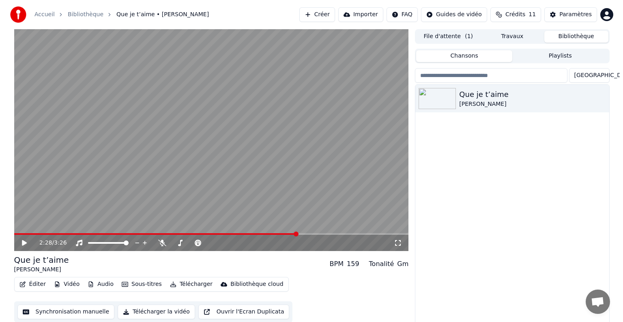
scroll to position [4, 0]
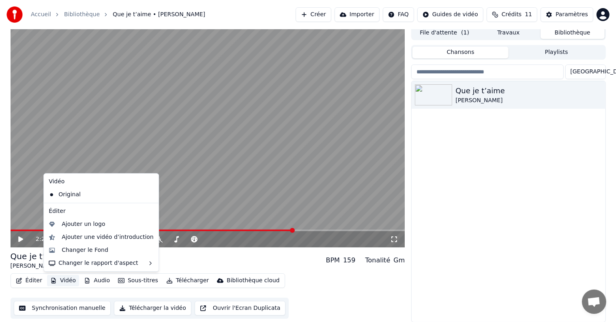
click at [61, 281] on button "Vidéo" at bounding box center [63, 280] width 32 height 11
click at [77, 251] on div "Changer le Fond" at bounding box center [85, 250] width 47 height 8
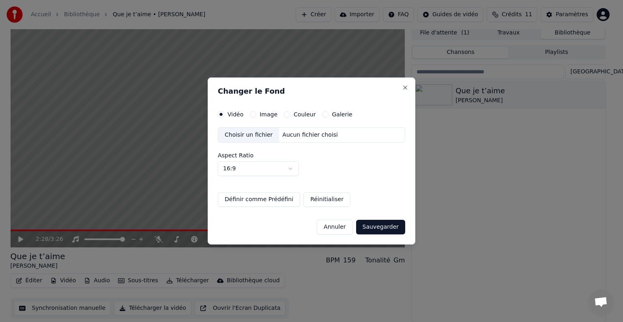
click at [250, 136] on div "Choisir un fichier" at bounding box center [248, 135] width 61 height 15
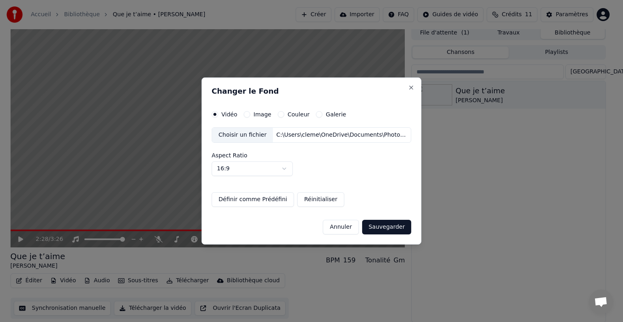
click at [377, 227] on button "Sauvegarder" at bounding box center [386, 227] width 49 height 15
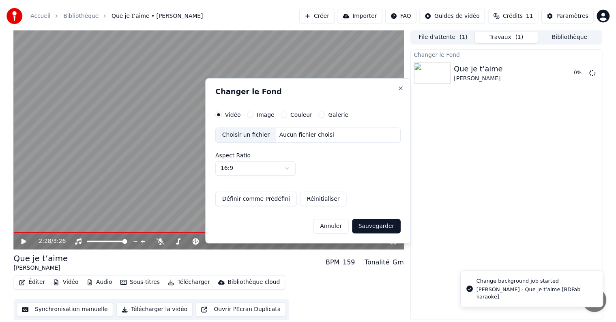
scroll to position [0, 0]
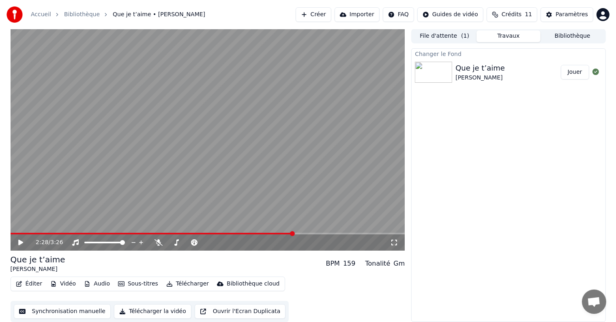
click at [573, 73] on button "Jouer" at bounding box center [575, 72] width 28 height 15
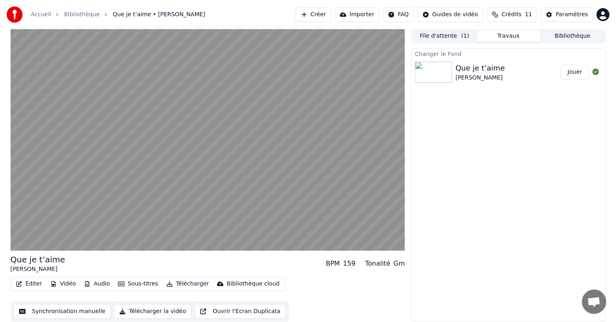
click at [480, 140] on div "Changer le Fond Que je t’aime [PERSON_NAME]" at bounding box center [508, 185] width 194 height 274
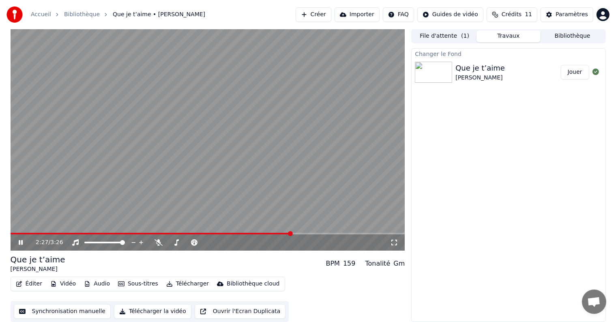
click at [236, 135] on video at bounding box center [208, 140] width 395 height 222
click at [26, 284] on button "Éditer" at bounding box center [29, 283] width 33 height 11
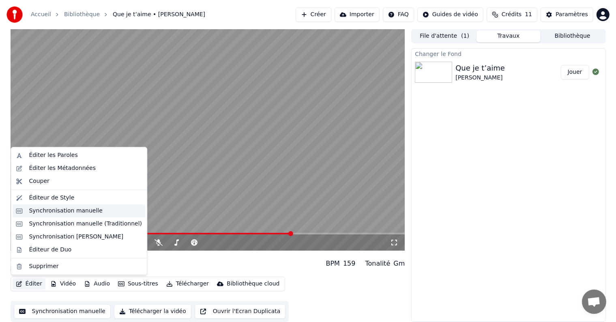
click at [45, 211] on div "Synchronisation manuelle" at bounding box center [66, 211] width 74 height 8
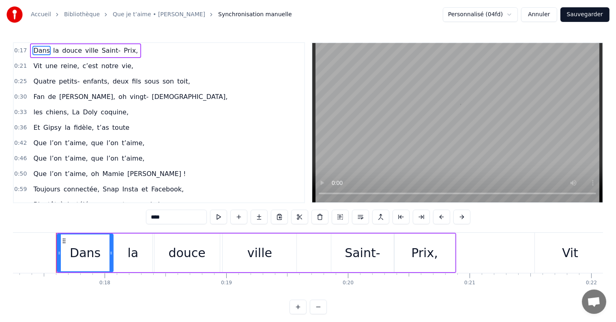
scroll to position [0, 2102]
click at [304, 234] on div "Dans la douce ville Saint- Prix," at bounding box center [254, 253] width 400 height 40
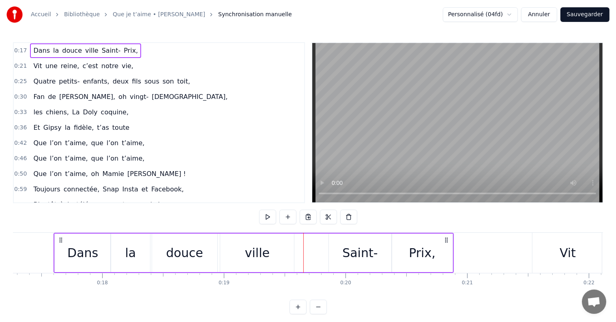
click at [71, 50] on span "douce" at bounding box center [72, 50] width 22 height 9
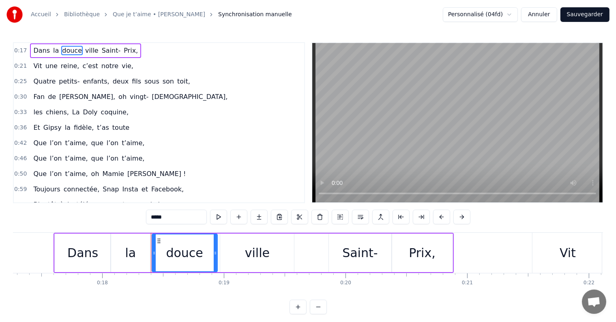
click at [218, 249] on div "Dans la douce ville Saint- Prix," at bounding box center [254, 253] width 400 height 40
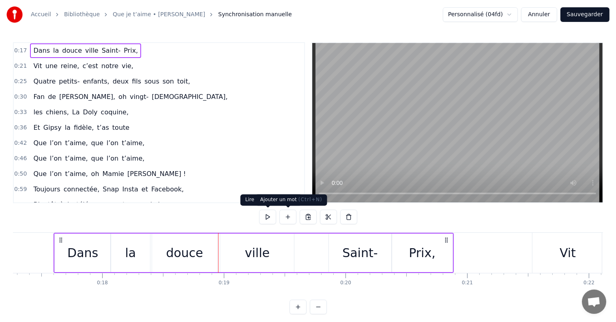
click at [287, 218] on button at bounding box center [288, 217] width 17 height 15
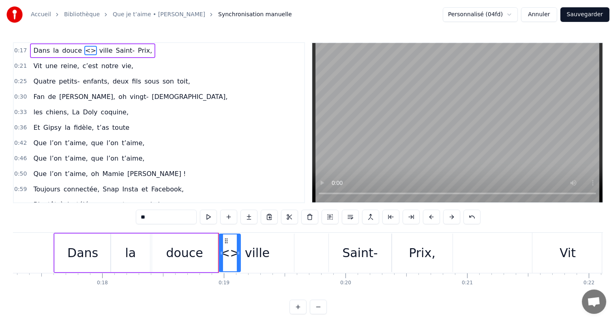
drag, startPoint x: 172, startPoint y: 217, endPoint x: 103, endPoint y: 211, distance: 69.3
click at [105, 211] on div "0:17 Dans la douce <> ville Saint- Prix, 0:21 Vit une reine, c’est notre vie, 0…" at bounding box center [308, 178] width 590 height 272
type input "**"
drag, startPoint x: 232, startPoint y: 250, endPoint x: 252, endPoint y: 253, distance: 20.9
click at [220, 253] on div "Dans la douce de ville [GEOGRAPHIC_DATA]," at bounding box center [137, 253] width 166 height 40
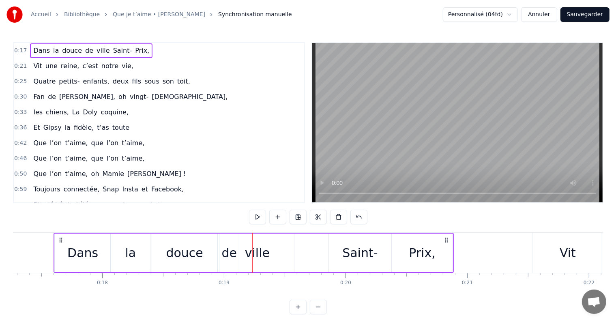
click at [226, 245] on div "ville" at bounding box center [257, 253] width 74 height 39
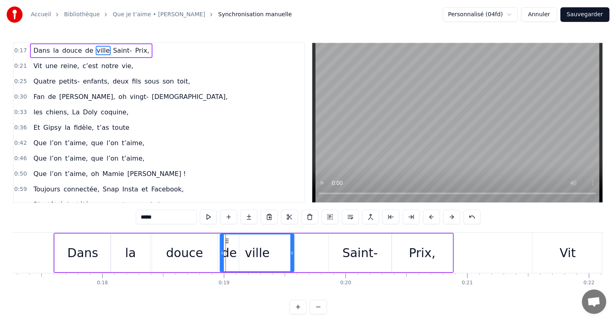
click at [231, 258] on div "ville" at bounding box center [257, 253] width 73 height 37
drag, startPoint x: 222, startPoint y: 252, endPoint x: 254, endPoint y: 252, distance: 31.7
click at [226, 252] on icon at bounding box center [223, 253] width 3 height 6
click at [225, 254] on div "de" at bounding box center [229, 253] width 15 height 18
type input "**"
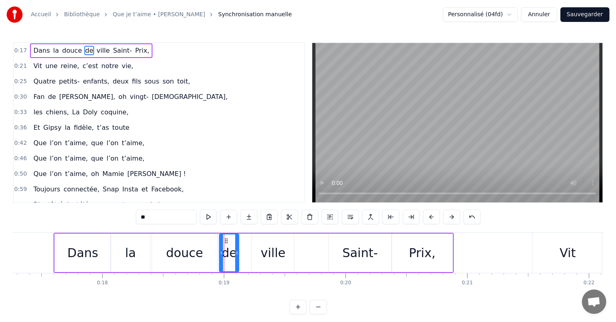
drag, startPoint x: 224, startPoint y: 239, endPoint x: 291, endPoint y: 242, distance: 67.4
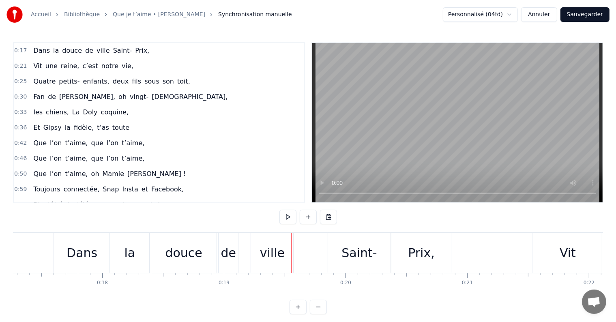
click at [232, 242] on div "de" at bounding box center [228, 253] width 19 height 40
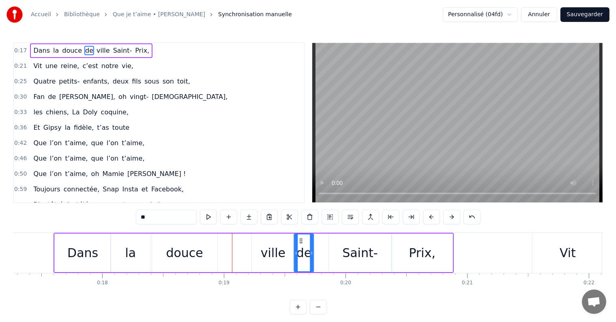
drag, startPoint x: 225, startPoint y: 239, endPoint x: 300, endPoint y: 239, distance: 74.7
click at [278, 246] on div "ville" at bounding box center [273, 253] width 25 height 18
type input "*****"
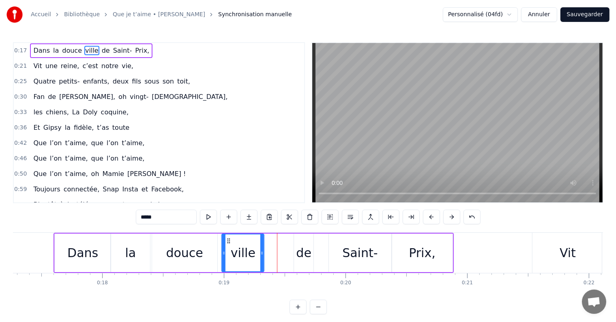
drag, startPoint x: 257, startPoint y: 241, endPoint x: 227, endPoint y: 235, distance: 30.5
click at [227, 235] on div "ville" at bounding box center [242, 253] width 41 height 37
click at [290, 250] on div "Dans la douce ville de [GEOGRAPHIC_DATA]," at bounding box center [254, 253] width 400 height 40
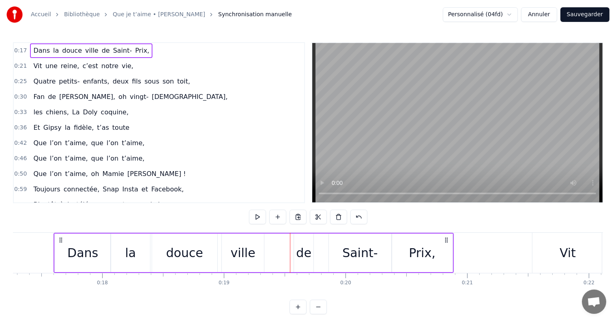
click at [253, 247] on div "ville" at bounding box center [243, 253] width 25 height 18
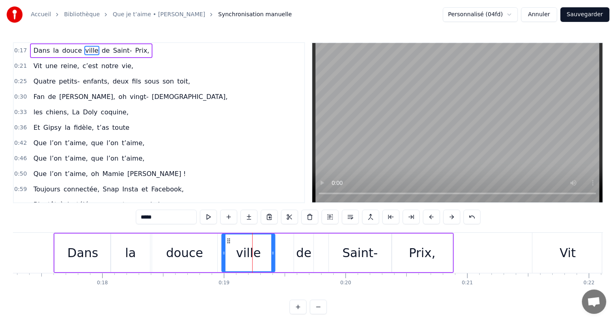
drag, startPoint x: 265, startPoint y: 251, endPoint x: 278, endPoint y: 251, distance: 12.6
click at [275, 251] on icon at bounding box center [272, 253] width 3 height 6
click at [304, 250] on div "de" at bounding box center [303, 253] width 15 height 18
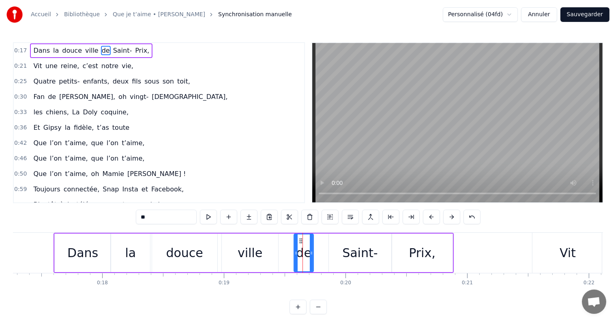
click at [83, 110] on span "Doly" at bounding box center [90, 112] width 16 height 9
type input "****"
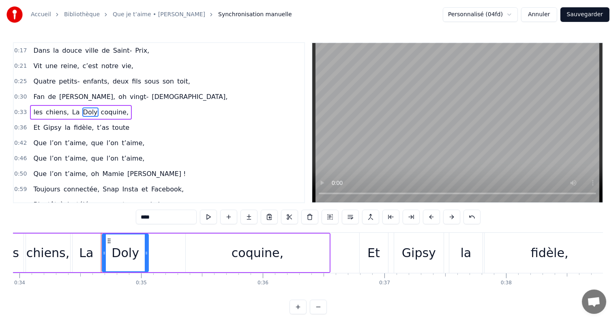
scroll to position [0, 4180]
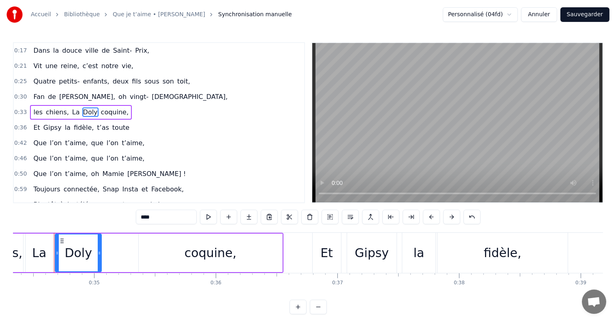
click at [120, 248] on div "les chiens, La Doly coquine," at bounding box center [116, 253] width 335 height 40
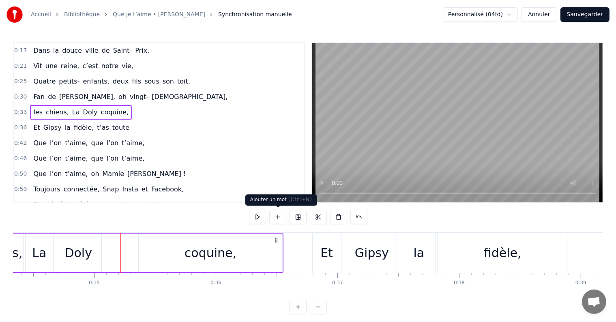
click at [278, 214] on button at bounding box center [277, 217] width 17 height 15
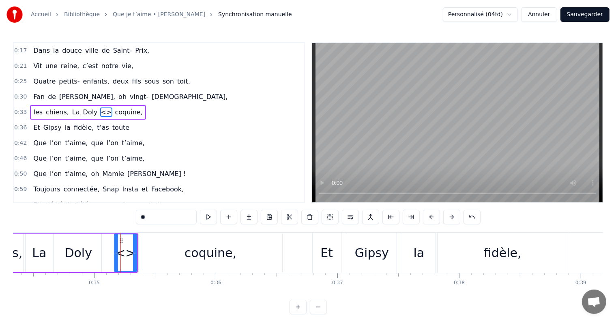
drag, startPoint x: 123, startPoint y: 252, endPoint x: 115, endPoint y: 250, distance: 7.6
click at [115, 250] on icon at bounding box center [116, 253] width 3 height 6
click at [129, 250] on div "<>" at bounding box center [125, 253] width 20 height 18
drag, startPoint x: 155, startPoint y: 216, endPoint x: 133, endPoint y: 216, distance: 21.9
click at [136, 216] on div "0:17 Dans la douce ville de Saint- Prix, 0:21 Vit une reine, c’est notre vie, 0…" at bounding box center [308, 178] width 590 height 272
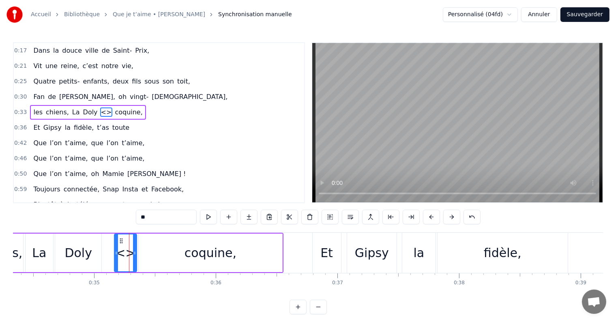
type input "*"
type input "**"
click at [97, 130] on div "Et Gipsy la fidèle, t’as toute" at bounding box center [81, 128] width 103 height 15
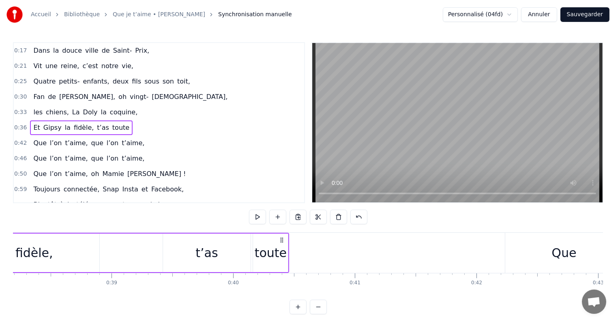
scroll to position [0, 4664]
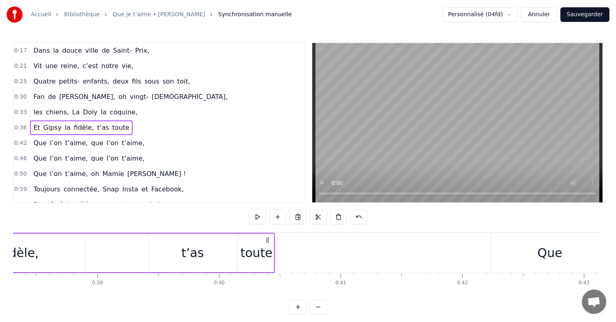
click at [237, 258] on div "Et Gipsy la fidèle, t’as toute" at bounding box center [52, 253] width 447 height 40
click at [251, 256] on div "toute" at bounding box center [257, 253] width 32 height 18
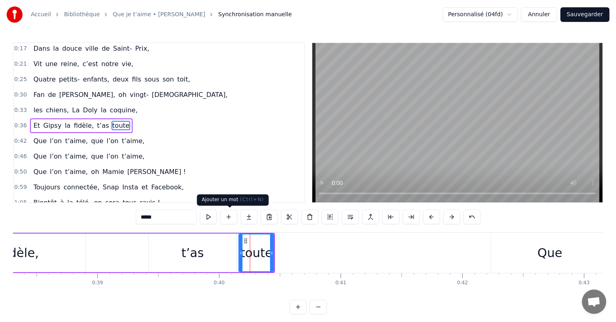
click at [231, 216] on button at bounding box center [228, 217] width 17 height 15
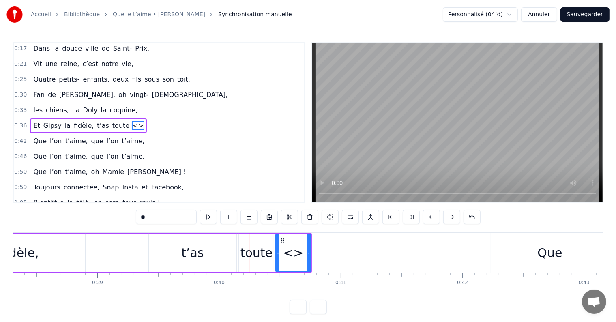
drag, startPoint x: 157, startPoint y: 218, endPoint x: 127, endPoint y: 212, distance: 31.3
click at [130, 213] on div "0:17 Dans la douce ville de Saint- Prix, 0:21 Vit une reine, c’est notre vie, 0…" at bounding box center [308, 178] width 590 height 272
type input "**"
click at [228, 216] on button at bounding box center [228, 217] width 17 height 15
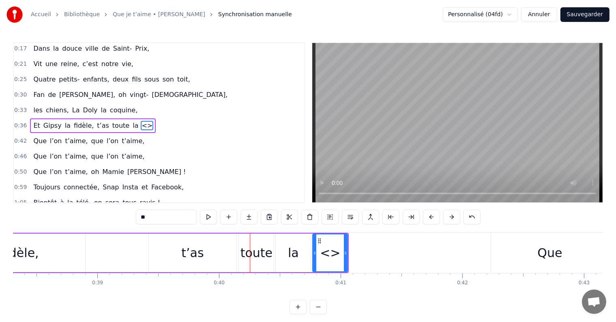
drag, startPoint x: 154, startPoint y: 218, endPoint x: 135, endPoint y: 216, distance: 18.7
click at [135, 216] on div "0:17 Dans la douce ville de Saint- Prix, 0:21 Vit une reine, c’est notre vie, 0…" at bounding box center [308, 178] width 590 height 272
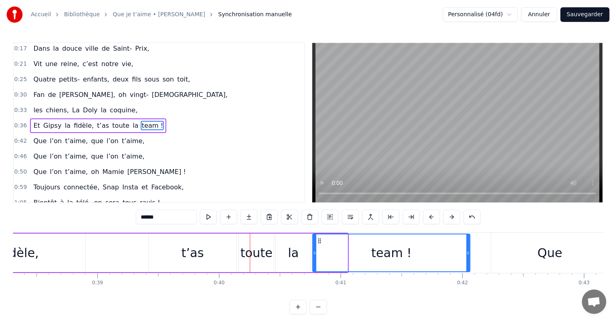
drag, startPoint x: 345, startPoint y: 250, endPoint x: 468, endPoint y: 251, distance: 122.6
click at [468, 251] on icon at bounding box center [468, 253] width 3 height 6
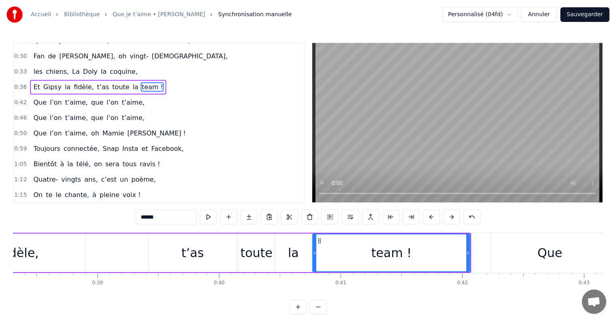
scroll to position [43, 0]
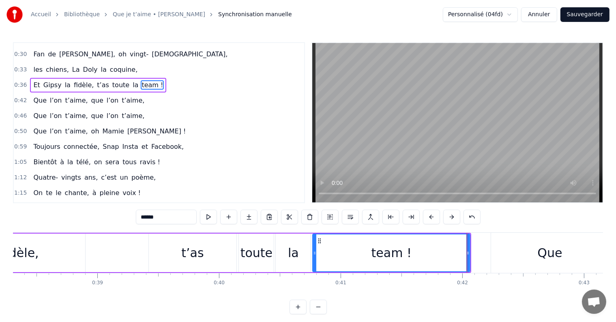
type input "******"
click at [78, 140] on div "Toujours connectée, Snap Insta et Facebook," at bounding box center [108, 147] width 157 height 15
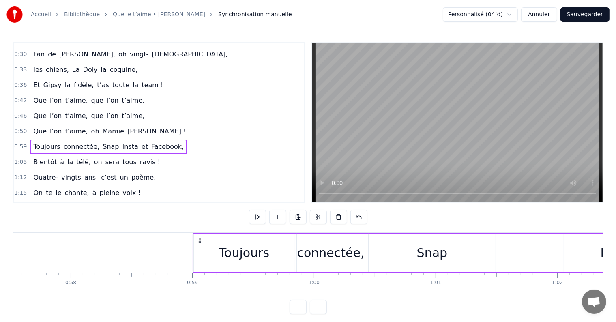
scroll to position [0, 7142]
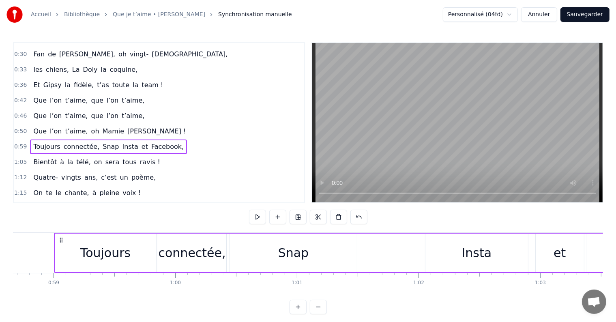
click at [79, 155] on div "Bientôt à la télé, on sera tous ravis !" at bounding box center [97, 162] width 134 height 15
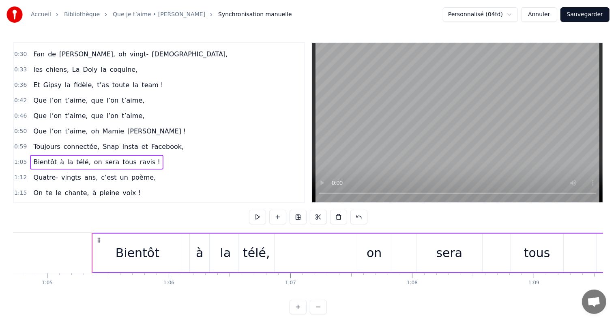
scroll to position [0, 7917]
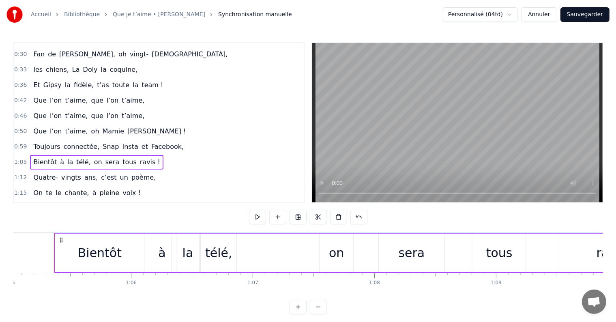
click at [140, 157] on span "ravis !" at bounding box center [150, 161] width 22 height 9
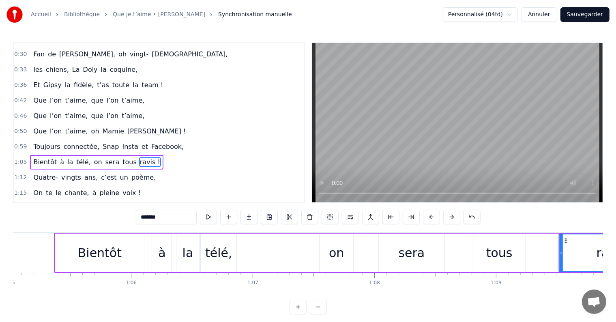
scroll to position [77, 0]
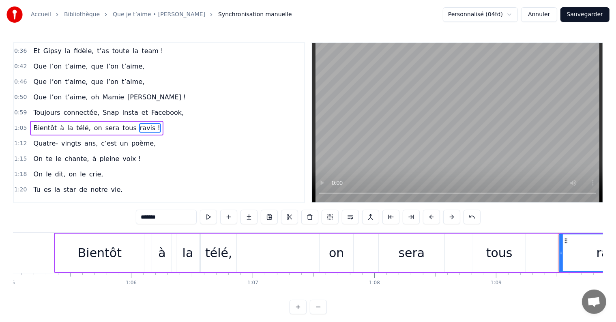
click at [161, 216] on input "*******" at bounding box center [166, 217] width 61 height 15
click at [122, 154] on span "voix !" at bounding box center [132, 158] width 20 height 9
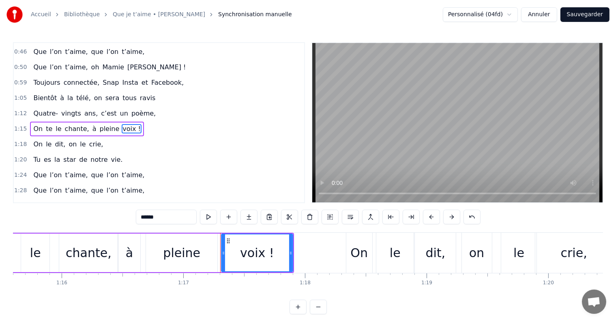
scroll to position [0, 9370]
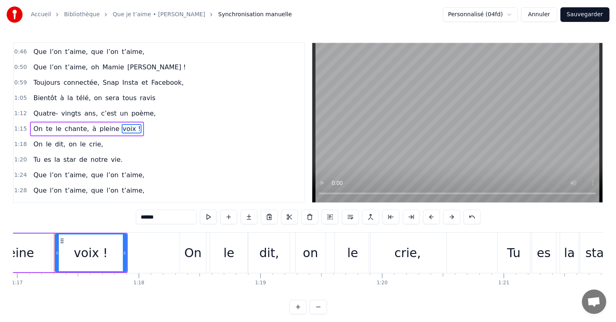
click at [159, 217] on input "******" at bounding box center [166, 217] width 61 height 15
click at [110, 155] on span "vie." at bounding box center [116, 159] width 13 height 9
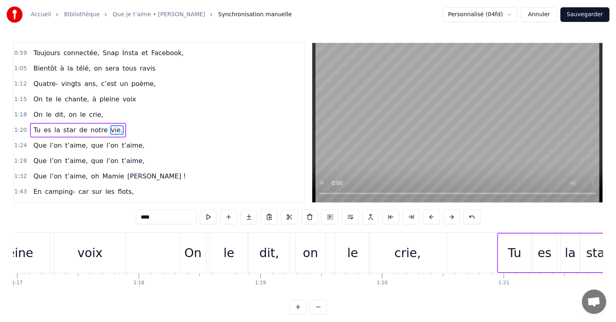
scroll to position [136, 0]
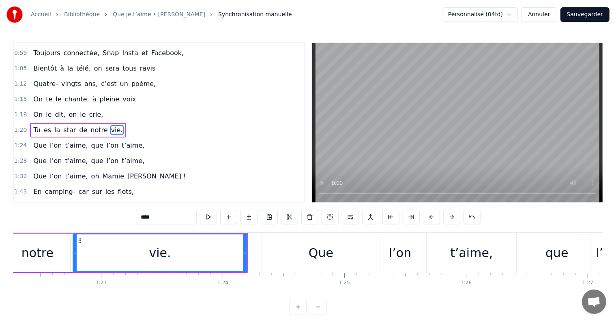
click at [161, 216] on input "****" at bounding box center [166, 217] width 61 height 15
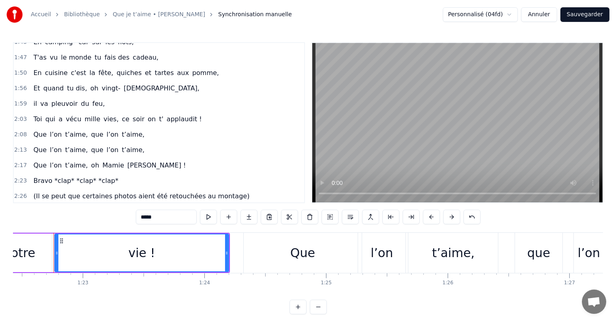
scroll to position [288, 0]
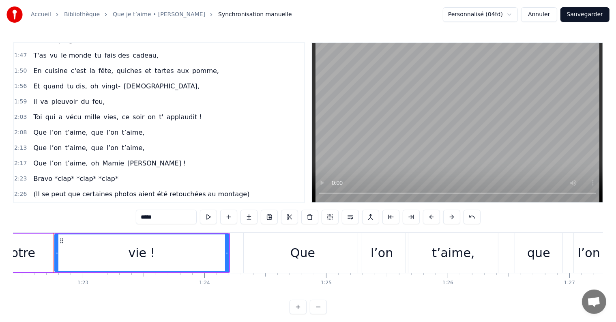
type input "*****"
click at [73, 156] on div "Que l’on t’aime, oh [PERSON_NAME] !" at bounding box center [109, 163] width 159 height 15
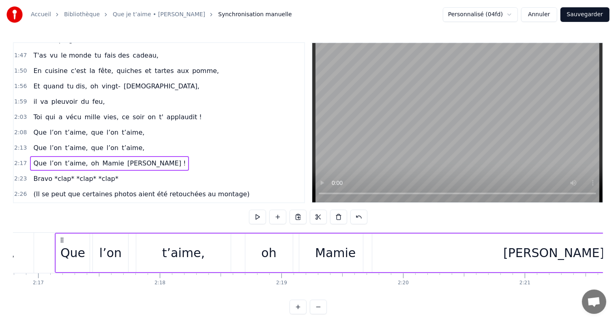
scroll to position [0, 16654]
click at [448, 251] on div "[PERSON_NAME] !" at bounding box center [558, 253] width 390 height 39
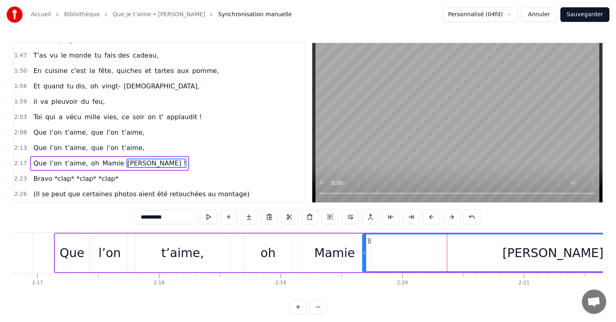
click at [407, 263] on div "[PERSON_NAME] !" at bounding box center [557, 253] width 389 height 37
click at [381, 263] on div "[PERSON_NAME] !" at bounding box center [557, 253] width 389 height 37
click at [427, 260] on div "[PERSON_NAME] !" at bounding box center [557, 253] width 389 height 37
click at [445, 261] on div "[PERSON_NAME] !" at bounding box center [557, 253] width 389 height 37
click at [466, 263] on div "[PERSON_NAME] !" at bounding box center [557, 253] width 389 height 37
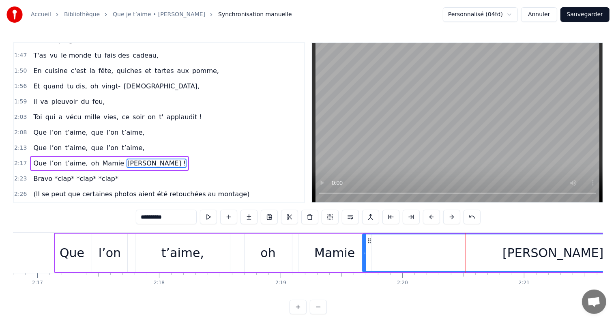
click at [499, 261] on div "[PERSON_NAME] !" at bounding box center [557, 253] width 389 height 37
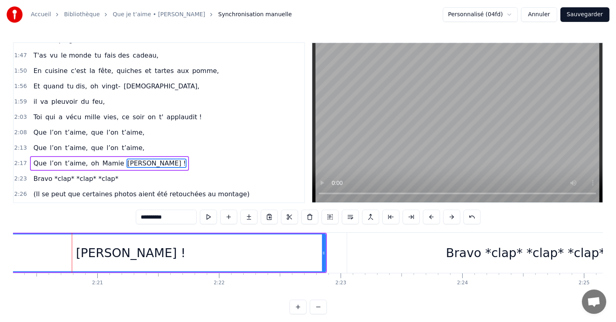
scroll to position [0, 17124]
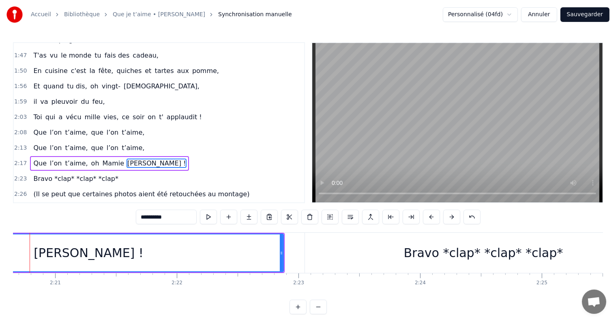
click at [276, 248] on div "[PERSON_NAME] !" at bounding box center [88, 253] width 389 height 37
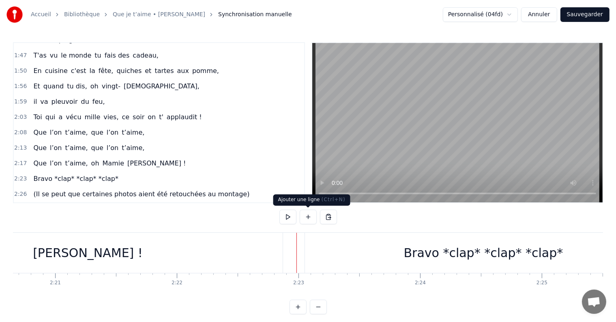
click at [308, 219] on button at bounding box center [308, 217] width 17 height 15
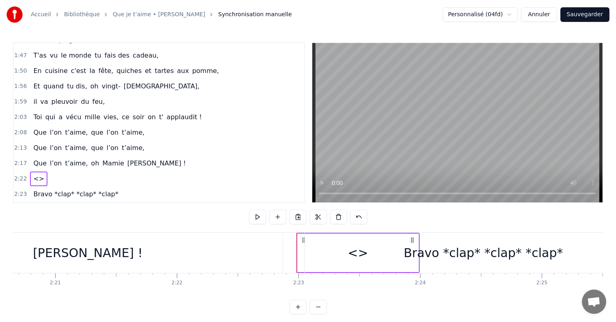
click at [300, 250] on div "<>" at bounding box center [358, 253] width 121 height 39
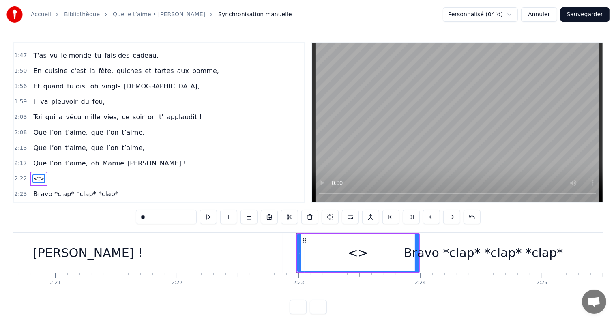
scroll to position [303, 0]
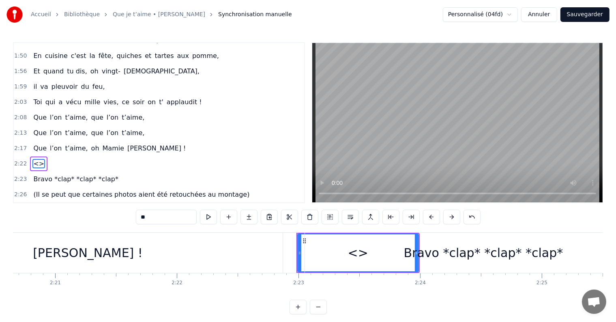
click at [452, 240] on div "Bravo *clap* *clap* *clap*" at bounding box center [483, 253] width 357 height 40
type input "**********"
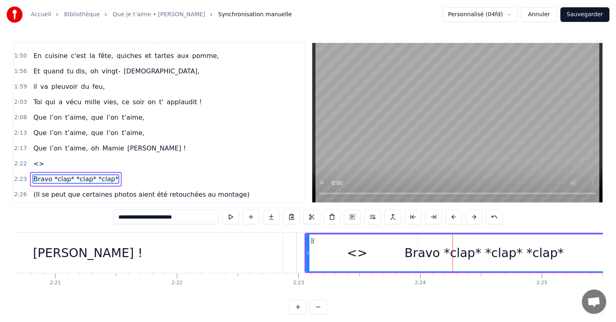
scroll to position [4, 0]
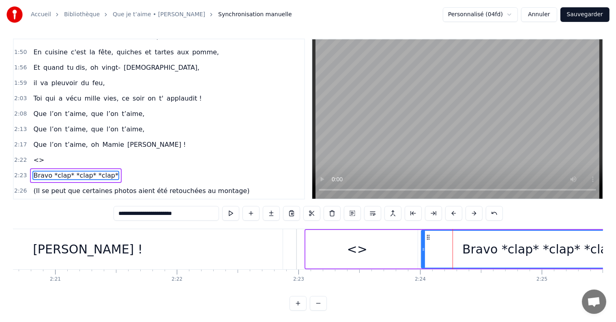
drag, startPoint x: 307, startPoint y: 240, endPoint x: 423, endPoint y: 243, distance: 115.7
click at [423, 243] on div at bounding box center [423, 249] width 3 height 37
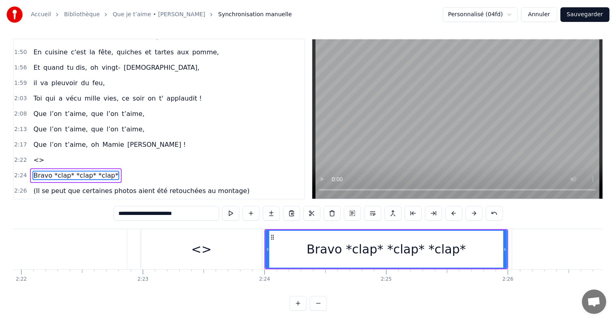
scroll to position [0, 17194]
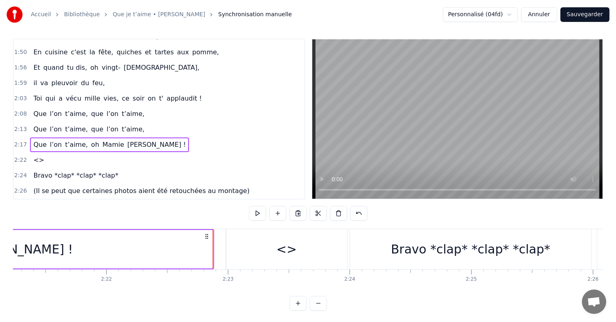
click at [175, 246] on div "[PERSON_NAME] !" at bounding box center [18, 249] width 390 height 39
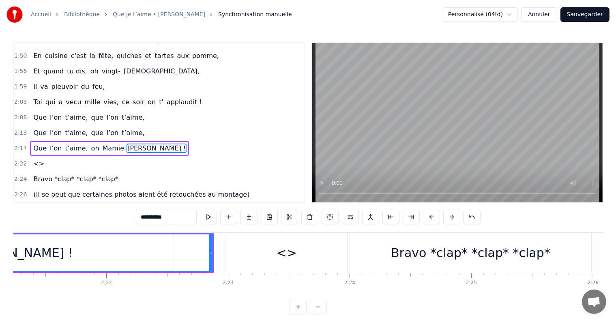
click at [293, 250] on div "<>" at bounding box center [287, 253] width 20 height 18
type input "**"
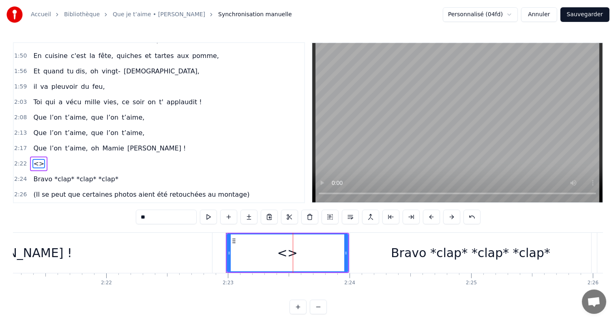
drag, startPoint x: 157, startPoint y: 213, endPoint x: 134, endPoint y: 213, distance: 23.1
click at [134, 213] on div "0:17 Dans la douce ville de Saint- Prix, 0:21 Vit une reine, c’est notre vie, 0…" at bounding box center [308, 178] width 590 height 272
click at [69, 174] on span "Bravo *clap* *clap* *clap*" at bounding box center [75, 178] width 86 height 9
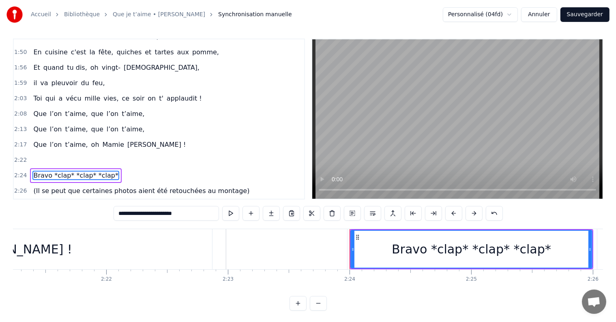
click at [102, 140] on span "Mamie" at bounding box center [113, 144] width 23 height 9
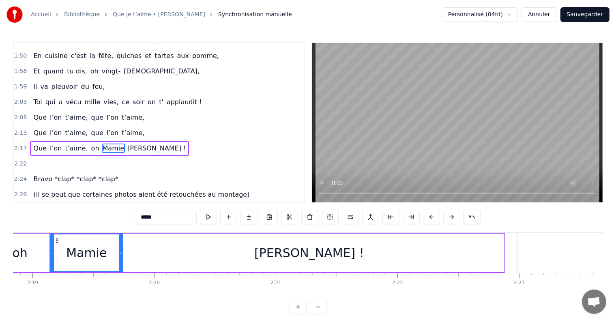
scroll to position [0, 16898]
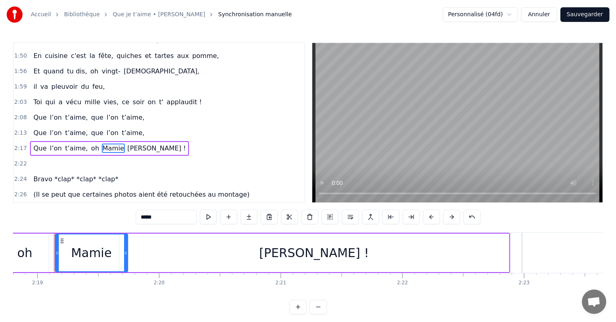
click at [344, 247] on div "[PERSON_NAME] !" at bounding box center [314, 253] width 390 height 39
type input "**********"
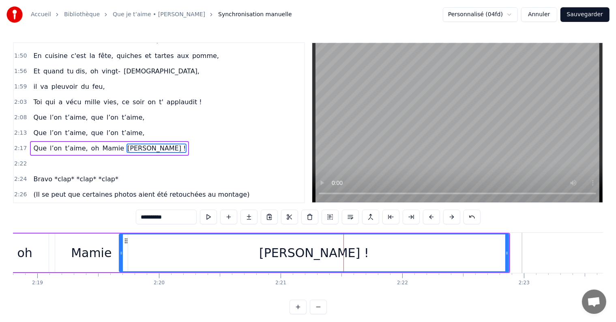
click at [410, 258] on div "[PERSON_NAME] !" at bounding box center [314, 253] width 389 height 37
click at [433, 259] on div "[PERSON_NAME] !" at bounding box center [314, 253] width 389 height 37
click at [467, 259] on div "[PERSON_NAME] !" at bounding box center [314, 253] width 389 height 37
click at [490, 256] on div "[PERSON_NAME] !" at bounding box center [314, 253] width 389 height 37
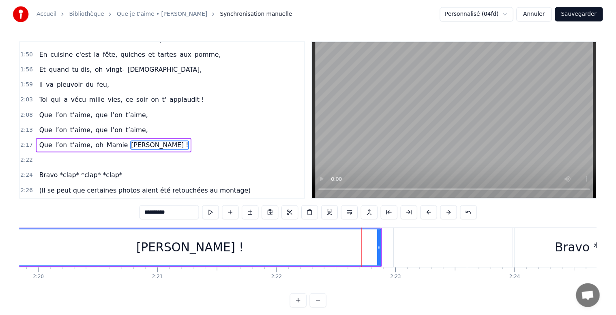
scroll to position [0, 17095]
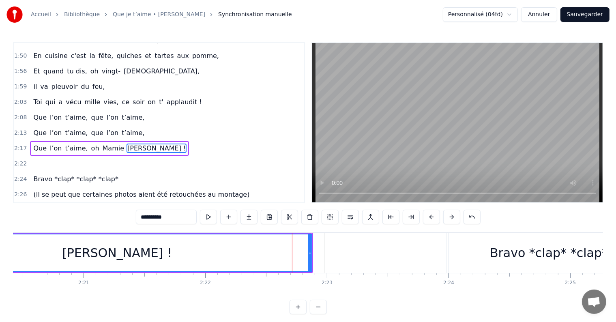
click at [385, 247] on div at bounding box center [385, 253] width 121 height 40
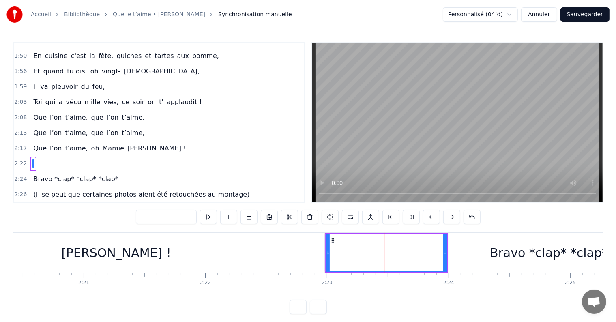
click at [161, 218] on input "text" at bounding box center [166, 217] width 61 height 15
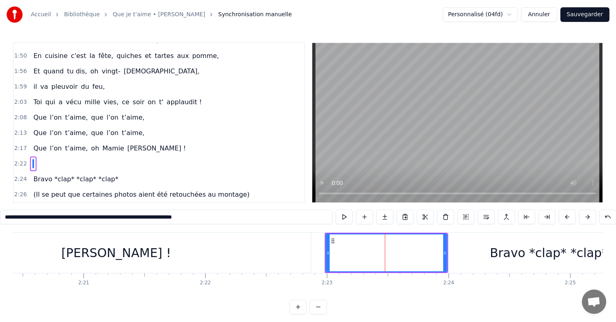
click at [164, 255] on div "[PERSON_NAME] !" at bounding box center [116, 253] width 390 height 40
type input "**********"
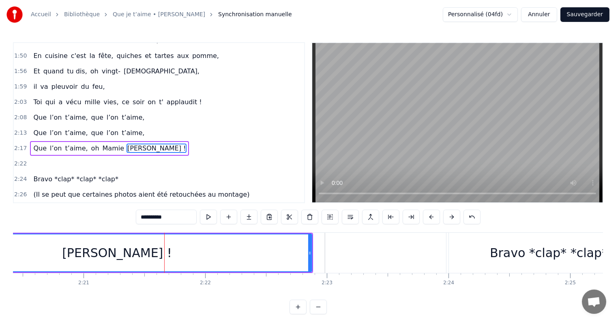
click at [192, 253] on div "[PERSON_NAME] !" at bounding box center [116, 253] width 389 height 37
click at [388, 250] on div at bounding box center [385, 253] width 121 height 40
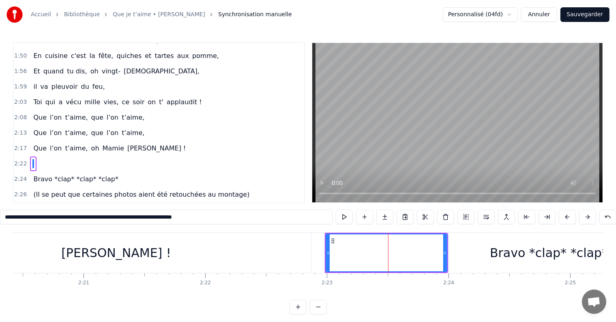
click at [254, 254] on div "[PERSON_NAME] !" at bounding box center [116, 253] width 390 height 40
type input "**********"
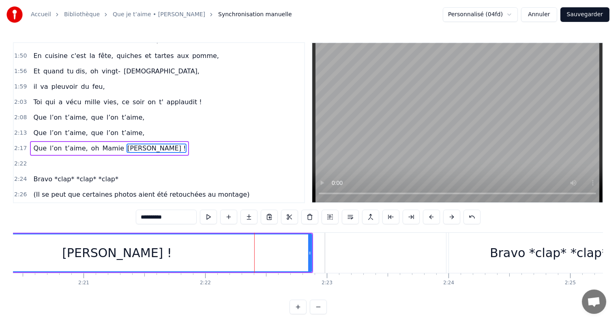
click at [364, 252] on div at bounding box center [385, 253] width 121 height 40
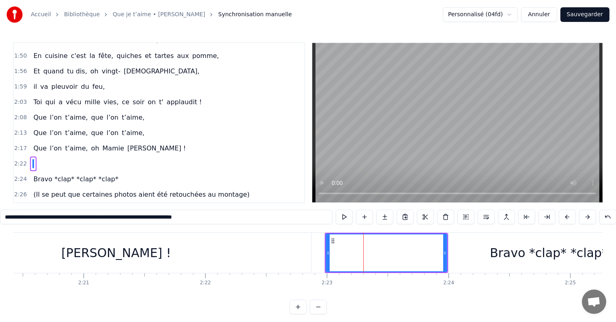
click at [261, 215] on input "text" at bounding box center [166, 217] width 333 height 15
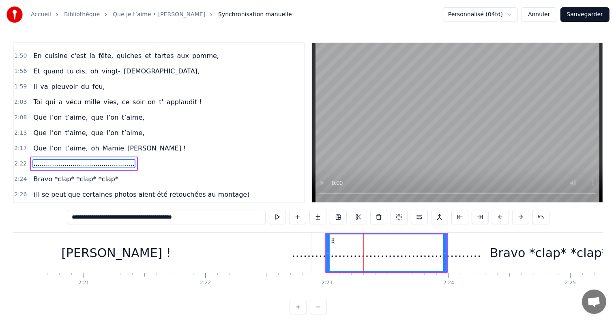
click at [256, 266] on div "[PERSON_NAME] !" at bounding box center [116, 253] width 390 height 40
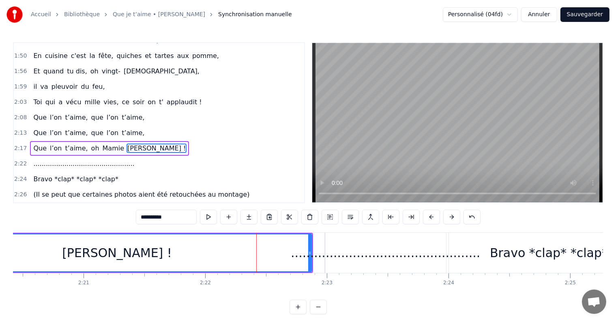
click at [373, 258] on div "................................................." at bounding box center [386, 253] width 190 height 18
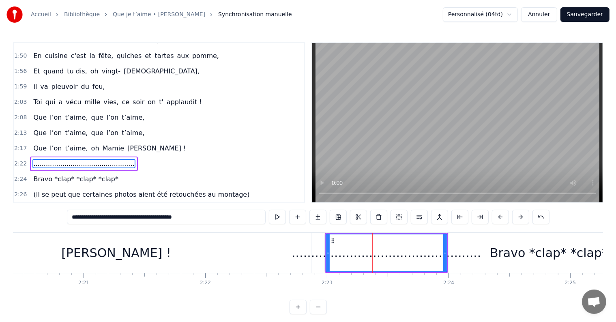
click at [213, 216] on input "**********" at bounding box center [166, 217] width 199 height 15
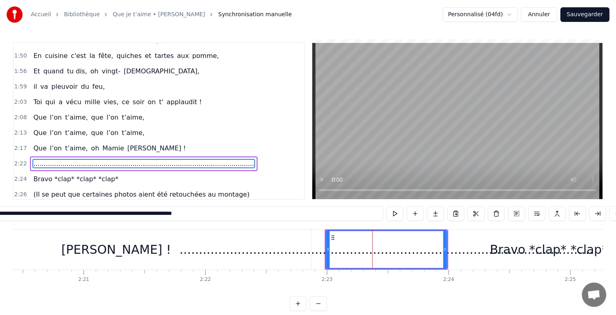
click at [242, 256] on div "[PERSON_NAME] !" at bounding box center [116, 250] width 390 height 40
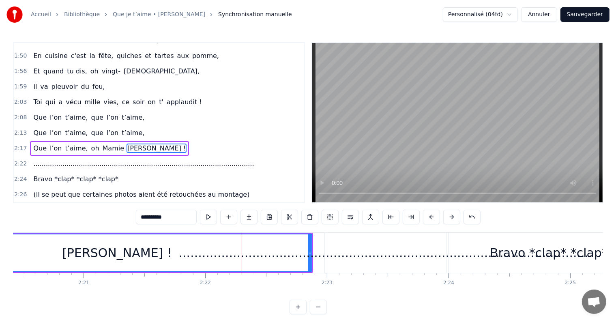
click at [384, 244] on div "...............................................................................…" at bounding box center [386, 253] width 414 height 18
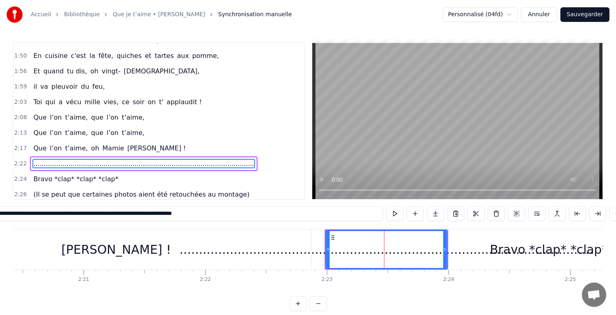
click at [469, 246] on div "Bravo *clap* *clap* *clap*" at bounding box center [569, 250] width 241 height 40
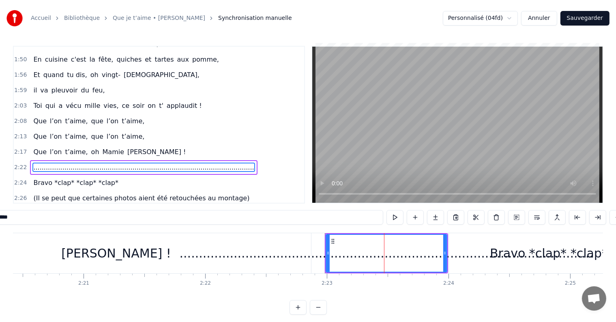
scroll to position [4, 0]
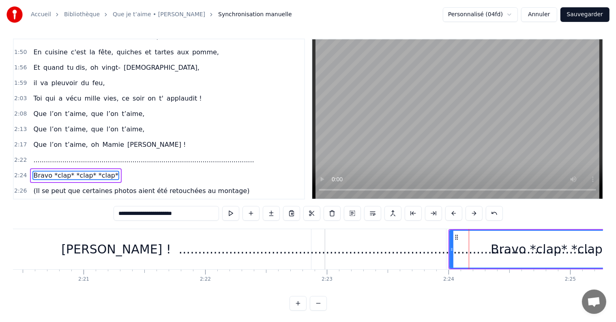
click at [488, 252] on div "Bravo *clap* *clap* *clap*" at bounding box center [570, 249] width 241 height 37
click at [510, 253] on div "Bravo *clap* *clap* *clap*" at bounding box center [570, 249] width 159 height 18
drag, startPoint x: 538, startPoint y: 253, endPoint x: 571, endPoint y: 253, distance: 33.7
click at [538, 253] on div "Bravo *clap* *clap* *clap*" at bounding box center [570, 249] width 159 height 18
click at [576, 253] on div "Bravo *clap* *clap* *clap*" at bounding box center [570, 249] width 159 height 18
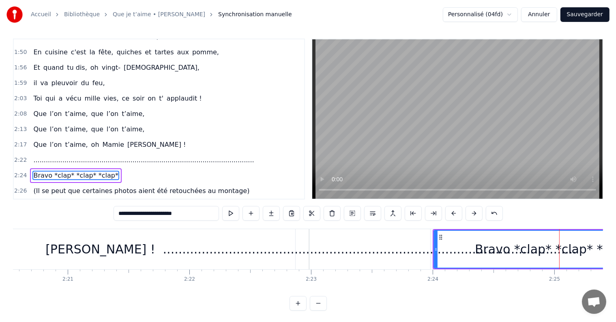
click at [596, 252] on div "Bravo *clap* *clap* *clap*" at bounding box center [554, 249] width 159 height 18
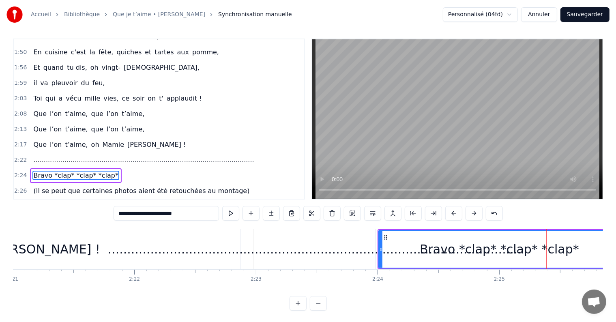
scroll to position [0, 17095]
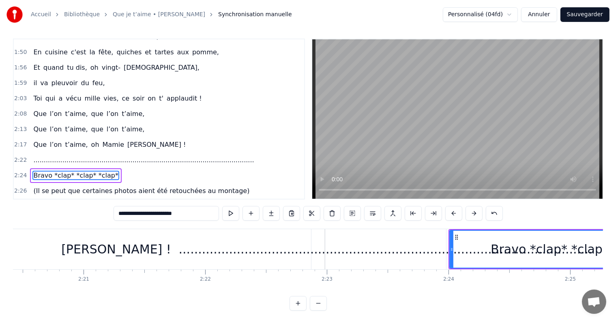
click at [364, 254] on div "...............................................................................…" at bounding box center [386, 249] width 414 height 18
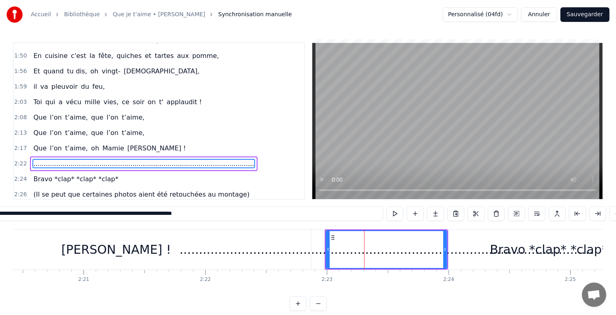
click at [151, 214] on input "**********" at bounding box center [166, 214] width 434 height 15
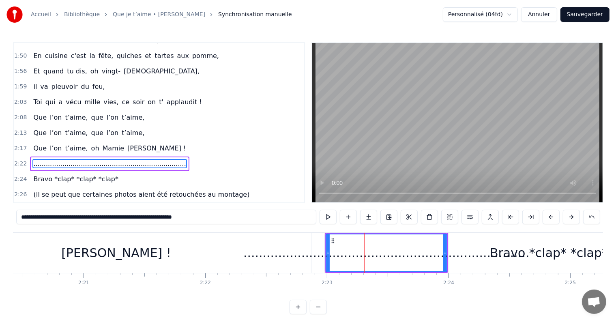
click at [244, 263] on div "[PERSON_NAME] !" at bounding box center [116, 253] width 390 height 40
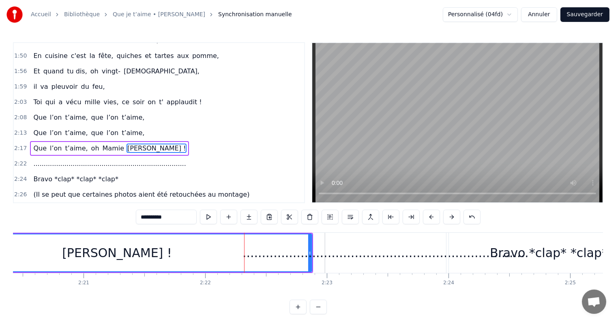
click at [379, 263] on div ".........................................................................." at bounding box center [385, 253] width 121 height 40
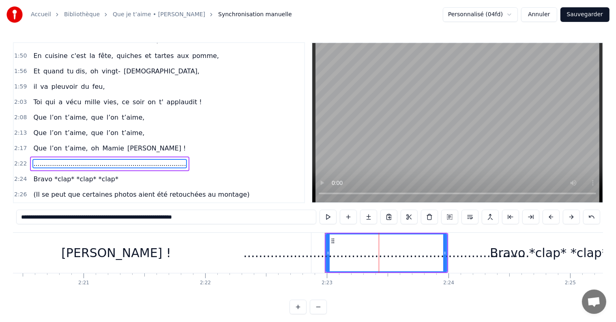
click at [145, 218] on input "**********" at bounding box center [166, 217] width 300 height 15
click at [219, 248] on div "[PERSON_NAME] !" at bounding box center [116, 253] width 390 height 40
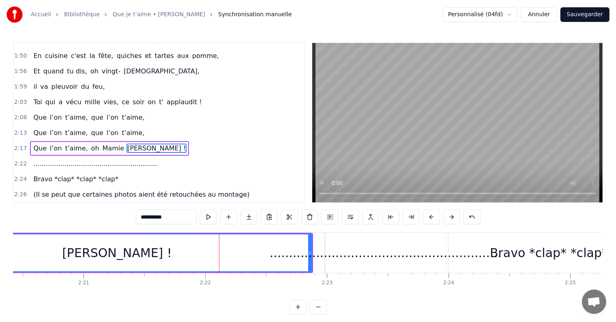
click at [362, 255] on div "............................................................" at bounding box center [386, 253] width 232 height 18
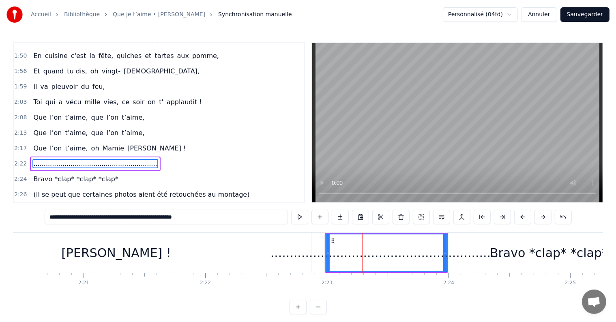
click at [147, 222] on input "**********" at bounding box center [166, 217] width 243 height 15
click at [274, 256] on div "[PERSON_NAME] !" at bounding box center [116, 253] width 390 height 40
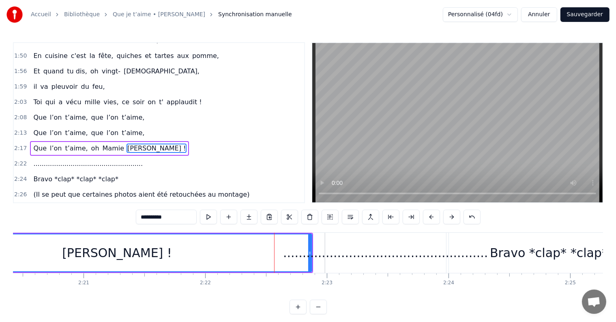
click at [369, 256] on div "....................................................." at bounding box center [385, 253] width 205 height 18
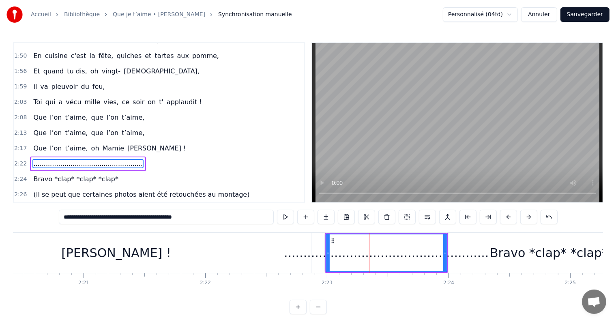
click at [155, 221] on input "**********" at bounding box center [166, 217] width 215 height 15
click at [259, 254] on div "[PERSON_NAME] !" at bounding box center [116, 253] width 390 height 40
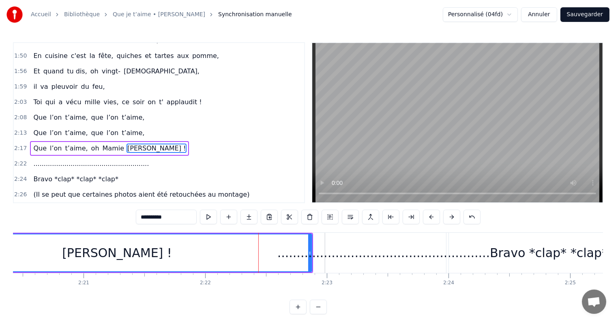
drag, startPoint x: 372, startPoint y: 241, endPoint x: 233, endPoint y: 208, distance: 142.2
click at [372, 240] on div "........................................................" at bounding box center [385, 253] width 121 height 40
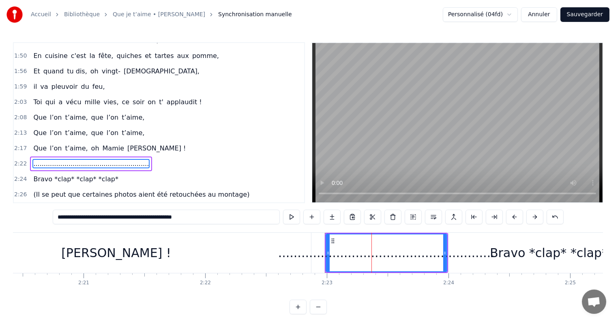
click at [156, 222] on input "**********" at bounding box center [166, 217] width 227 height 15
click at [272, 261] on div "[PERSON_NAME] !" at bounding box center [116, 253] width 390 height 40
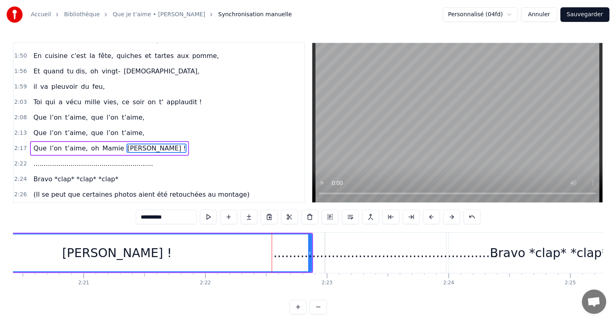
click at [440, 255] on div ".........................................................." at bounding box center [386, 253] width 224 height 18
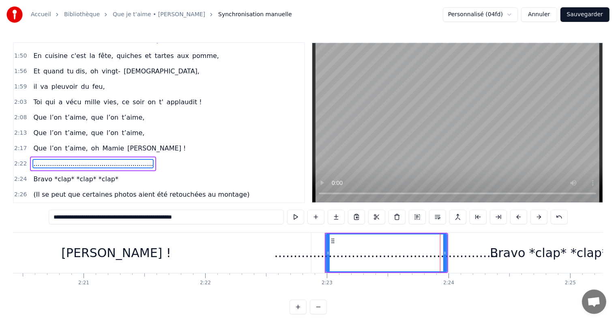
click at [487, 262] on div "Bravo *clap* *clap* *clap*" at bounding box center [569, 253] width 241 height 40
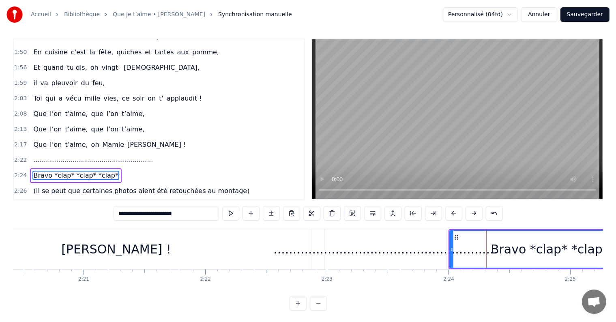
click at [506, 255] on div "Bravo *clap* *clap* *clap*" at bounding box center [570, 249] width 159 height 18
click at [540, 259] on div "Bravo *clap* *clap* *clap*" at bounding box center [570, 249] width 241 height 37
click at [577, 259] on div "Bravo *clap* *clap* *clap*" at bounding box center [570, 249] width 241 height 37
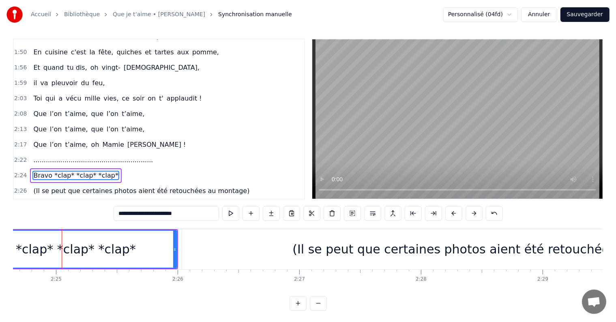
scroll to position [0, 17617]
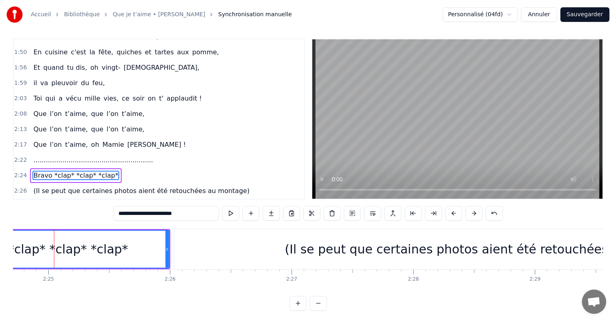
click at [152, 248] on div "Bravo *clap* *clap* *clap*" at bounding box center [48, 249] width 241 height 37
click at [100, 247] on div "Bravo *clap* *clap* *clap*" at bounding box center [48, 249] width 159 height 18
click at [153, 248] on div "Bravo *clap* *clap* *clap*" at bounding box center [48, 249] width 241 height 37
click at [208, 250] on div "(Il se peut que certaines photos aient été retouchées au montage)" at bounding box center [487, 249] width 627 height 40
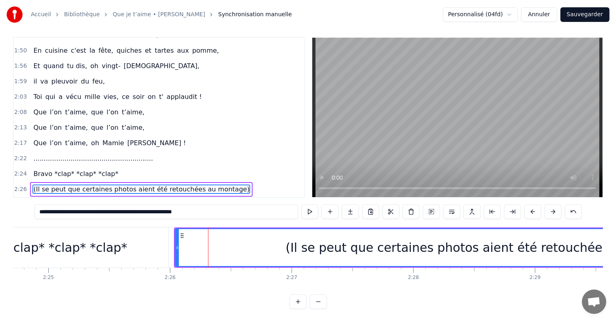
click at [241, 250] on div "(Il se peut que certaines photos aient été retouchées au montage)" at bounding box center [489, 247] width 626 height 37
click at [336, 250] on div "(Il se peut que certaines photos aient été retouchées au montage)" at bounding box center [489, 247] width 626 height 37
click at [406, 252] on div "(Il se peut que certaines photos aient été retouchées au montage)" at bounding box center [489, 247] width 626 height 37
drag, startPoint x: 498, startPoint y: 252, endPoint x: 529, endPoint y: 252, distance: 31.2
click at [498, 252] on div "(Il se peut que certaines photos aient été retouchées au montage)" at bounding box center [489, 247] width 626 height 37
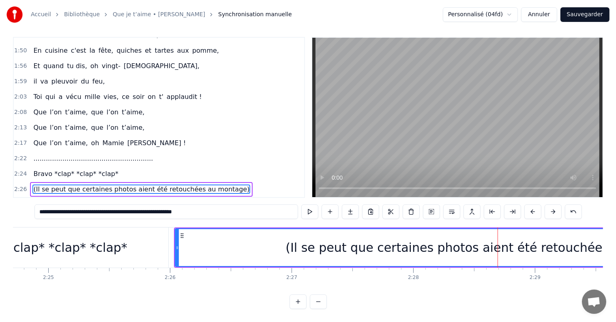
click at [559, 252] on div "(Il se peut que certaines photos aient été retouchées au montage)" at bounding box center [489, 247] width 626 height 37
click at [121, 244] on div "Bravo *clap* *clap* *clap*" at bounding box center [47, 248] width 241 height 40
type input "**********"
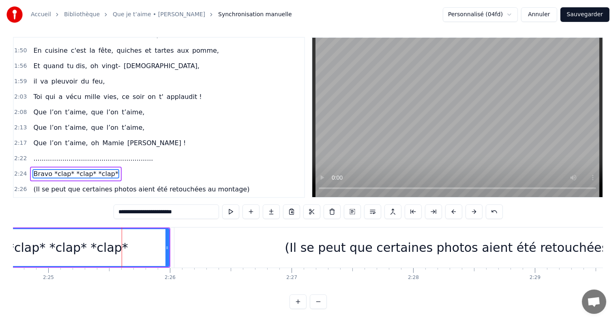
scroll to position [4, 0]
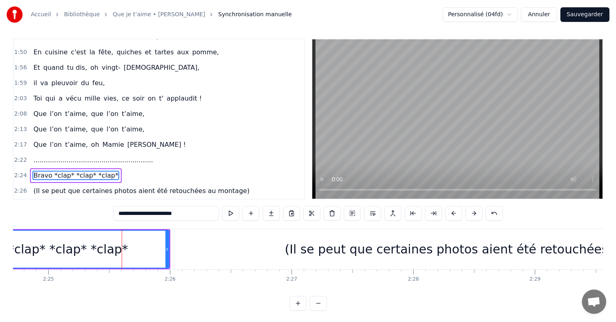
click at [588, 17] on button "Sauvegarder" at bounding box center [585, 14] width 49 height 15
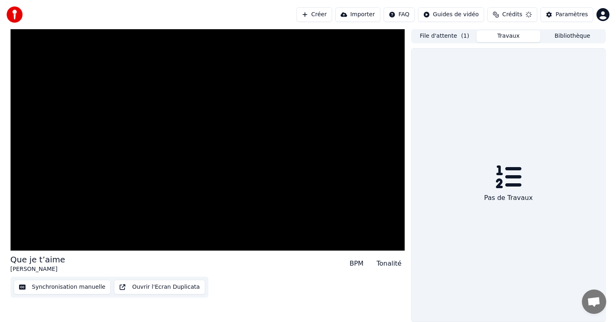
scroll to position [0, 0]
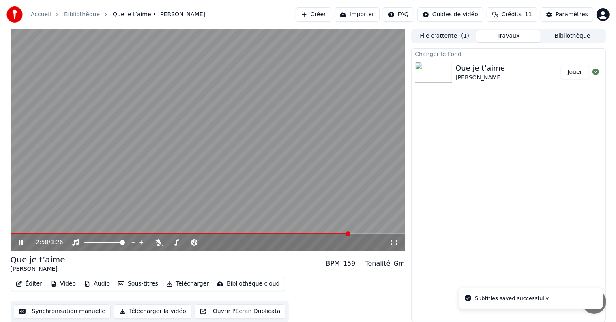
click at [351, 234] on span at bounding box center [208, 234] width 395 height 2
click at [32, 232] on video at bounding box center [208, 140] width 395 height 222
click at [38, 233] on span at bounding box center [187, 234] width 352 height 2
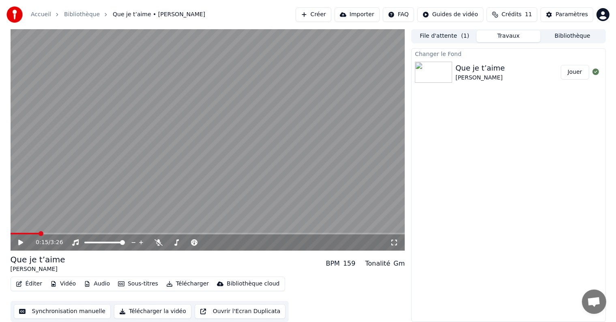
click at [18, 242] on icon at bounding box center [26, 242] width 19 height 6
click at [243, 232] on video at bounding box center [208, 140] width 395 height 222
click at [251, 233] on span at bounding box center [208, 234] width 395 height 2
click at [274, 234] on span at bounding box center [208, 234] width 395 height 2
click at [300, 234] on span at bounding box center [208, 234] width 395 height 2
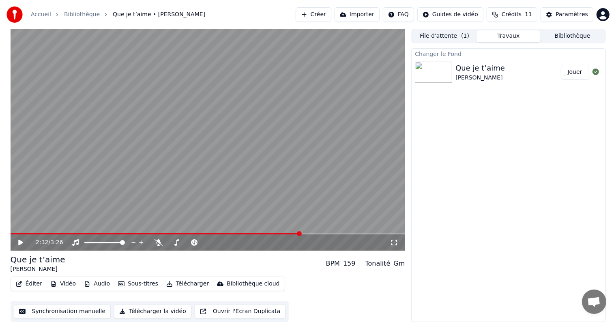
click at [16, 243] on div "2:32 / 3:26" at bounding box center [208, 243] width 388 height 8
click at [20, 240] on icon at bounding box center [26, 242] width 19 height 6
click at [282, 234] on span at bounding box center [157, 234] width 293 height 2
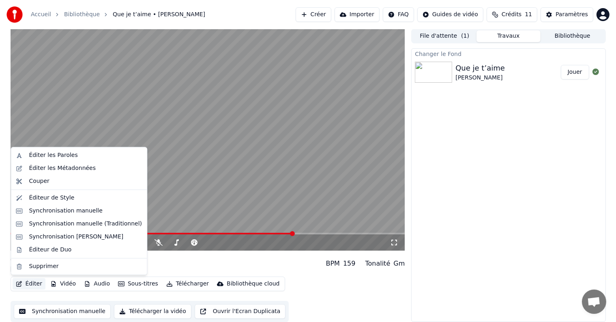
click at [33, 282] on button "Éditer" at bounding box center [29, 283] width 33 height 11
click at [202, 111] on video at bounding box center [208, 140] width 395 height 222
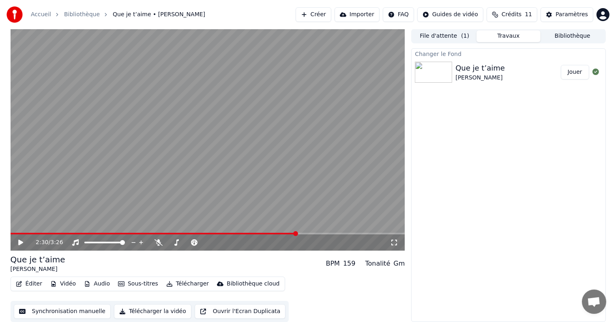
click at [28, 287] on button "Éditer" at bounding box center [29, 283] width 33 height 11
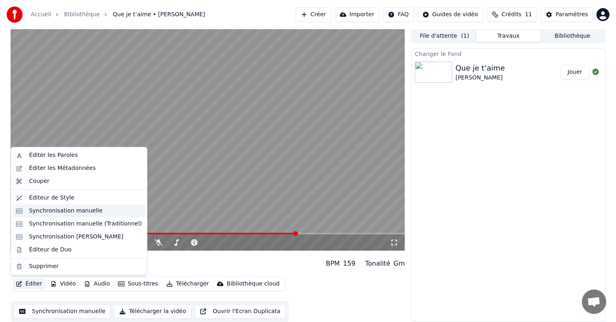
click at [57, 210] on div "Synchronisation manuelle" at bounding box center [66, 211] width 74 height 8
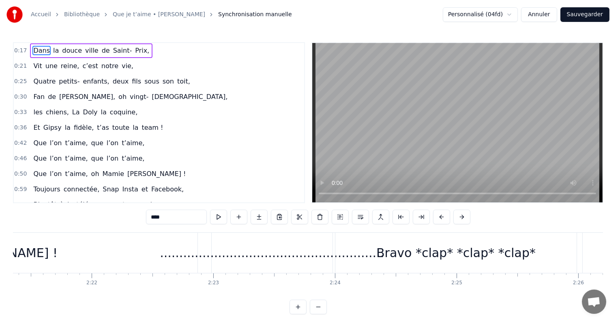
scroll to position [0, 17294]
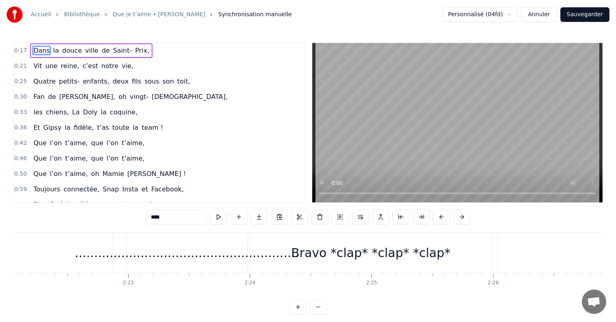
click at [373, 268] on div "Bravo *clap* *clap* *clap*" at bounding box center [370, 253] width 241 height 40
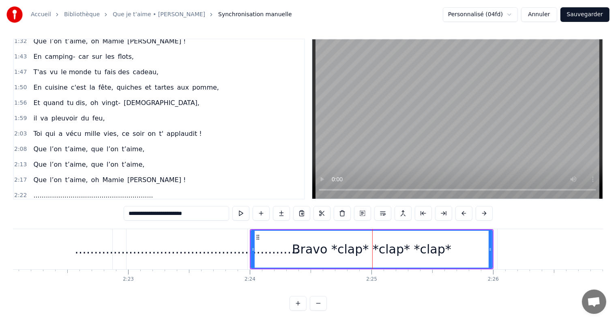
scroll to position [303, 0]
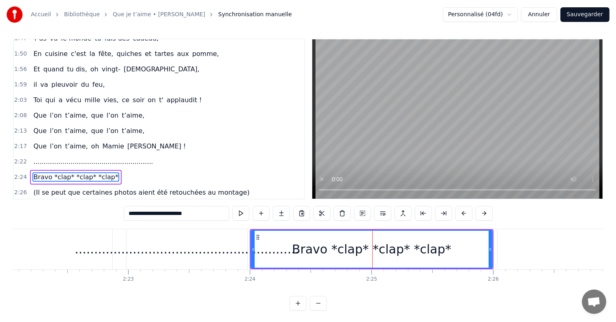
click at [154, 245] on div ".........................................................." at bounding box center [187, 249] width 224 height 18
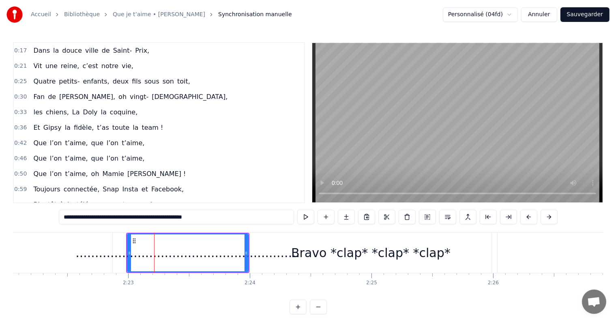
scroll to position [0, 0]
click at [101, 52] on span "de" at bounding box center [106, 50] width 10 height 9
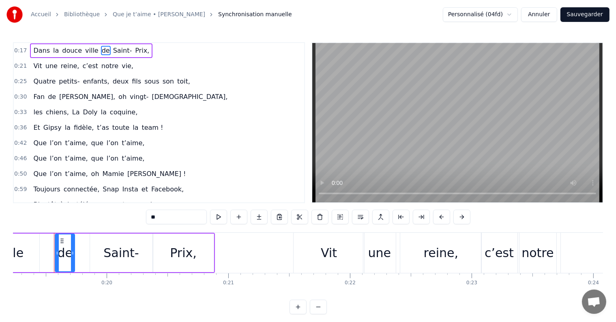
click at [129, 95] on span "vingt-" at bounding box center [139, 96] width 20 height 9
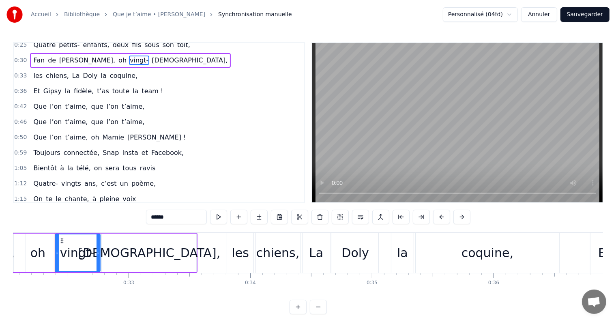
scroll to position [41, 0]
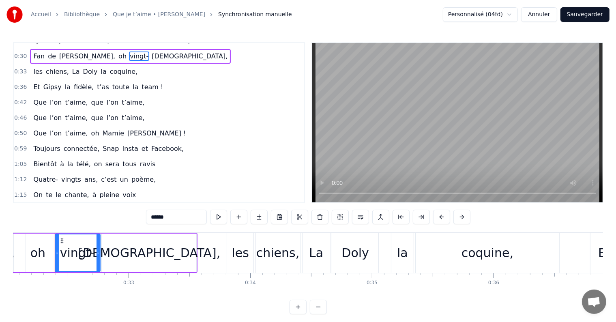
click at [122, 159] on span "tous" at bounding box center [130, 163] width 16 height 9
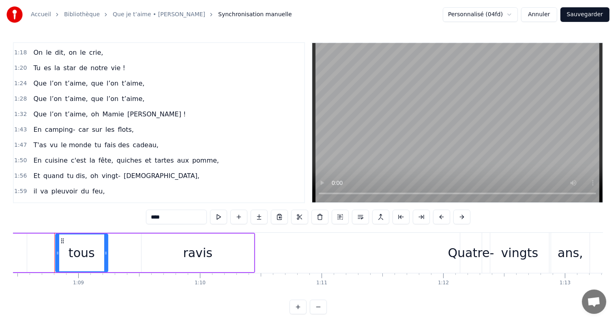
scroll to position [0, 8335]
click at [116, 156] on span "quiches" at bounding box center [129, 160] width 27 height 9
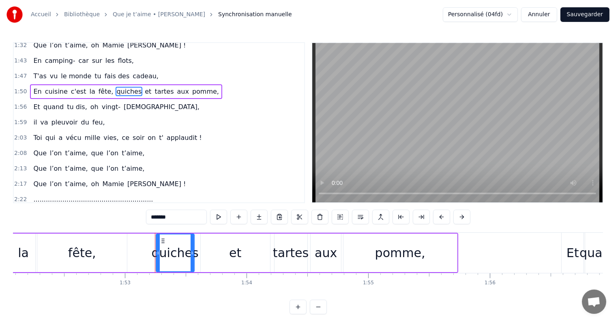
scroll to position [0, 13746]
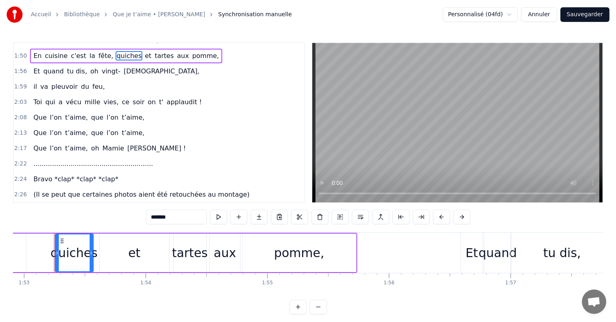
click at [121, 97] on span "ce" at bounding box center [125, 101] width 9 height 9
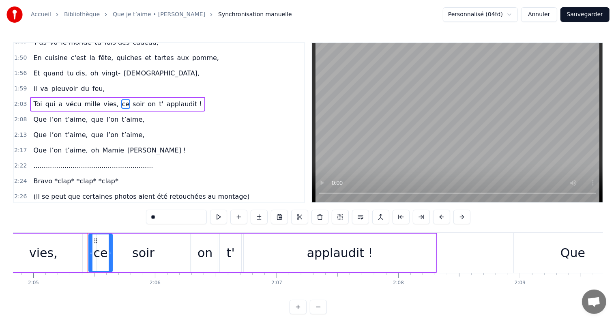
scroll to position [0, 15231]
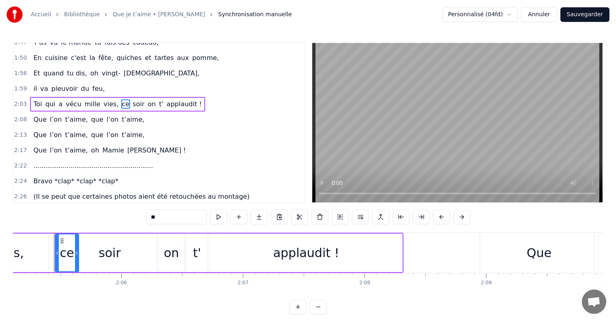
click at [121, 115] on span "t’aime," at bounding box center [133, 119] width 24 height 9
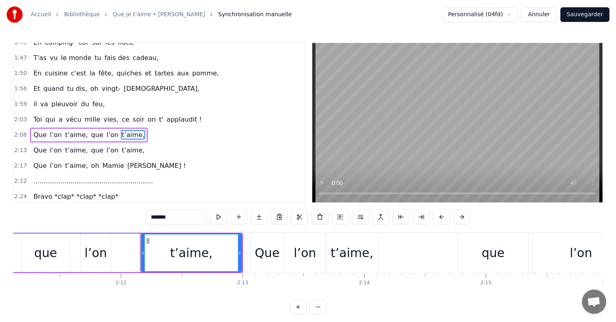
scroll to position [0, 16048]
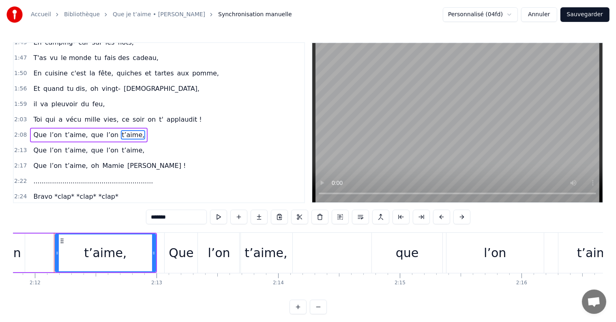
click at [121, 146] on span "t’aime," at bounding box center [133, 150] width 24 height 9
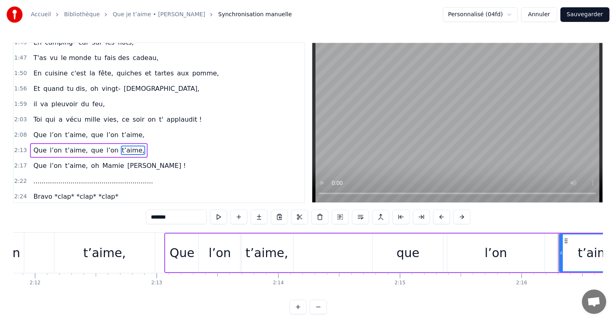
scroll to position [0, 0]
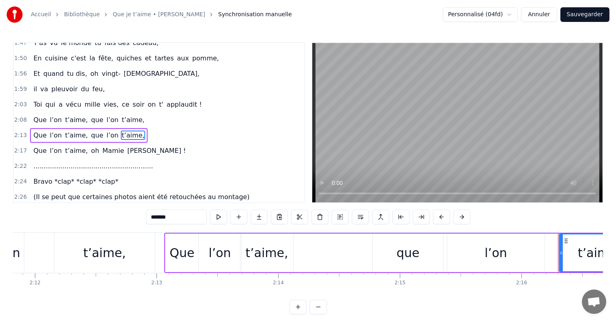
click at [127, 146] on span "[PERSON_NAME] !" at bounding box center [157, 150] width 60 height 9
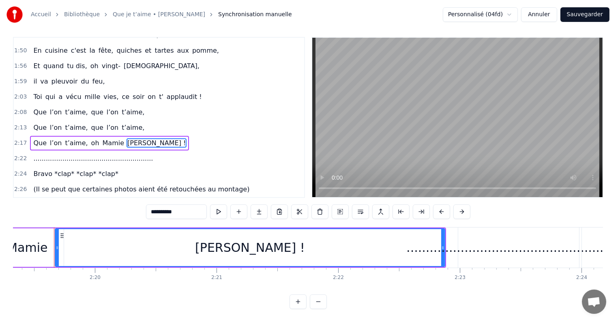
click at [101, 154] on span ".........................................................." at bounding box center [92, 158] width 121 height 9
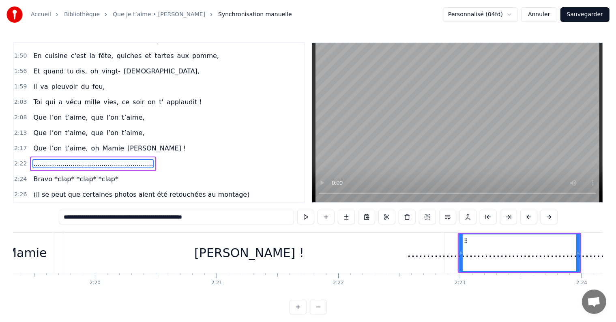
click at [97, 174] on span "Bravo *clap* *clap* *clap*" at bounding box center [75, 178] width 86 height 9
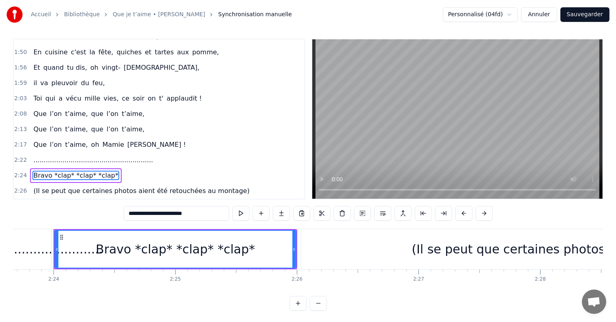
click at [73, 202] on span "Merci pour tout" at bounding box center [57, 206] width 51 height 9
type input "**********"
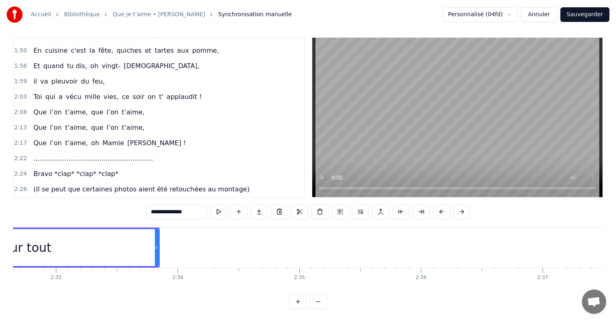
click at [591, 17] on button "Sauvegarder" at bounding box center [585, 14] width 49 height 15
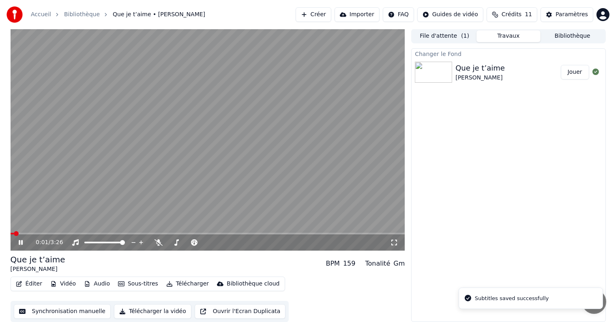
click at [16, 245] on div "0:01 / 3:26" at bounding box center [208, 243] width 388 height 8
click at [22, 242] on icon at bounding box center [21, 242] width 4 height 5
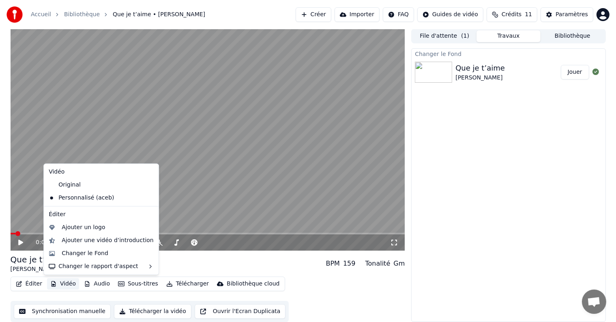
click at [62, 282] on button "Vidéo" at bounding box center [63, 283] width 32 height 11
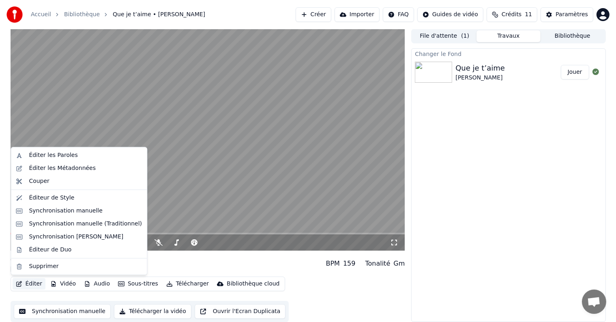
click at [38, 284] on button "Éditer" at bounding box center [29, 283] width 33 height 11
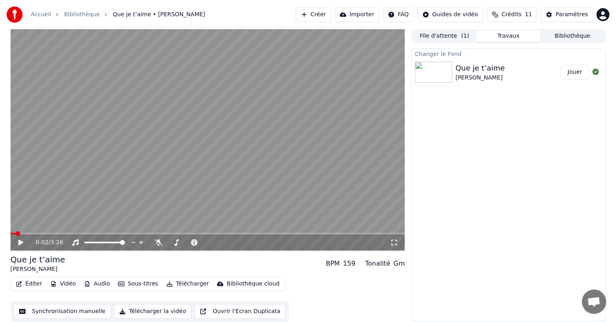
click at [35, 284] on button "Éditer" at bounding box center [29, 283] width 33 height 11
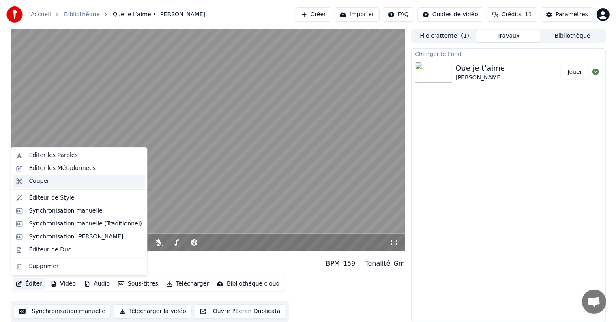
click at [55, 181] on div "Couper" at bounding box center [85, 181] width 113 height 8
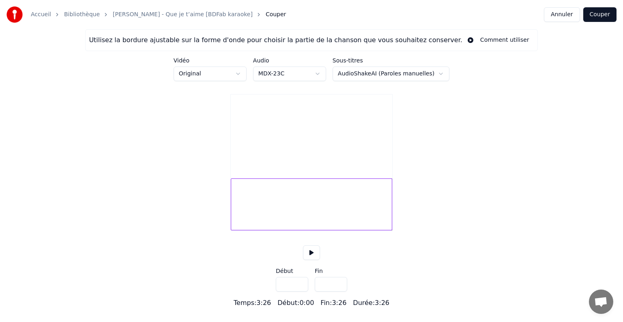
drag, startPoint x: 321, startPoint y: 295, endPoint x: 347, endPoint y: 295, distance: 26.4
click at [347, 292] on input "*****" at bounding box center [331, 284] width 32 height 15
drag, startPoint x: 318, startPoint y: 294, endPoint x: 332, endPoint y: 293, distance: 13.9
click at [331, 292] on input "***" at bounding box center [331, 284] width 32 height 15
click at [339, 292] on input "*****" at bounding box center [331, 284] width 32 height 15
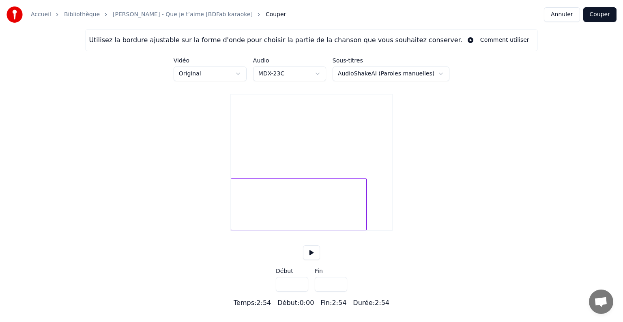
click at [339, 292] on input "*****" at bounding box center [331, 284] width 32 height 15
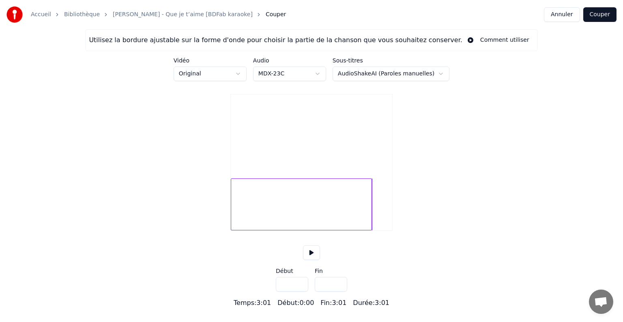
click at [339, 292] on input "*****" at bounding box center [331, 284] width 32 height 15
type input "*****"
click at [337, 292] on input "*****" at bounding box center [331, 284] width 32 height 15
click at [603, 17] on button "Couper" at bounding box center [600, 14] width 33 height 15
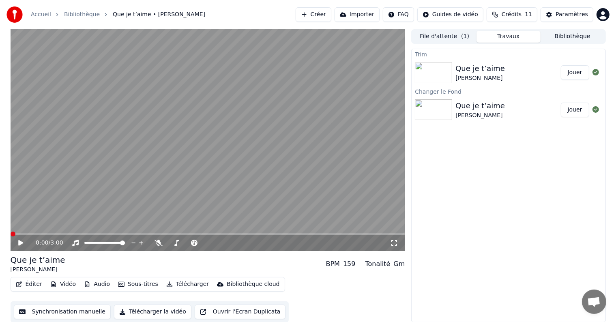
click at [20, 243] on icon at bounding box center [20, 243] width 5 height 6
click at [349, 235] on span at bounding box center [208, 234] width 395 height 2
click at [372, 233] on span at bounding box center [208, 234] width 395 height 2
click at [381, 234] on span at bounding box center [208, 234] width 395 height 2
click at [389, 235] on div "2:49 / 3:00" at bounding box center [208, 243] width 395 height 16
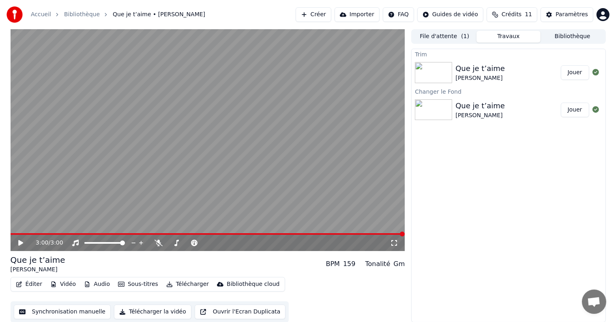
click at [217, 234] on span at bounding box center [208, 234] width 395 height 2
click at [237, 234] on span at bounding box center [208, 234] width 395 height 2
click at [247, 235] on span at bounding box center [208, 234] width 395 height 2
click at [21, 244] on icon at bounding box center [20, 243] width 5 height 6
click at [280, 233] on video at bounding box center [208, 140] width 395 height 222
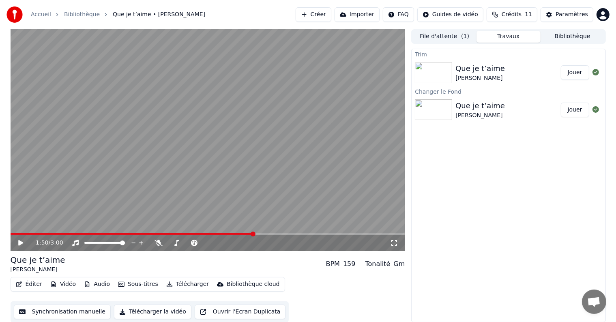
click at [281, 234] on span at bounding box center [208, 234] width 395 height 2
click at [11, 241] on div "2:03 / 3:00" at bounding box center [208, 243] width 395 height 16
click at [17, 242] on icon at bounding box center [26, 243] width 19 height 6
click at [19, 242] on icon at bounding box center [21, 243] width 4 height 5
click at [28, 284] on button "Éditer" at bounding box center [29, 284] width 33 height 11
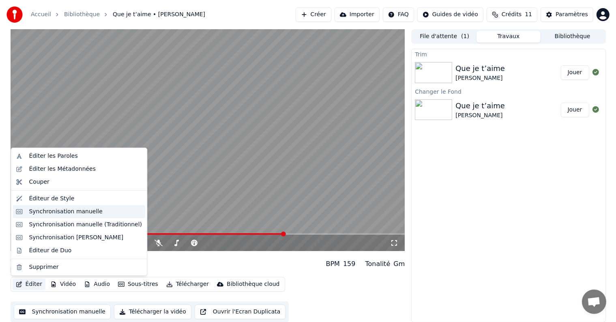
click at [54, 211] on div "Synchronisation manuelle" at bounding box center [66, 212] width 74 height 8
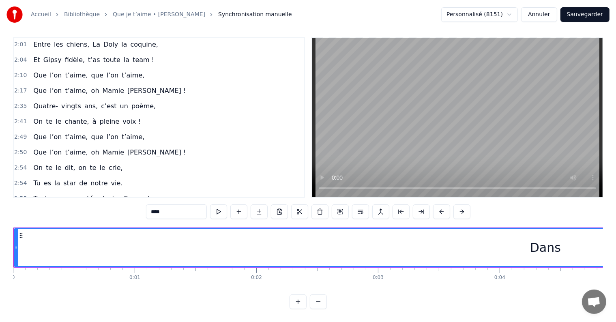
scroll to position [94, 0]
click at [549, 18] on button "Annuler" at bounding box center [539, 14] width 36 height 15
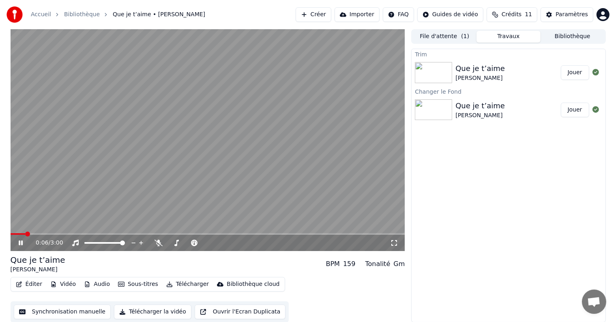
click at [19, 242] on icon at bounding box center [21, 243] width 4 height 5
click at [515, 73] on div "Que je t’aime [PERSON_NAME]" at bounding box center [508, 71] width 105 height 19
click at [584, 73] on button "Jouer" at bounding box center [575, 72] width 28 height 15
click at [319, 234] on span at bounding box center [208, 234] width 395 height 2
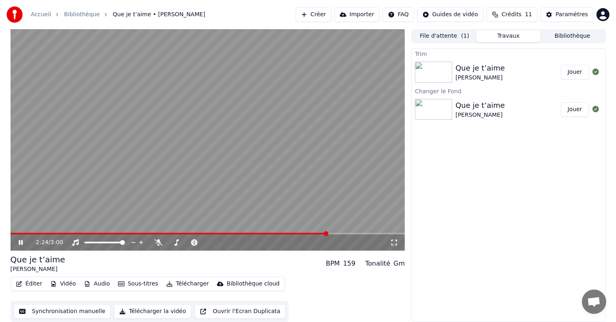
click at [485, 105] on div "Que je t’aime" at bounding box center [481, 105] width 50 height 11
click at [569, 108] on button "Jouer" at bounding box center [575, 109] width 28 height 15
click at [320, 235] on div "0:01 / 3:00" at bounding box center [208, 243] width 395 height 16
click at [321, 233] on span at bounding box center [208, 234] width 395 height 2
click at [369, 234] on span at bounding box center [208, 234] width 395 height 2
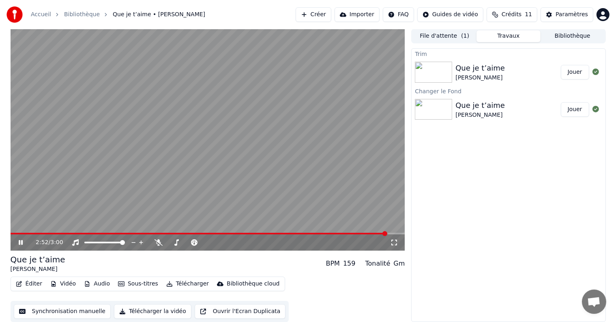
click at [388, 233] on span at bounding box center [208, 234] width 395 height 2
click at [268, 235] on div "2:53 / 3:00" at bounding box center [208, 243] width 395 height 16
click at [266, 232] on video at bounding box center [208, 140] width 395 height 222
click at [592, 304] on span "Ouvrir le chat" at bounding box center [594, 302] width 13 height 11
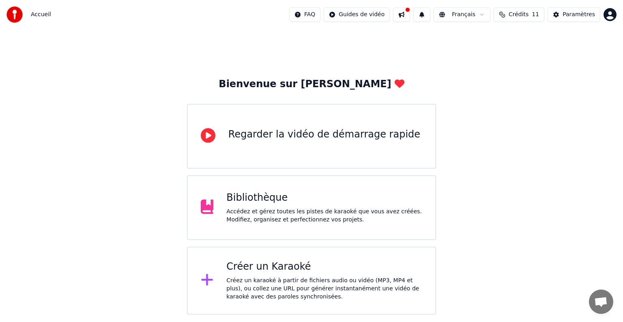
click at [271, 207] on div "Bibliothèque Accédez et gérez toutes les pistes de karaoké que vous avez créées…" at bounding box center [324, 208] width 196 height 32
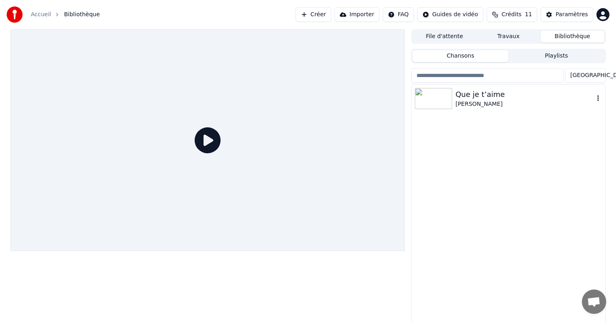
click at [479, 96] on div "Que je t’aime" at bounding box center [525, 94] width 138 height 11
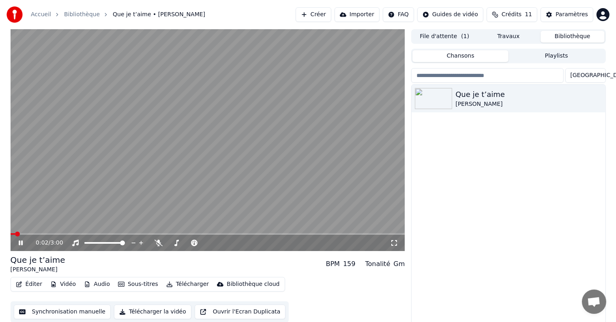
click at [19, 241] on icon at bounding box center [21, 243] width 4 height 5
click at [30, 284] on button "Éditer" at bounding box center [29, 284] width 33 height 11
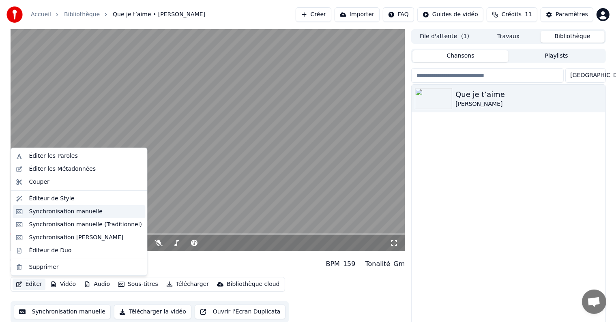
click at [55, 214] on div "Synchronisation manuelle" at bounding box center [66, 212] width 74 height 8
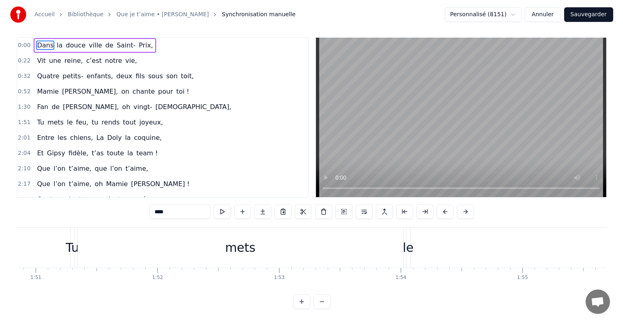
scroll to position [0, 13069]
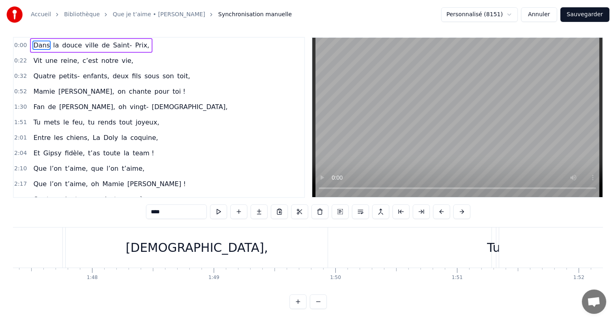
click at [516, 18] on html "Accueil Bibliothèque Que je t’aime • Johnny Hallyday Synchronisation manuelle P…" at bounding box center [308, 158] width 616 height 327
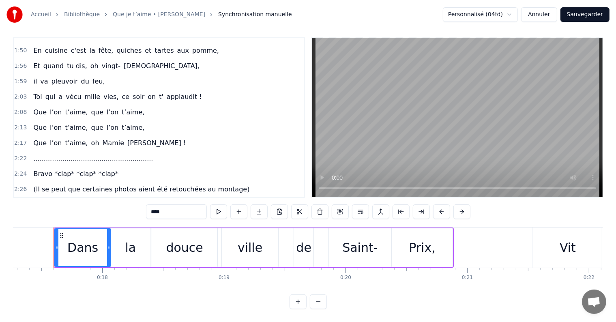
scroll to position [12, 0]
click at [575, 17] on button "Sauvegarder" at bounding box center [585, 14] width 49 height 15
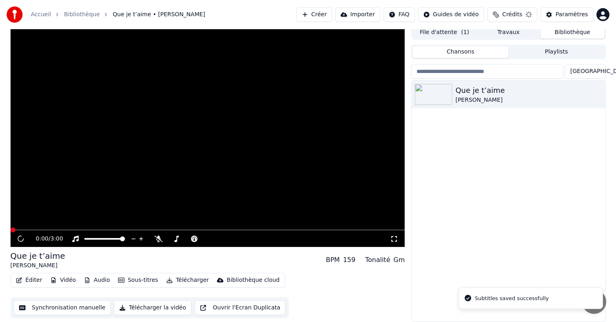
scroll to position [4, 0]
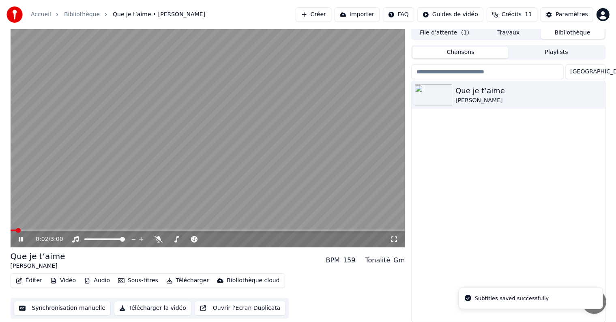
click at [88, 230] on span at bounding box center [208, 231] width 395 height 2
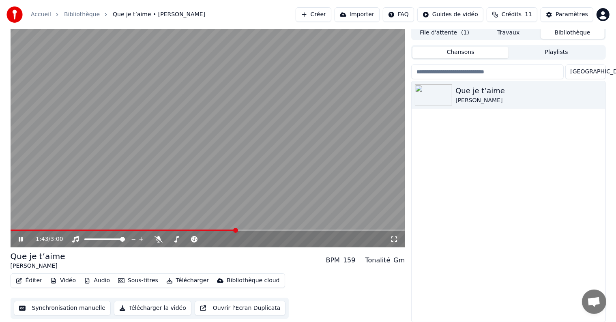
click at [237, 231] on span at bounding box center [208, 231] width 395 height 2
click at [345, 230] on span at bounding box center [208, 231] width 395 height 2
click at [332, 230] on span at bounding box center [185, 231] width 349 height 2
click at [314, 230] on span at bounding box center [173, 231] width 325 height 2
click at [20, 239] on icon at bounding box center [26, 239] width 19 height 6
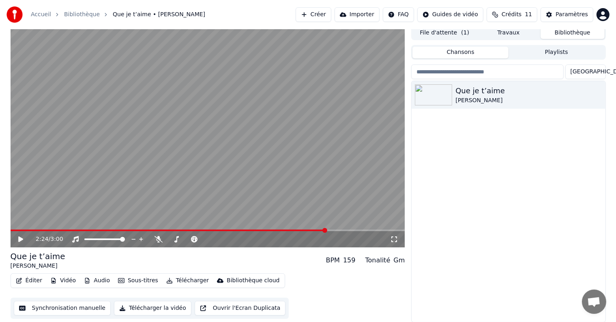
click at [28, 281] on button "Éditer" at bounding box center [29, 280] width 33 height 11
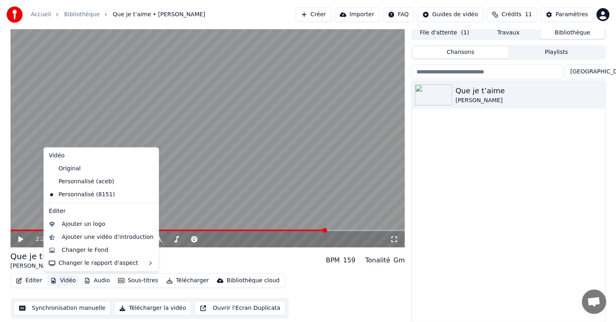
click at [64, 281] on button "Vidéo" at bounding box center [63, 280] width 32 height 11
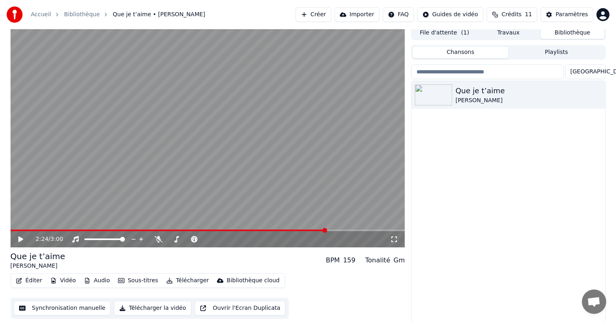
click at [64, 281] on button "Vidéo" at bounding box center [63, 280] width 32 height 11
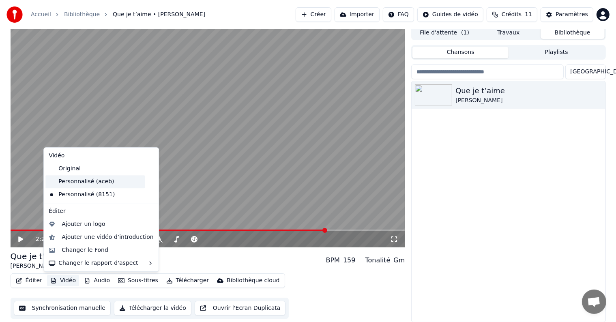
click at [95, 183] on div "Personnalisé (aceb)" at bounding box center [94, 181] width 99 height 13
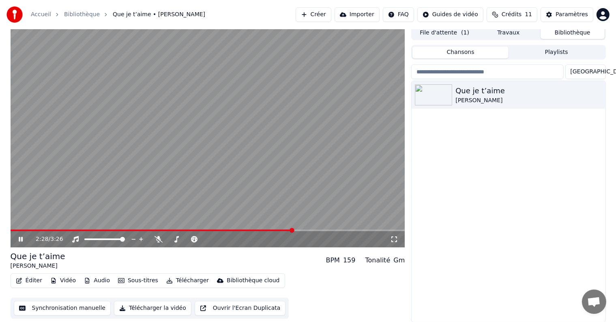
click at [67, 229] on video at bounding box center [208, 137] width 395 height 222
click at [24, 240] on icon at bounding box center [26, 239] width 19 height 6
click at [229, 229] on video at bounding box center [208, 137] width 395 height 222
click at [230, 230] on span at bounding box center [121, 231] width 220 height 2
click at [23, 239] on icon at bounding box center [20, 240] width 5 height 6
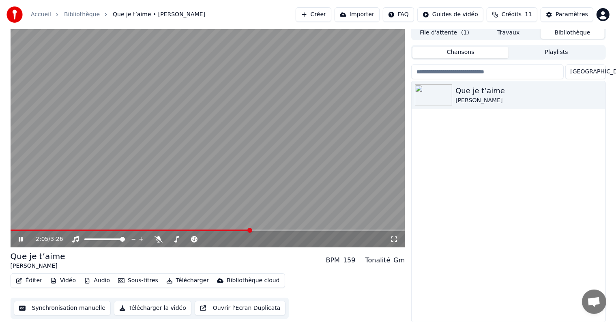
click at [19, 237] on icon at bounding box center [21, 239] width 4 height 5
click at [28, 284] on button "Éditer" at bounding box center [29, 280] width 33 height 11
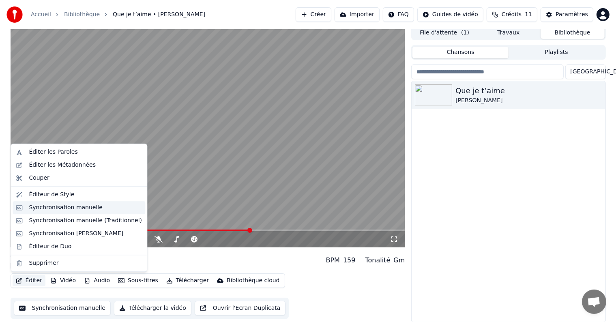
click at [53, 211] on div "Synchronisation manuelle" at bounding box center [66, 208] width 74 height 8
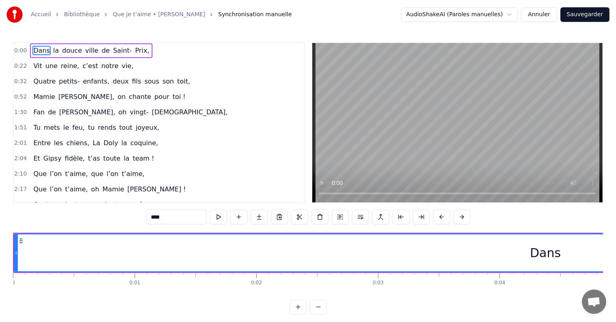
click at [519, 15] on html "Accueil Bibliothèque Que je t’aime • Johnny Hallyday Synchronisation manuelle A…" at bounding box center [308, 163] width 616 height 327
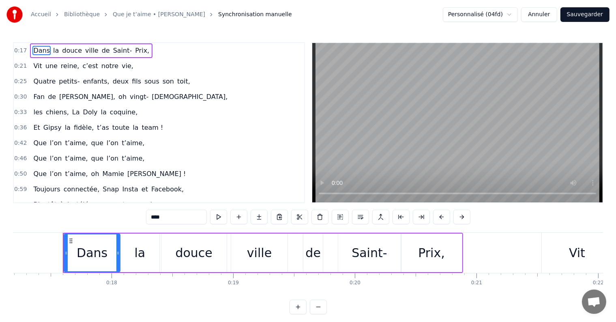
scroll to position [0, 2102]
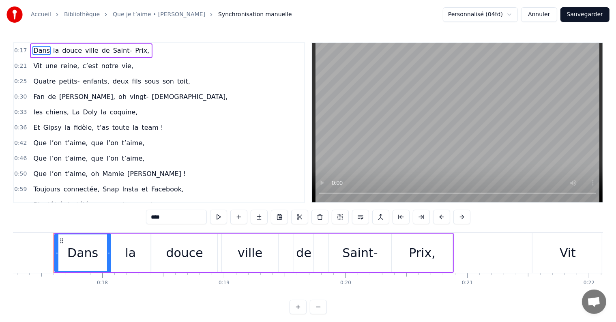
click at [588, 16] on button "Sauvegarder" at bounding box center [585, 14] width 49 height 15
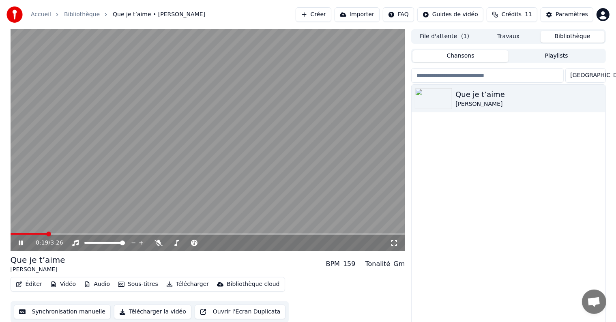
click at [277, 234] on span at bounding box center [208, 234] width 395 height 2
click at [24, 243] on icon at bounding box center [26, 243] width 19 height 6
click at [30, 286] on button "Éditer" at bounding box center [29, 284] width 33 height 11
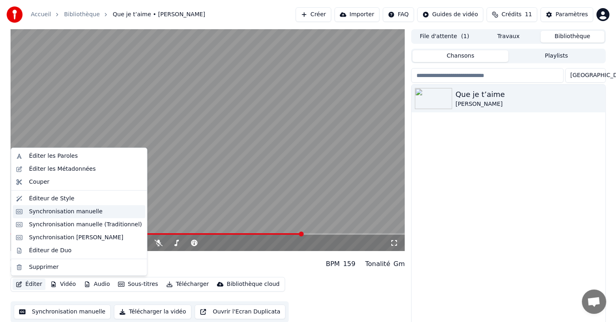
click at [61, 216] on div "Synchronisation manuelle" at bounding box center [79, 211] width 133 height 13
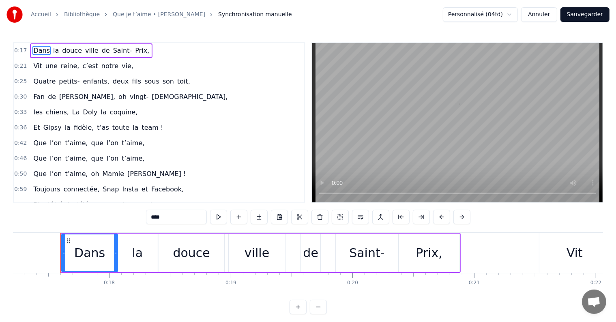
scroll to position [0, 2102]
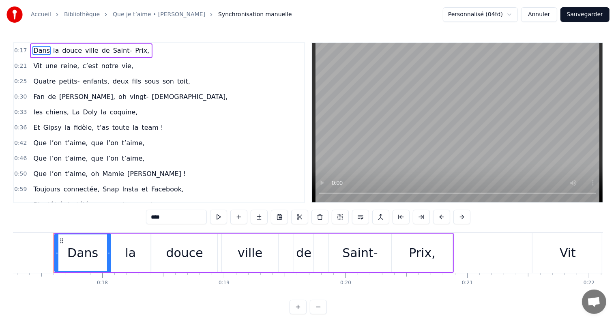
click at [83, 203] on div "0:17 Dans la douce ville de Saint- Prix, 0:21 Vit une reine, c’est notre vie, 0…" at bounding box center [308, 178] width 590 height 272
click at [93, 200] on span "on" at bounding box center [98, 204] width 10 height 9
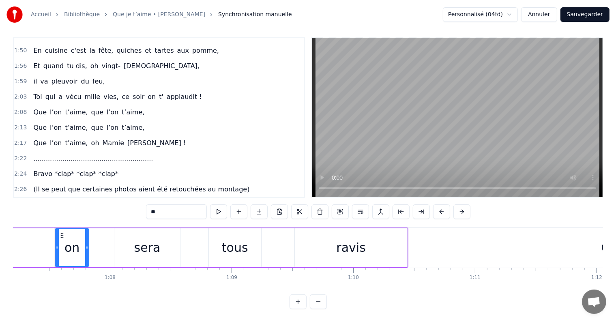
scroll to position [12, 0]
click at [115, 185] on span "(Il se peut que certaines photos aient été retouchées au montage)" at bounding box center [141, 189] width 218 height 9
type input "**********"
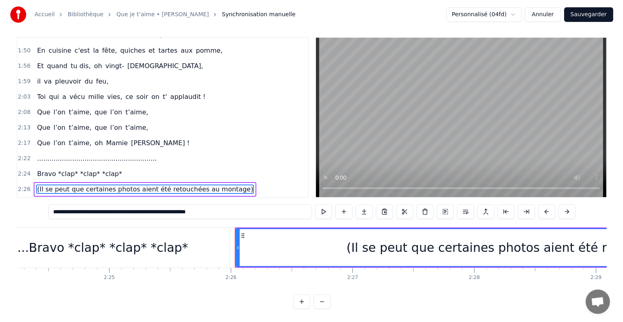
scroll to position [0, 17738]
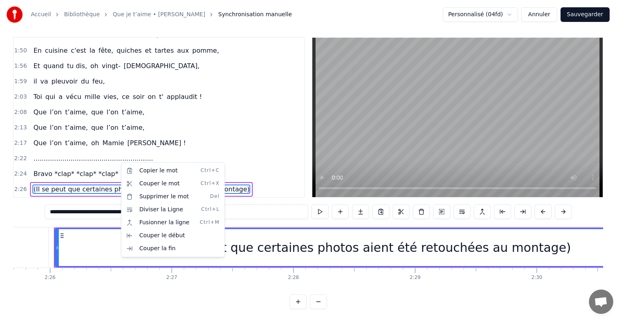
click at [114, 162] on html "Accueil Bibliothèque Que je t’aime • Johnny Hallyday Synchronisation manuelle P…" at bounding box center [311, 158] width 623 height 327
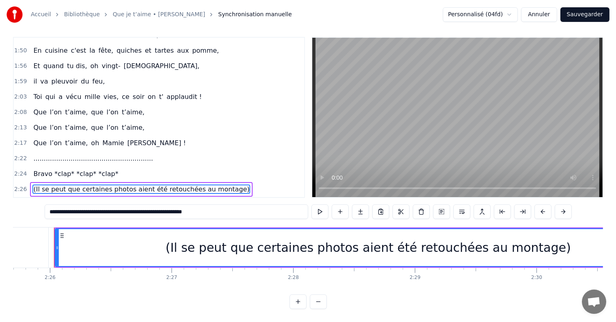
click at [114, 182] on div "(Il se peut que certaines photos aient été retouchées au montage)" at bounding box center [141, 189] width 223 height 15
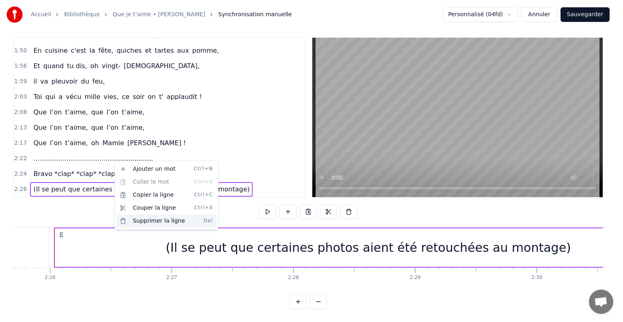
click at [157, 222] on div "Supprimer la ligne Del" at bounding box center [166, 221] width 100 height 13
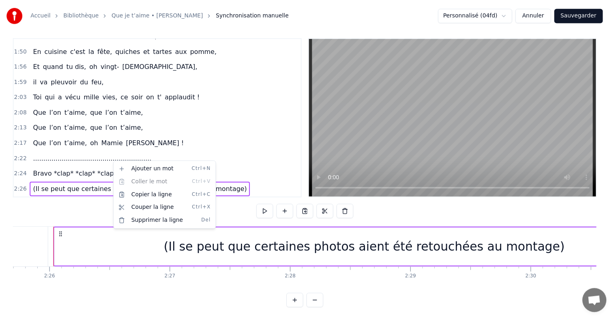
scroll to position [288, 0]
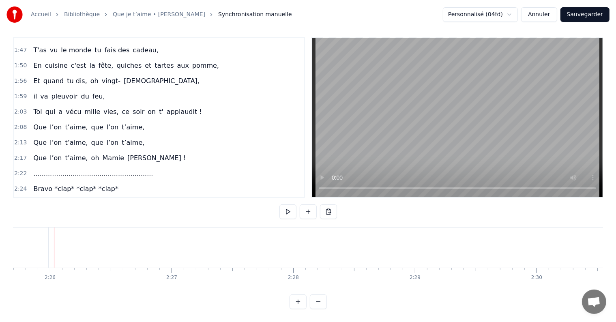
click at [48, 182] on div "Bravo *clap* *clap* *clap*" at bounding box center [75, 189] width 91 height 15
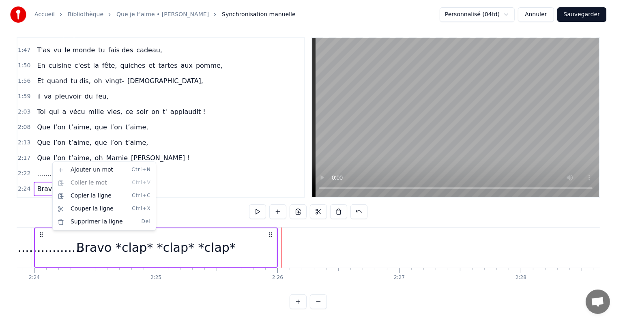
scroll to position [0, 17490]
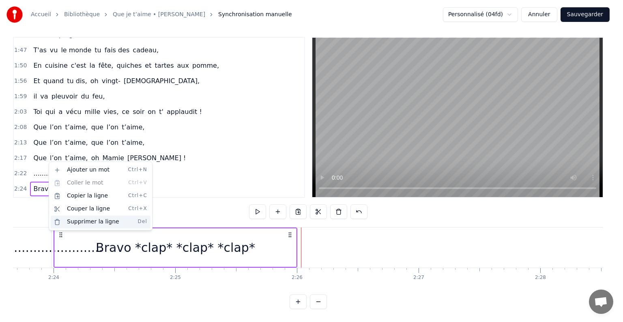
click at [88, 225] on div "Supprimer la ligne Del" at bounding box center [101, 221] width 100 height 13
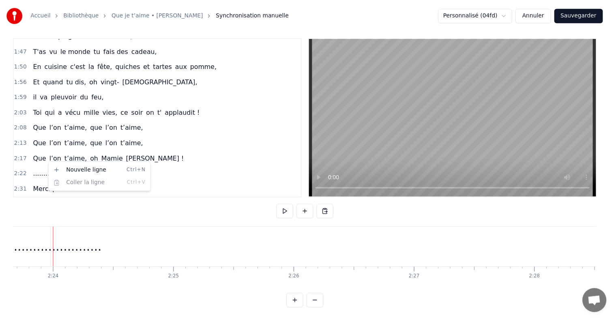
scroll to position [273, 0]
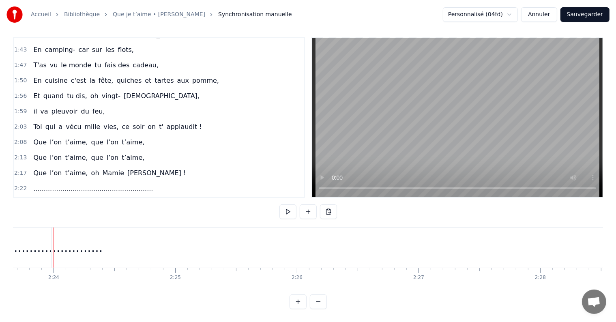
click at [68, 184] on span ".........................................................." at bounding box center [92, 188] width 121 height 9
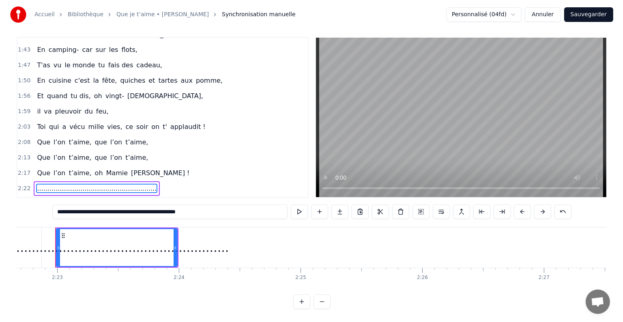
scroll to position [0, 17366]
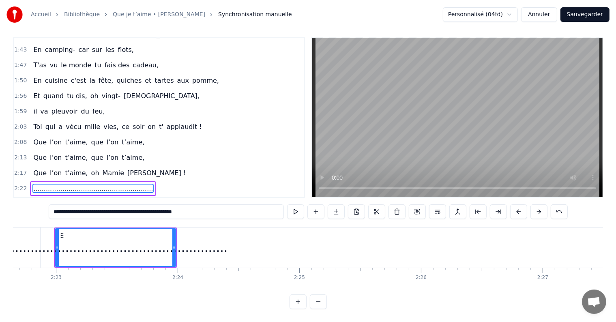
click at [68, 181] on div ".........................................................." at bounding box center [93, 188] width 126 height 15
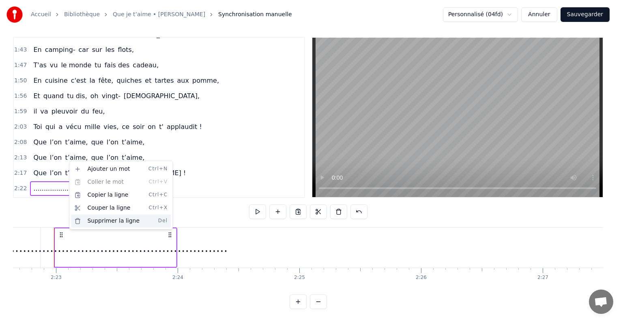
click at [103, 219] on div "Supprimer la ligne Del" at bounding box center [121, 221] width 100 height 13
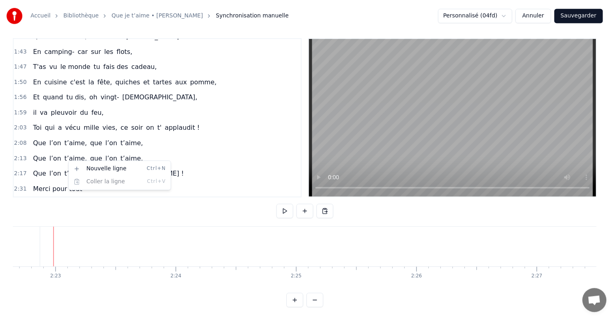
scroll to position [258, 0]
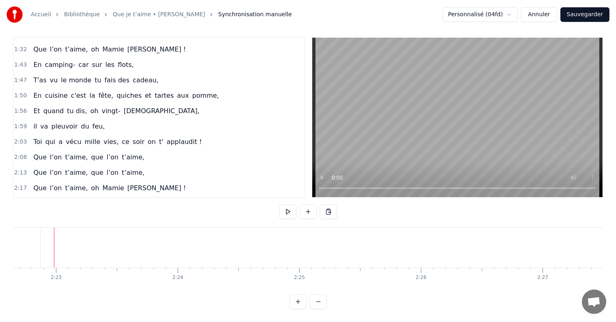
click at [128, 183] on span "[PERSON_NAME] !" at bounding box center [157, 187] width 60 height 9
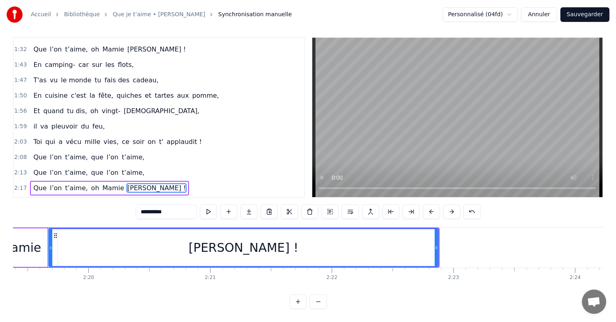
scroll to position [0, 16962]
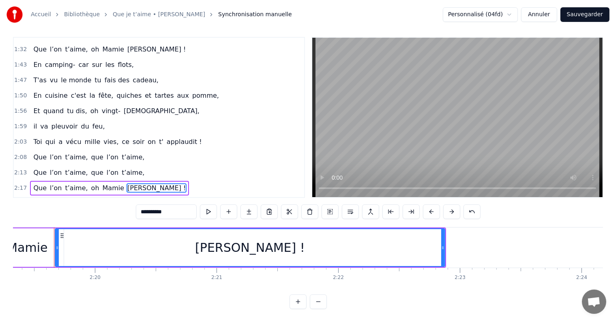
click at [386, 245] on div "[PERSON_NAME] !" at bounding box center [250, 247] width 389 height 37
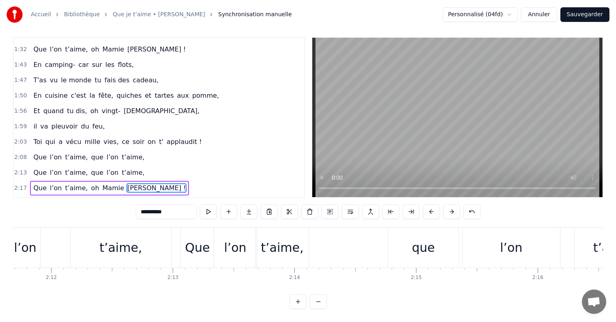
scroll to position [0, 16075]
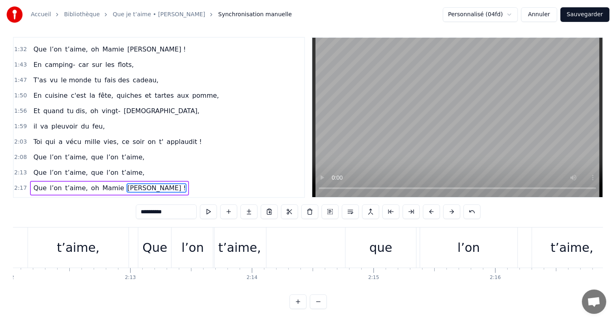
click at [311, 241] on div "Que l’on t’aime, que l’on t’aime," at bounding box center [376, 248] width 476 height 40
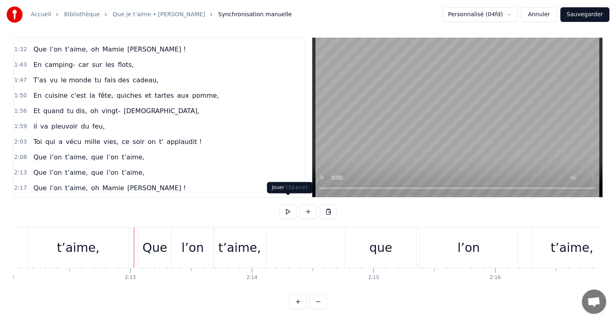
click at [286, 207] on button at bounding box center [288, 212] width 17 height 15
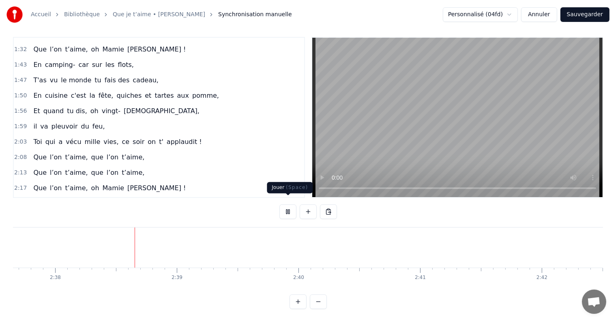
scroll to position [0, 19196]
click at [581, 15] on button "Sauvegarder" at bounding box center [585, 14] width 49 height 15
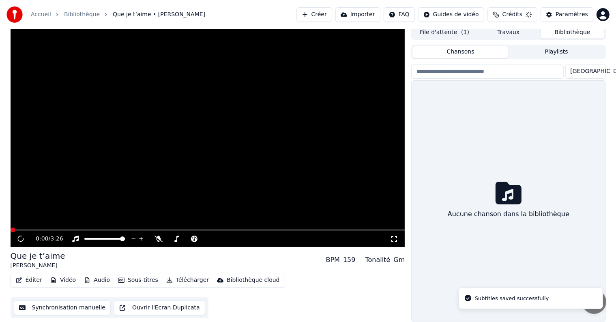
scroll to position [4, 0]
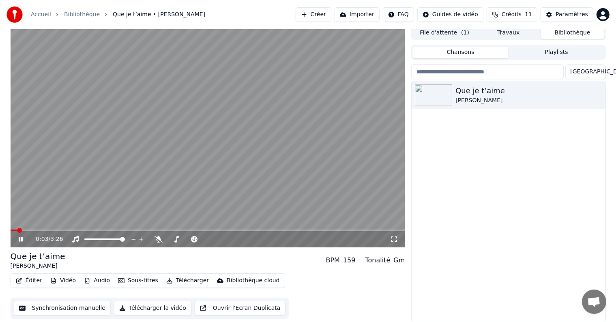
click at [377, 13] on button "Importer" at bounding box center [357, 14] width 45 height 15
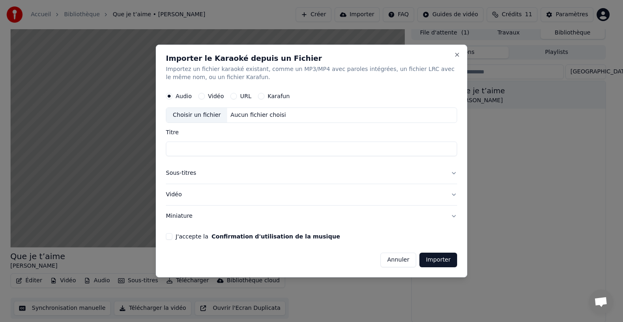
click at [202, 98] on button "Vidéo" at bounding box center [201, 96] width 6 height 6
click at [404, 261] on button "Annuler" at bounding box center [399, 260] width 36 height 15
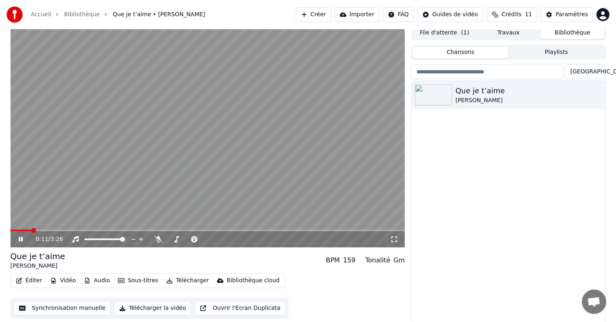
click at [216, 174] on video at bounding box center [208, 137] width 395 height 222
click at [362, 16] on button "Importer" at bounding box center [357, 14] width 45 height 15
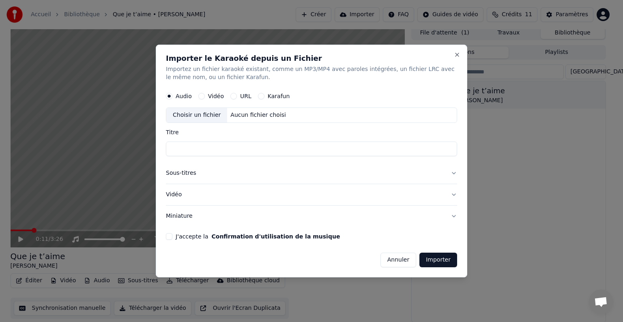
click at [210, 95] on label "Vidéo" at bounding box center [216, 96] width 16 height 6
click at [205, 95] on button "Vidéo" at bounding box center [201, 96] width 6 height 6
click at [407, 258] on button "Annuler" at bounding box center [399, 260] width 36 height 15
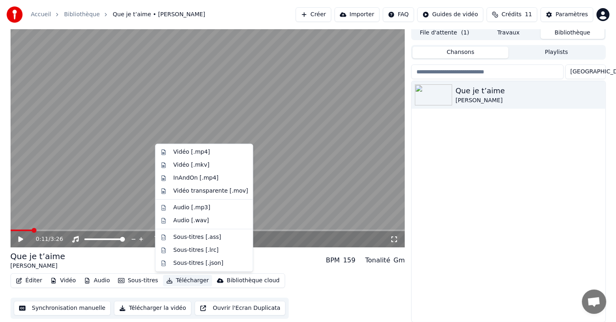
click at [179, 282] on button "Télécharger" at bounding box center [187, 280] width 49 height 11
click at [192, 153] on div "Vidéo [.mp4]" at bounding box center [191, 152] width 37 height 8
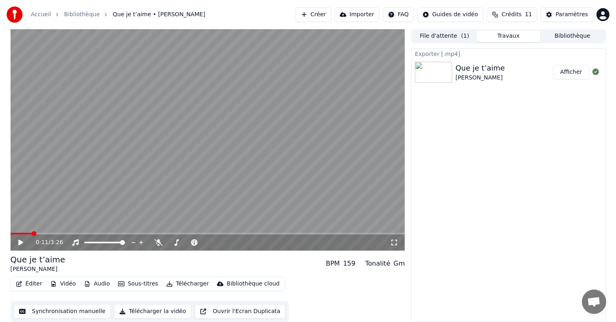
click at [545, 209] on div "Exporter [.mp4] Que je t’aime Johnny Hallyday Afficher" at bounding box center [508, 185] width 194 height 274
click at [352, 229] on video at bounding box center [208, 140] width 395 height 222
click at [343, 234] on span at bounding box center [208, 234] width 395 height 2
click at [311, 234] on span at bounding box center [179, 234] width 336 height 2
click at [278, 179] on video at bounding box center [208, 140] width 395 height 222
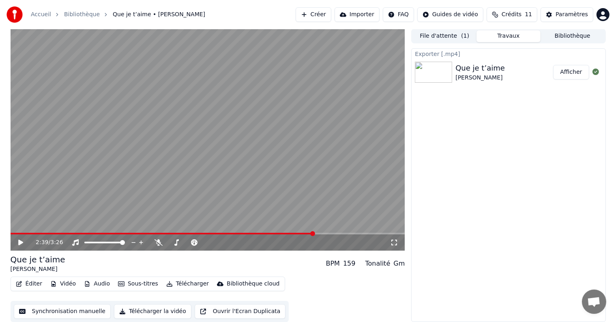
click at [30, 284] on button "Éditer" at bounding box center [29, 283] width 33 height 11
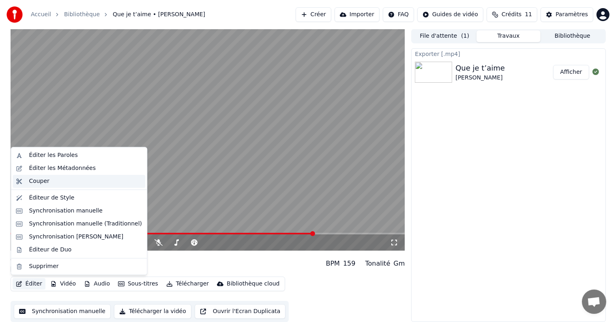
click at [55, 180] on div "Couper" at bounding box center [85, 181] width 113 height 8
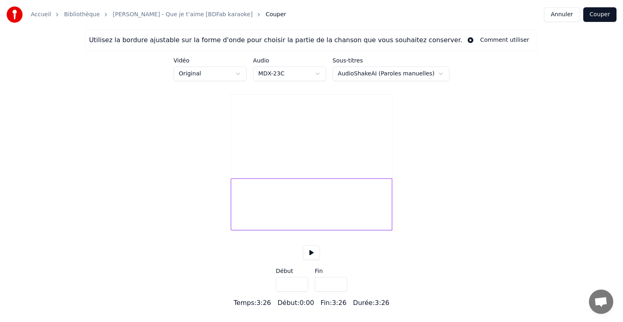
click at [392, 203] on div at bounding box center [312, 205] width 162 height 52
click at [375, 202] on div at bounding box center [376, 204] width 2 height 51
click at [371, 200] on div at bounding box center [370, 204] width 2 height 51
click at [363, 201] on div at bounding box center [362, 204] width 2 height 51
click at [355, 201] on div at bounding box center [354, 204] width 2 height 51
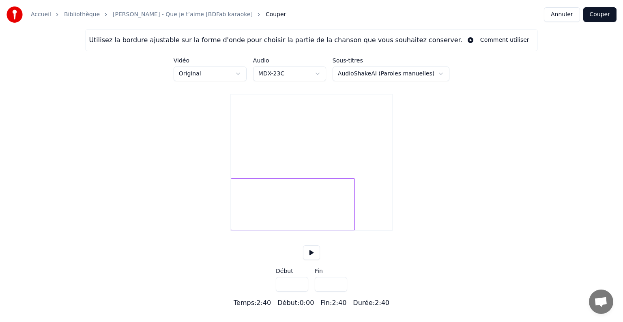
click at [354, 201] on div at bounding box center [353, 204] width 2 height 51
type input "*****"
click at [239, 75] on html "Accueil Bibliothèque Johnny Hallyday - Que je t’aime [BDFab karaoke] Couper Ann…" at bounding box center [311, 154] width 623 height 308
click at [237, 72] on html "Accueil Bibliothèque Johnny Hallyday - Que je t’aime [BDFab karaoke] Couper Ann…" at bounding box center [311, 154] width 623 height 308
click at [310, 70] on html "Accueil Bibliothèque Johnny Hallyday - Que je t’aime [BDFab karaoke] Couper Ann…" at bounding box center [311, 154] width 623 height 308
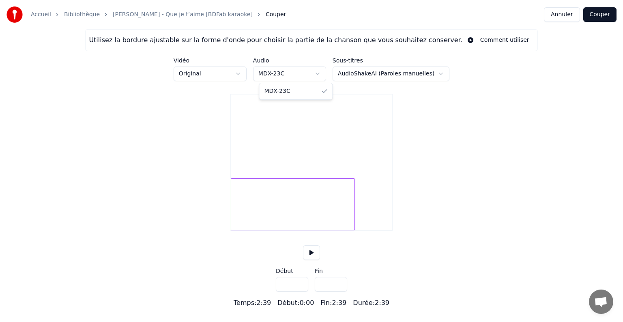
click at [310, 71] on html "Accueil Bibliothèque Johnny Hallyday - Que je t’aime [BDFab karaoke] Couper Ann…" at bounding box center [311, 154] width 623 height 308
click at [371, 75] on html "Accueil Bibliothèque Johnny Hallyday - Que je t’aime [BDFab karaoke] Couper Ann…" at bounding box center [311, 154] width 623 height 308
click at [379, 41] on div "Utilisez la bordure ajustable sur la forme d'onde pour choisir la partie de la …" at bounding box center [275, 40] width 373 height 10
click at [599, 15] on button "Couper" at bounding box center [600, 14] width 33 height 15
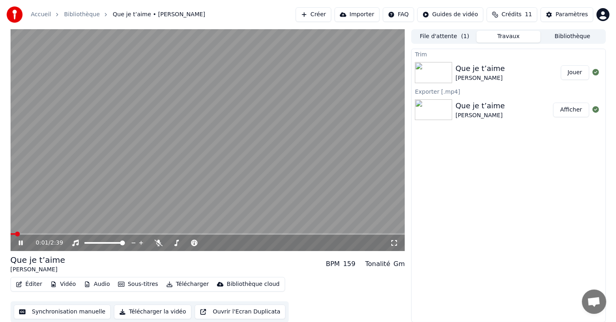
click at [124, 172] on video at bounding box center [208, 140] width 395 height 222
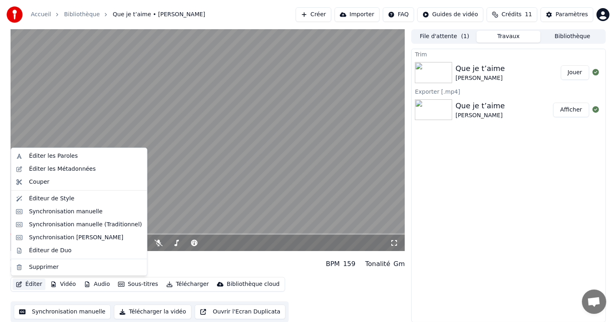
click at [34, 285] on button "Éditer" at bounding box center [29, 284] width 33 height 11
click at [62, 213] on div "Synchronisation manuelle" at bounding box center [66, 212] width 74 height 8
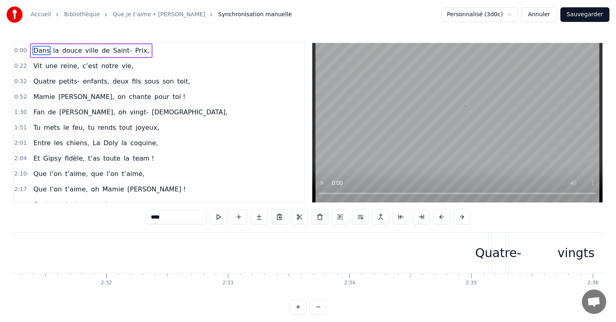
scroll to position [0, 18493]
click at [491, 14] on html "Accueil Bibliothèque Que je t’aime • Johnny Hallyday Synchronisation manuelle P…" at bounding box center [308, 163] width 616 height 327
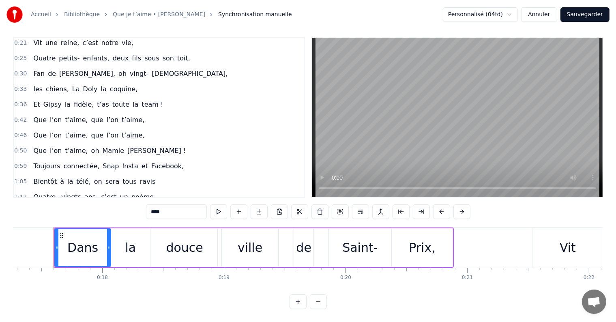
scroll to position [0, 0]
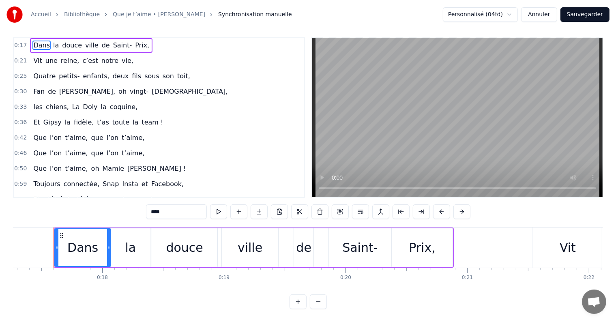
click at [586, 15] on button "Sauvegarder" at bounding box center [585, 14] width 49 height 15
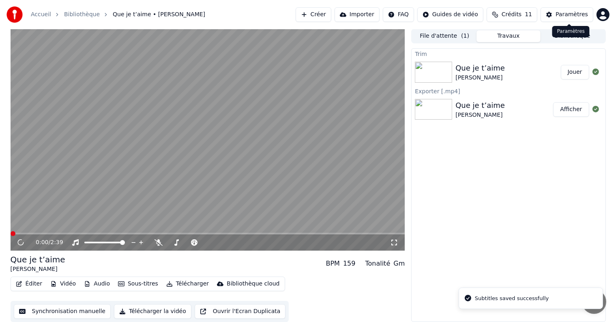
scroll to position [0, 0]
click at [103, 159] on video at bounding box center [208, 140] width 395 height 222
click at [34, 286] on button "Éditer" at bounding box center [29, 283] width 33 height 11
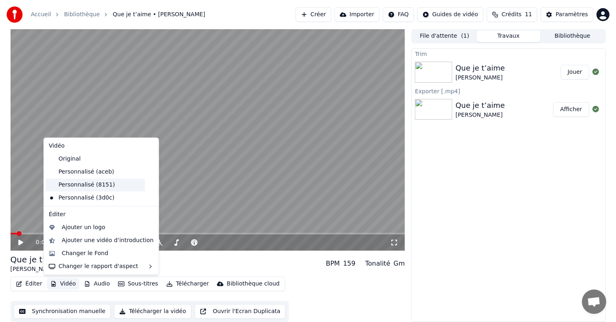
click at [95, 185] on div "Personnalisé (8151)" at bounding box center [94, 185] width 99 height 13
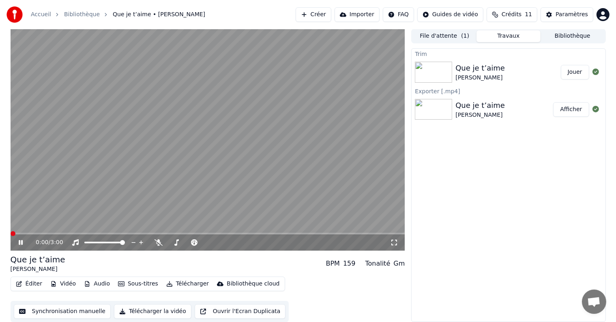
click at [66, 283] on button "Vidéo" at bounding box center [63, 283] width 32 height 11
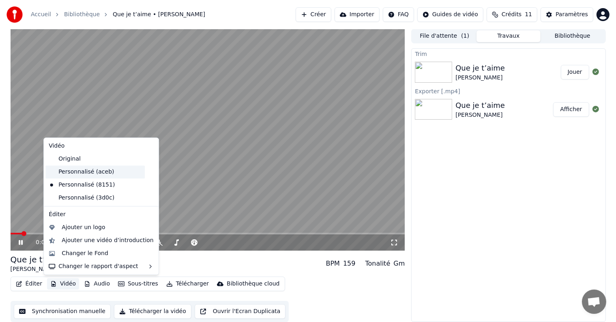
click at [97, 174] on div "Personnalisé (aceb)" at bounding box center [94, 172] width 99 height 13
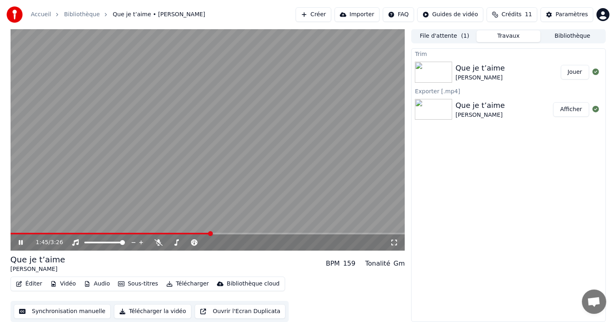
click at [213, 231] on span at bounding box center [210, 233] width 5 height 5
click at [220, 143] on video at bounding box center [208, 140] width 395 height 222
click at [315, 177] on video at bounding box center [208, 140] width 395 height 222
click at [320, 233] on span at bounding box center [208, 234] width 395 height 2
click at [341, 234] on span at bounding box center [208, 234] width 395 height 2
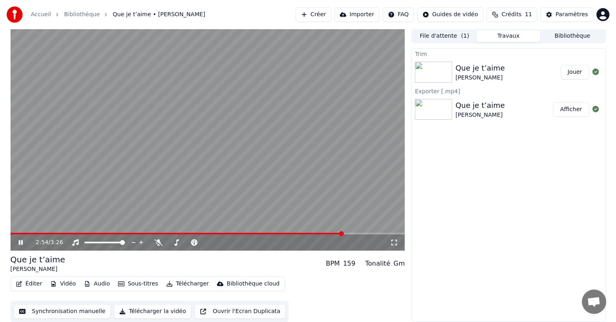
click at [315, 233] on span at bounding box center [177, 234] width 333 height 2
click at [304, 233] on span at bounding box center [158, 234] width 294 height 2
click at [169, 88] on video at bounding box center [208, 140] width 395 height 222
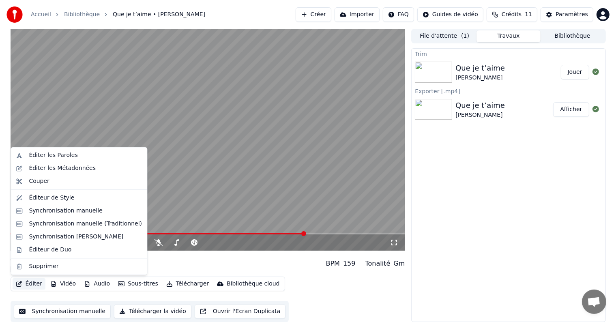
click at [36, 284] on button "Éditer" at bounding box center [29, 283] width 33 height 11
click at [65, 213] on div "Synchronisation manuelle" at bounding box center [66, 211] width 74 height 8
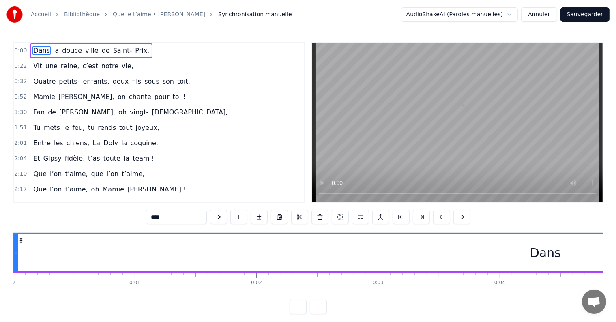
click at [474, 18] on html "Accueil Bibliothèque Que je t’aime • Johnny Hallyday Synchronisation manuelle A…" at bounding box center [308, 163] width 616 height 327
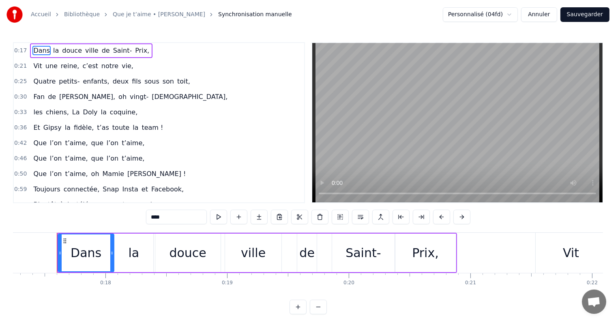
scroll to position [0, 2102]
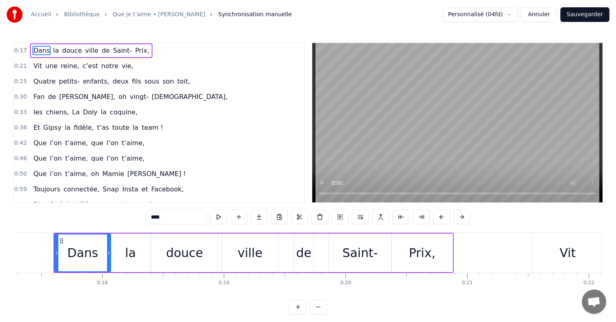
click at [487, 14] on html "Accueil Bibliothèque Que je t’aime • Johnny Hallyday Synchronisation manuelle P…" at bounding box center [308, 163] width 616 height 327
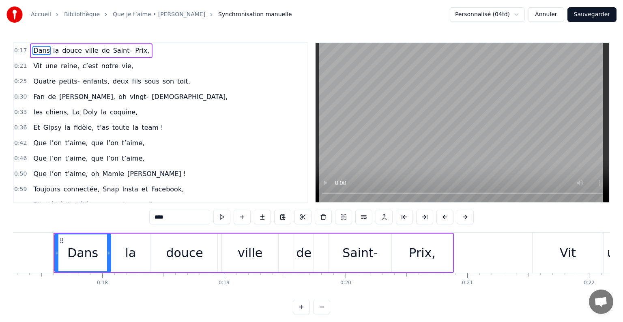
click at [264, 132] on html "Accueil Bibliothèque Que je t’aime • Johnny Hallyday Synchronisation manuelle P…" at bounding box center [311, 163] width 623 height 327
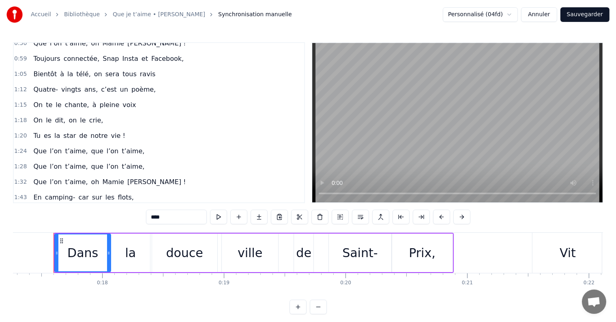
scroll to position [114, 0]
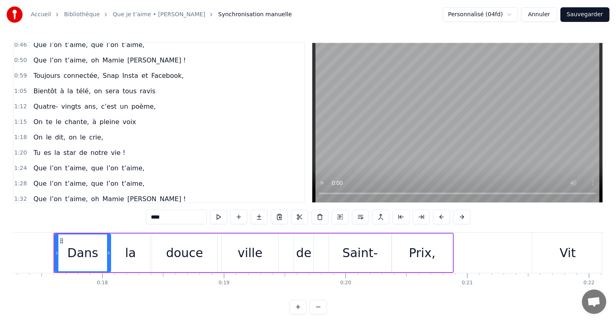
click at [581, 23] on div "Accueil Bibliothèque Que je t’aime • Johnny Hallyday Synchronisation manuelle P…" at bounding box center [308, 14] width 616 height 29
click at [586, 13] on button "Sauvegarder" at bounding box center [585, 14] width 49 height 15
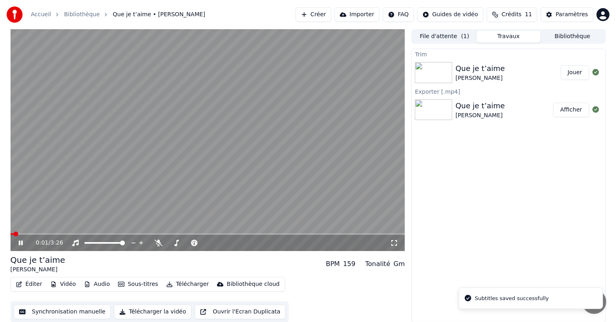
click at [185, 175] on video at bounding box center [208, 140] width 395 height 222
click at [66, 287] on button "Vidéo" at bounding box center [63, 284] width 32 height 11
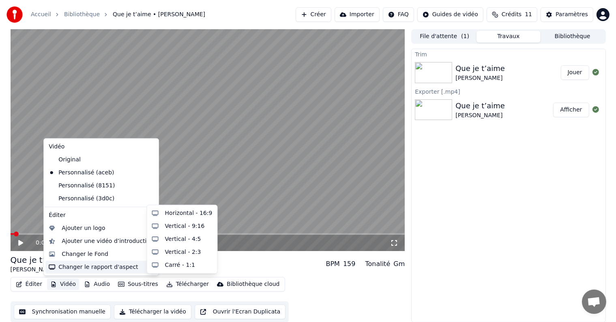
click at [245, 263] on div "Que je t’aime Johnny Hallyday BPM 159 Tonalité Gm" at bounding box center [208, 263] width 395 height 19
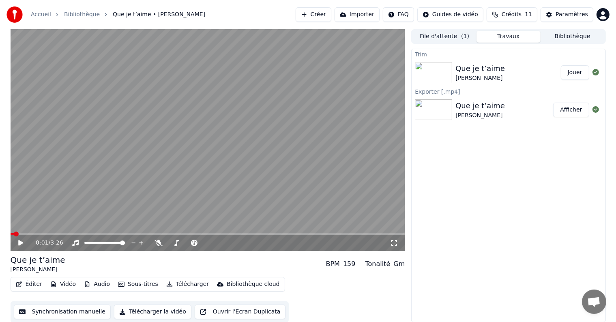
click at [371, 235] on span at bounding box center [208, 234] width 395 height 2
click at [302, 233] on video at bounding box center [208, 140] width 395 height 222
click at [292, 232] on video at bounding box center [208, 140] width 395 height 222
click at [271, 233] on video at bounding box center [208, 140] width 395 height 222
click at [271, 235] on span at bounding box center [141, 234] width 261 height 2
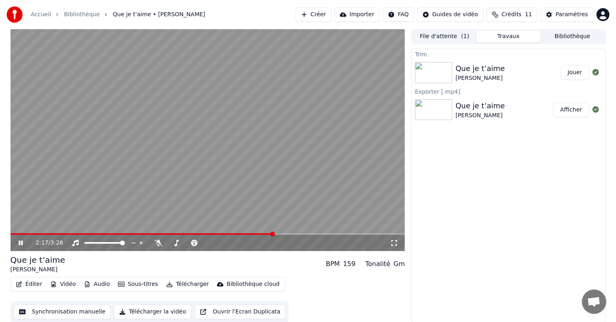
click at [288, 233] on video at bounding box center [208, 140] width 395 height 222
click at [288, 235] on span at bounding box center [208, 234] width 395 height 2
click at [29, 286] on button "Éditer" at bounding box center [29, 284] width 33 height 11
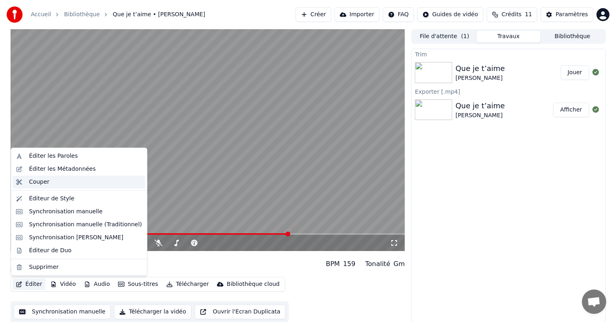
click at [48, 181] on div "Couper" at bounding box center [85, 182] width 113 height 8
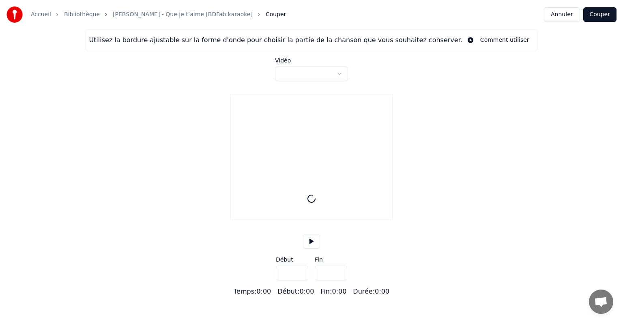
type input "*****"
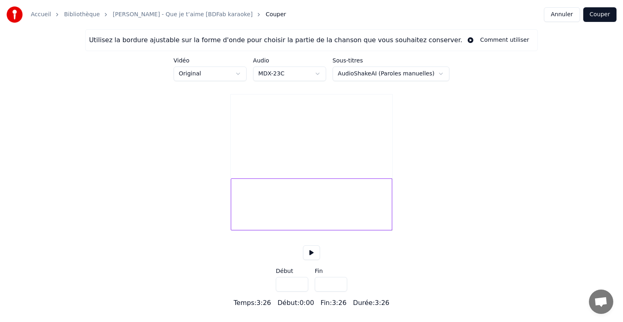
click at [233, 76] on html "Accueil Bibliothèque Johnny Hallyday - Que je t’aime [BDFab karaoke] Couper Ann…" at bounding box center [311, 154] width 623 height 308
click at [235, 73] on html "Accueil Bibliothèque Johnny Hallyday - Que je t’aime [BDFab karaoke] Couper Ann…" at bounding box center [311, 154] width 623 height 308
click at [195, 39] on div "Utilisez la bordure ajustable sur la forme d'onde pour choisir la partie de la …" at bounding box center [275, 40] width 373 height 10
click at [414, 74] on html "Accueil Bibliothèque Johnny Hallyday - Que je t’aime [BDFab karaoke] Couper Ann…" at bounding box center [311, 154] width 623 height 308
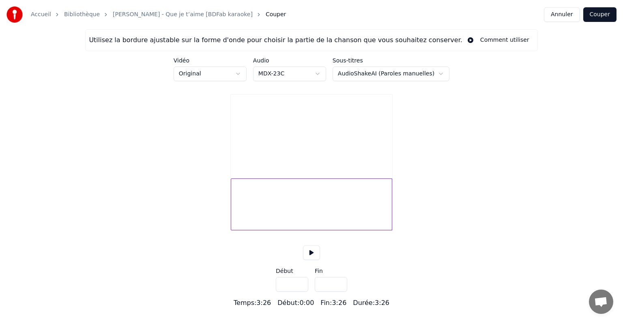
click at [299, 73] on html "Accueil Bibliothèque Johnny Hallyday - Que je t’aime [BDFab karaoke] Couper Ann…" at bounding box center [311, 154] width 623 height 308
click at [229, 73] on html "Accueil Bibliothèque Johnny Hallyday - Que je t’aime [BDFab karaoke] Couper Ann…" at bounding box center [311, 154] width 623 height 308
click at [230, 73] on html "Accueil Bibliothèque Johnny Hallyday - Que je t’aime [BDFab karaoke] Couper Ann…" at bounding box center [311, 154] width 623 height 308
click at [565, 13] on button "Annuler" at bounding box center [562, 14] width 36 height 15
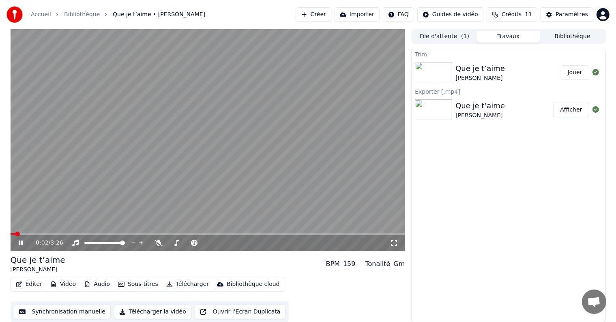
click at [265, 144] on video at bounding box center [208, 140] width 395 height 222
click at [468, 169] on div "Trim Que je t’aime Johnny Hallyday Jouer Exporter [.mp4] Que je t’aime Johnny H…" at bounding box center [508, 186] width 194 height 274
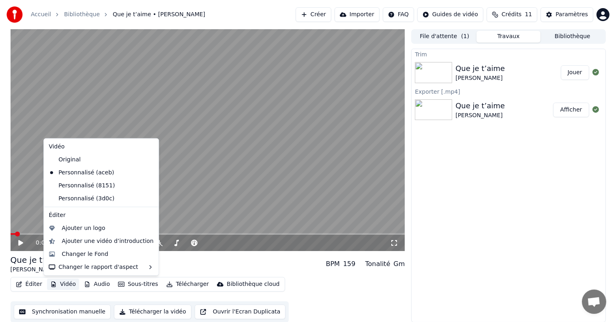
click at [58, 282] on button "Vidéo" at bounding box center [63, 284] width 32 height 11
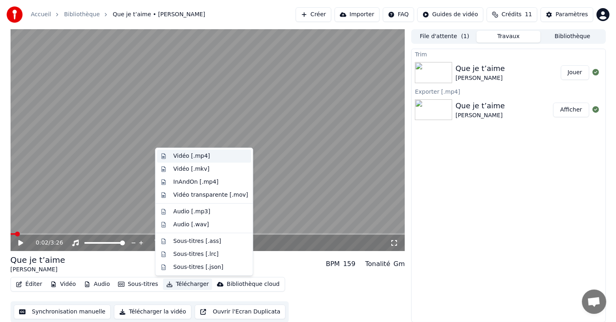
click at [195, 156] on div "Vidéo [.mp4]" at bounding box center [191, 156] width 37 height 8
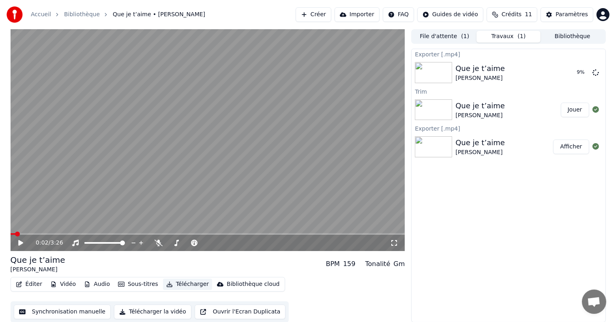
scroll to position [0, 0]
click at [595, 70] on icon at bounding box center [596, 72] width 6 height 6
click at [597, 71] on icon at bounding box center [596, 72] width 6 height 6
click at [151, 313] on button "Télécharger la vidéo" at bounding box center [153, 311] width 78 height 15
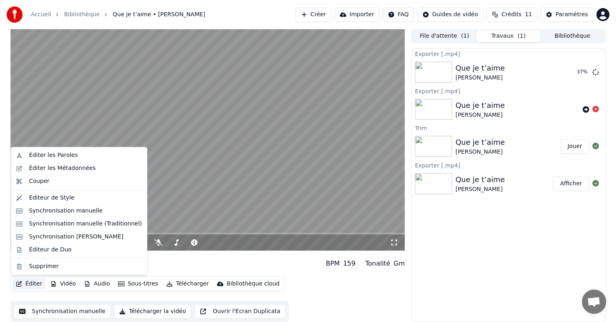
click at [25, 284] on button "Éditer" at bounding box center [29, 283] width 33 height 11
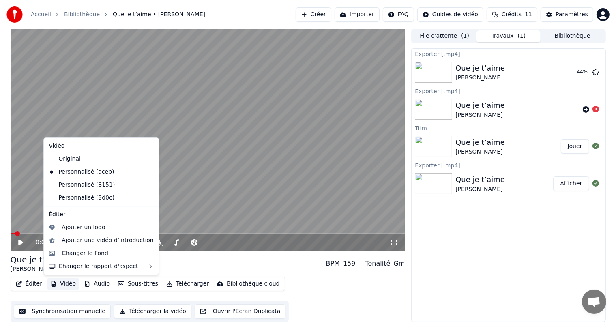
click at [148, 159] on icon at bounding box center [152, 159] width 9 height 6
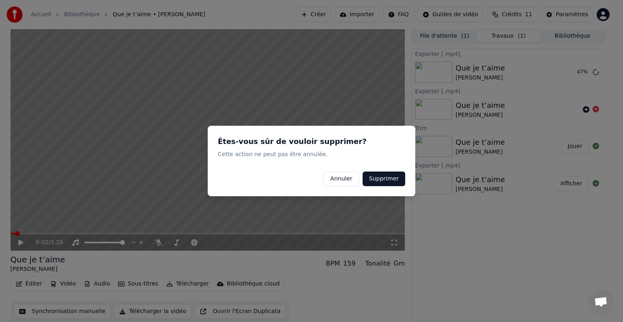
click at [386, 180] on button "Supprimer" at bounding box center [384, 179] width 43 height 15
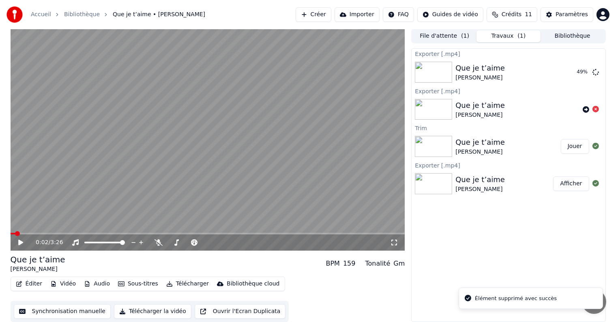
click at [65, 284] on button "Vidéo" at bounding box center [63, 283] width 32 height 11
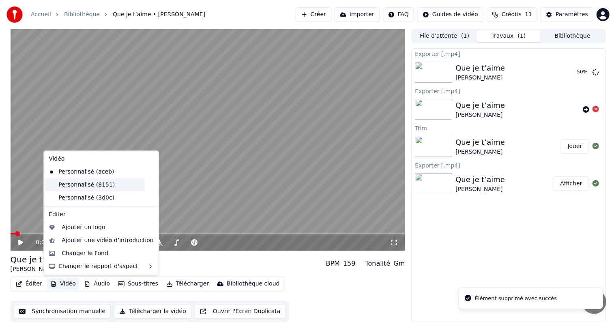
click at [90, 185] on div "Personnalisé (8151)" at bounding box center [94, 185] width 99 height 13
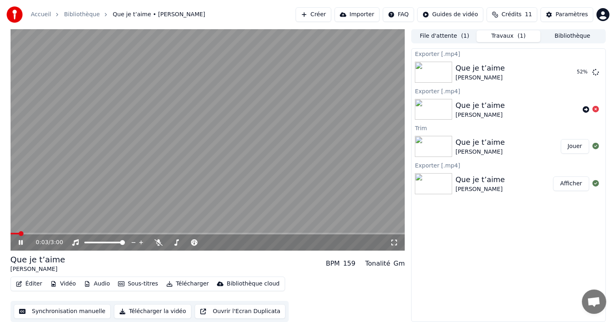
click at [68, 286] on button "Vidéo" at bounding box center [63, 283] width 32 height 11
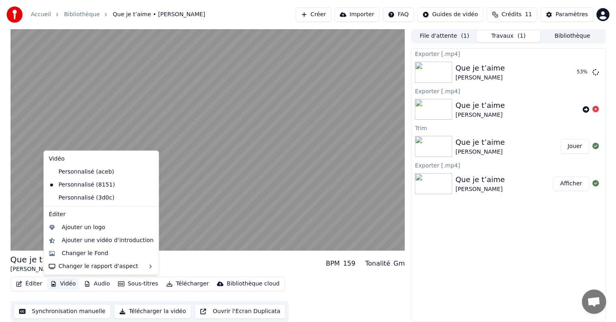
click at [148, 185] on icon at bounding box center [152, 185] width 9 height 6
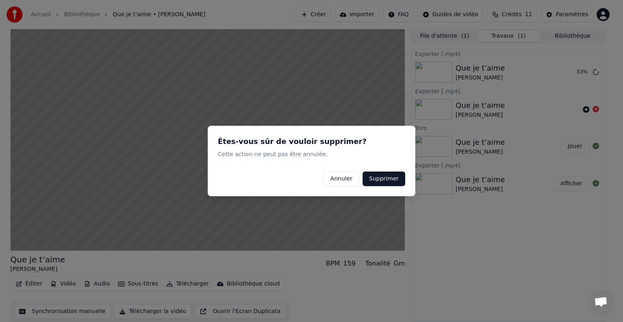
click at [400, 178] on button "Supprimer" at bounding box center [384, 179] width 43 height 15
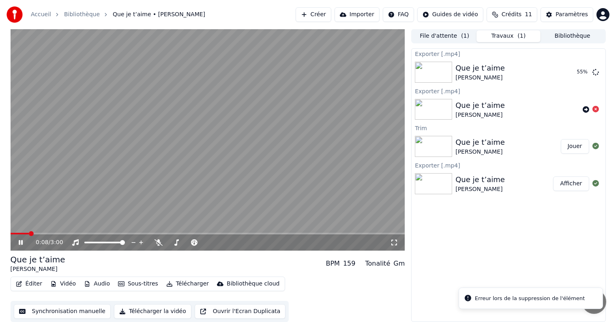
click at [121, 195] on video at bounding box center [208, 140] width 395 height 222
click at [60, 282] on button "Vidéo" at bounding box center [63, 283] width 32 height 11
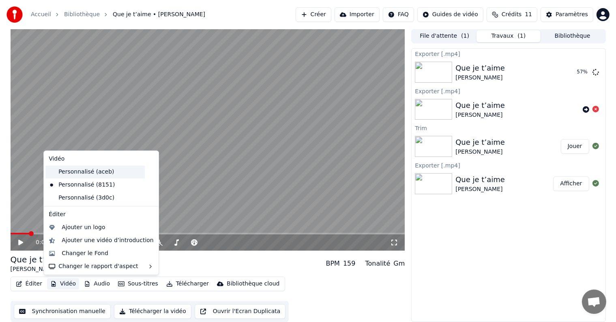
click at [93, 172] on div "Personnalisé (aceb)" at bounding box center [94, 172] width 99 height 13
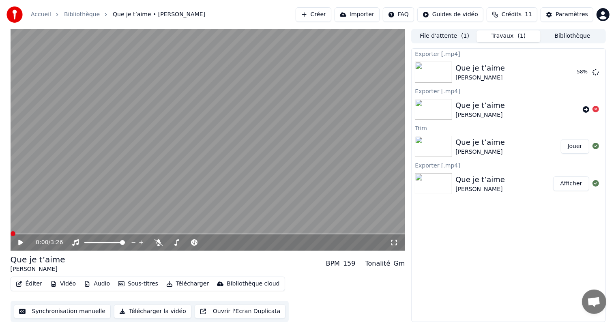
click at [62, 287] on button "Vidéo" at bounding box center [63, 283] width 32 height 11
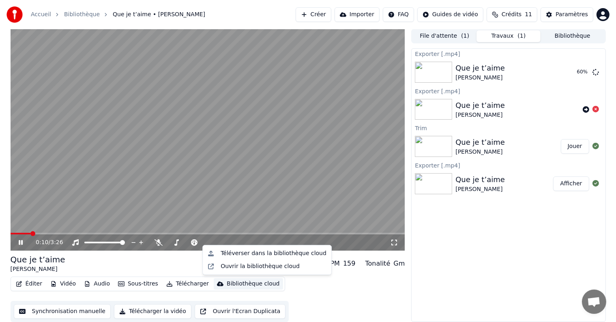
click at [110, 146] on video at bounding box center [208, 140] width 395 height 222
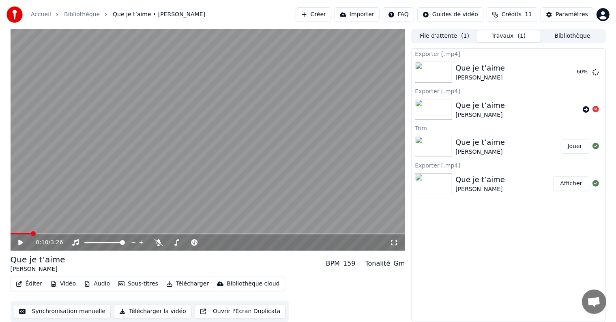
click at [60, 283] on button "Vidéo" at bounding box center [63, 283] width 32 height 11
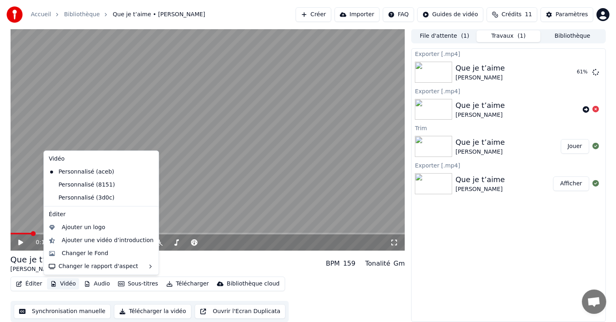
click at [148, 185] on icon at bounding box center [152, 185] width 9 height 6
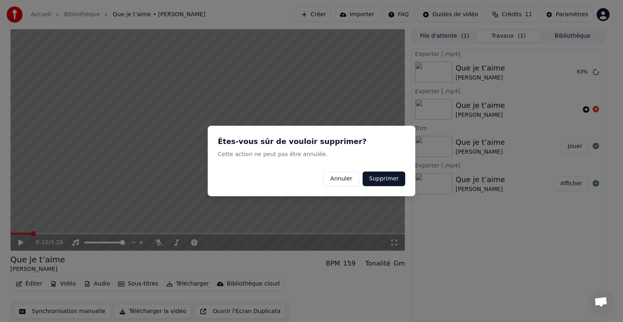
click at [393, 179] on button "Supprimer" at bounding box center [384, 179] width 43 height 15
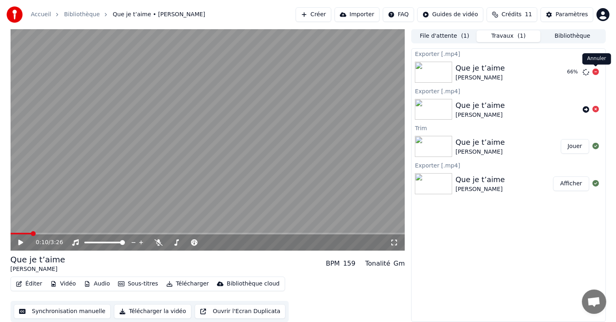
click at [597, 71] on icon at bounding box center [596, 72] width 6 height 6
click at [60, 286] on button "Vidéo" at bounding box center [63, 283] width 32 height 11
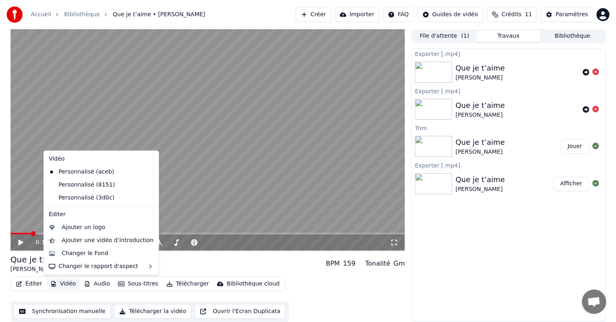
click at [148, 187] on icon at bounding box center [151, 185] width 6 height 6
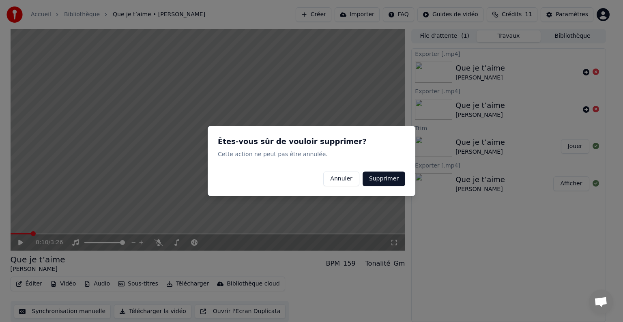
click at [376, 179] on button "Supprimer" at bounding box center [384, 179] width 43 height 15
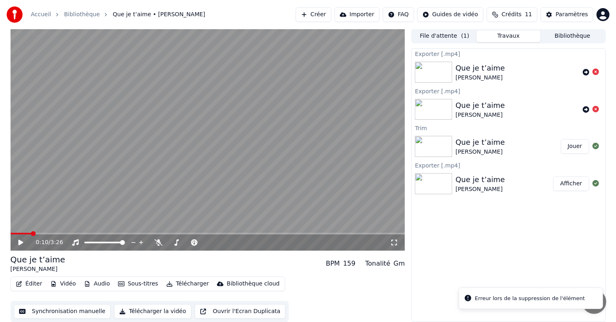
click at [551, 299] on div "Erreur lors de la suppression de l'élément" at bounding box center [530, 299] width 110 height 8
click at [532, 262] on div "Exporter [.mp4] Que je t’aime Johnny Hallyday Exporter [.mp4] Que je t’aime Joh…" at bounding box center [508, 185] width 194 height 274
click at [65, 284] on button "Vidéo" at bounding box center [63, 283] width 32 height 11
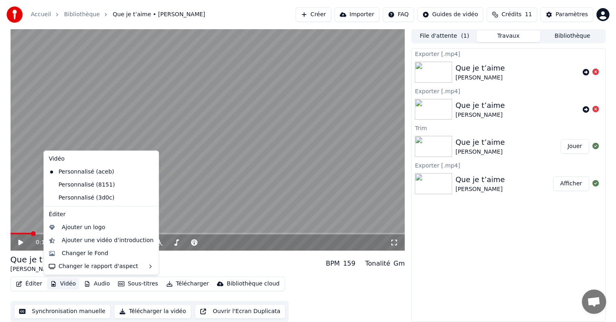
click at [148, 198] on icon at bounding box center [152, 198] width 9 height 6
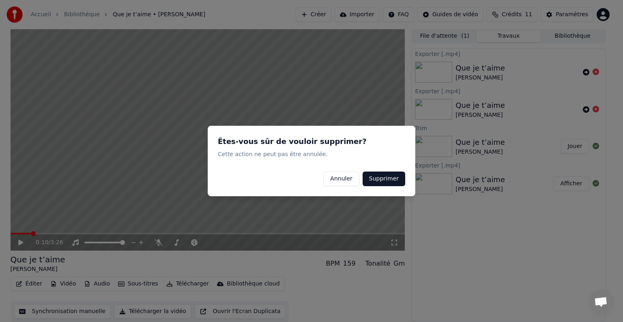
click at [374, 177] on button "Supprimer" at bounding box center [384, 179] width 43 height 15
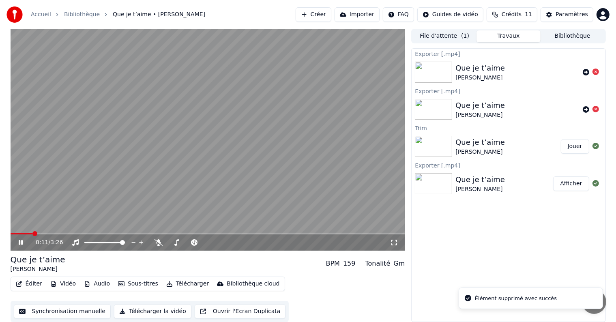
click at [89, 165] on video at bounding box center [208, 140] width 395 height 222
click at [597, 71] on icon at bounding box center [596, 72] width 6 height 6
click at [588, 73] on icon at bounding box center [586, 72] width 6 height 6
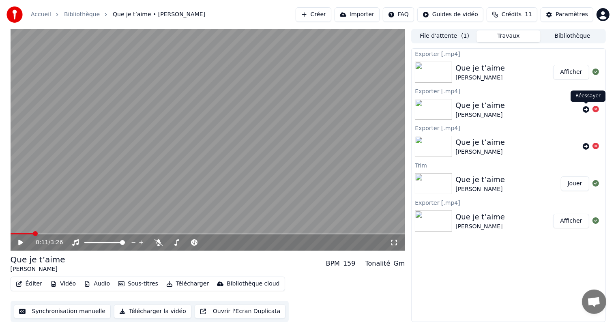
click at [586, 111] on icon at bounding box center [586, 109] width 6 height 6
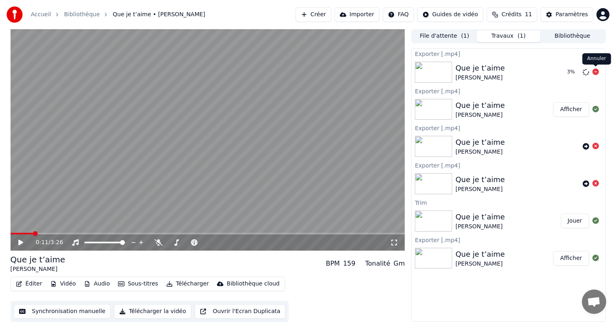
click at [595, 71] on icon at bounding box center [596, 72] width 6 height 6
click at [521, 17] on span "Crédits" at bounding box center [512, 15] width 20 height 8
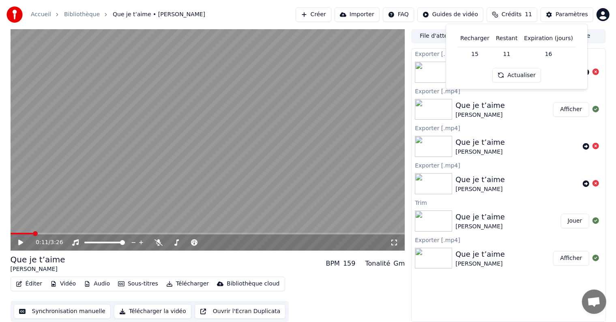
click at [60, 284] on button "Vidéo" at bounding box center [63, 283] width 32 height 11
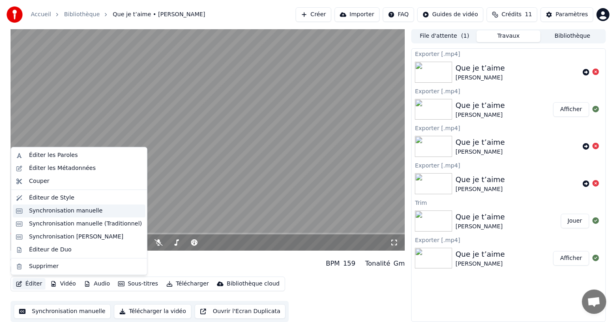
click at [58, 211] on div "Synchronisation manuelle" at bounding box center [66, 211] width 74 height 8
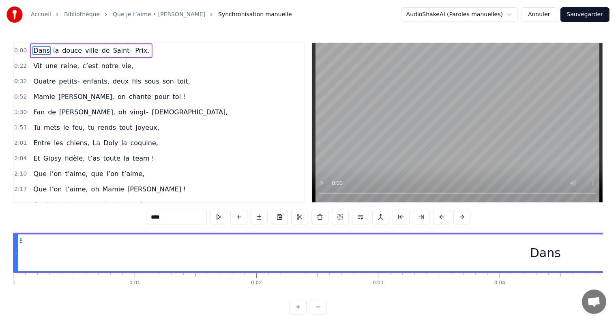
click at [508, 16] on html "Accueil Bibliothèque Que je t’aime • Johnny Hallyday Synchronisation manuelle A…" at bounding box center [308, 163] width 616 height 327
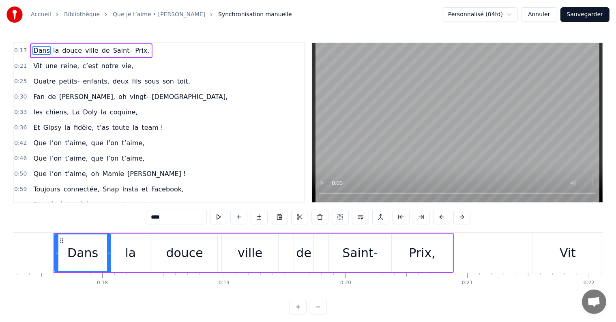
click at [539, 13] on button "Annuler" at bounding box center [539, 14] width 36 height 15
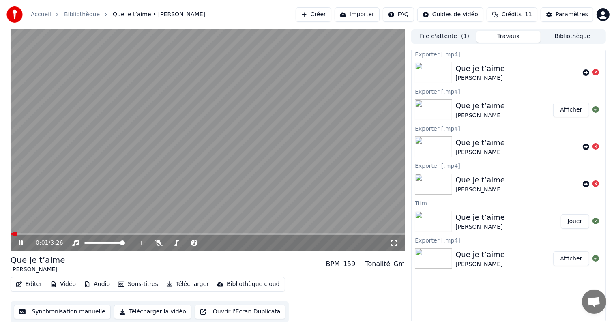
click at [99, 159] on video at bounding box center [208, 140] width 395 height 222
click at [94, 286] on button "Audio" at bounding box center [97, 284] width 32 height 11
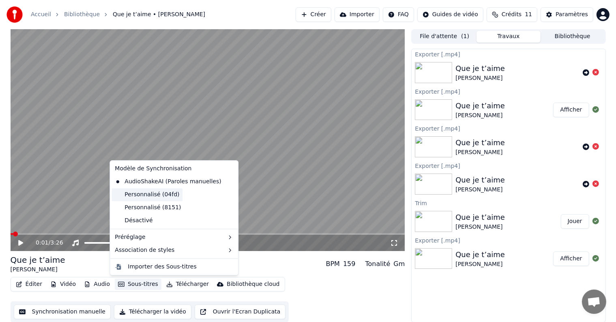
click at [166, 194] on div "Personnalisé (04fd)" at bounding box center [147, 194] width 71 height 13
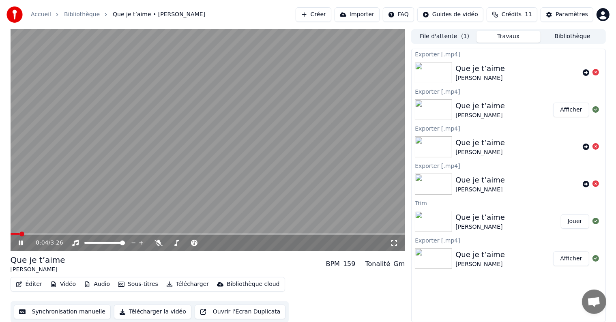
click at [24, 242] on icon at bounding box center [26, 243] width 19 height 6
click at [269, 235] on div "0:05 / 3:26" at bounding box center [208, 243] width 395 height 16
click at [269, 233] on span at bounding box center [208, 234] width 395 height 2
click at [281, 235] on span at bounding box center [208, 234] width 395 height 2
click at [297, 235] on span at bounding box center [208, 234] width 395 height 2
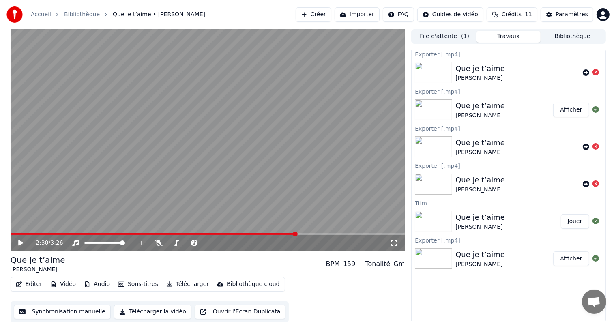
click at [305, 233] on span at bounding box center [208, 234] width 395 height 2
click at [315, 234] on span at bounding box center [208, 234] width 395 height 2
click at [68, 282] on button "Vidéo" at bounding box center [63, 284] width 32 height 11
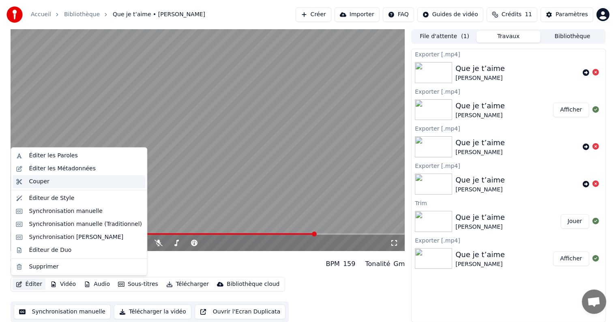
click at [43, 180] on div "Couper" at bounding box center [39, 182] width 20 height 8
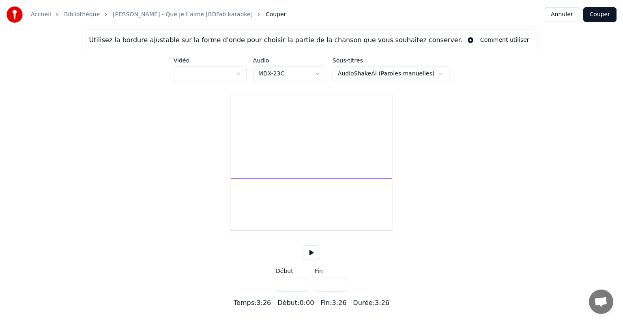
click at [208, 73] on html "Accueil Bibliothèque Johnny Hallyday - Que je t’aime [BDFab karaoke] Couper Ann…" at bounding box center [311, 154] width 623 height 308
click at [237, 73] on html "Accueil Bibliothèque Johnny Hallyday - Que je t’aime [BDFab karaoke] Couper Ann…" at bounding box center [311, 154] width 623 height 308
click at [243, 75] on html "Accueil Bibliothèque Johnny Hallyday - Que je t’aime [BDFab karaoke] Couper Ann…" at bounding box center [311, 154] width 623 height 308
click at [241, 84] on div at bounding box center [216, 84] width 73 height 3
click at [269, 80] on html "Accueil Bibliothèque Johnny Hallyday - Que je t’aime [BDFab karaoke] Couper Ann…" at bounding box center [311, 154] width 623 height 308
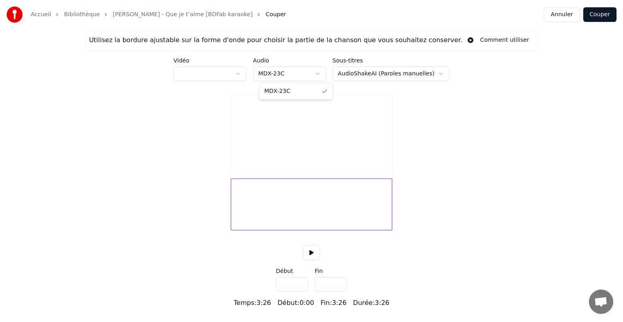
click at [279, 73] on html "Accueil Bibliothèque Johnny Hallyday - Que je t’aime [BDFab karaoke] Couper Ann…" at bounding box center [311, 154] width 623 height 308
click at [375, 74] on html "Accueil Bibliothèque Johnny Hallyday - Que je t’aime [BDFab karaoke] Couper Ann…" at bounding box center [311, 154] width 623 height 308
click at [342, 197] on div at bounding box center [343, 204] width 2 height 51
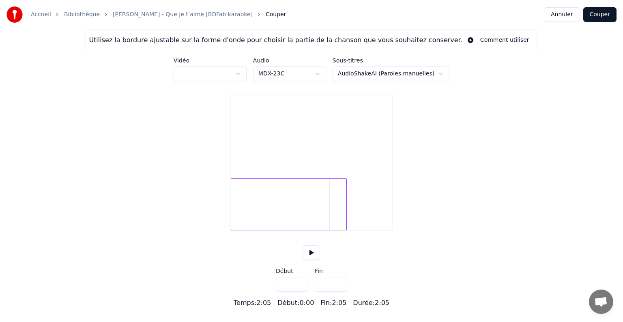
click at [346, 195] on div at bounding box center [345, 204] width 2 height 51
click at [355, 195] on div at bounding box center [354, 204] width 2 height 51
click at [354, 195] on div at bounding box center [353, 204] width 2 height 51
click at [355, 195] on div at bounding box center [354, 204] width 2 height 51
type input "*****"
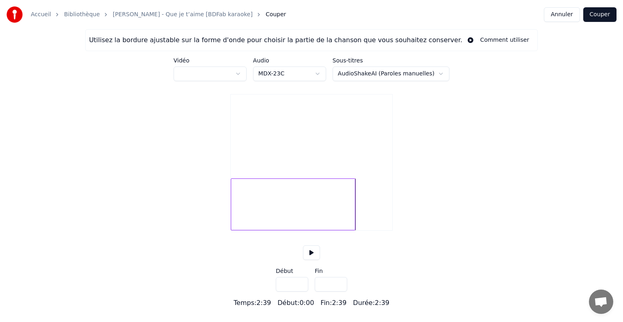
click at [597, 17] on button "Couper" at bounding box center [600, 14] width 33 height 15
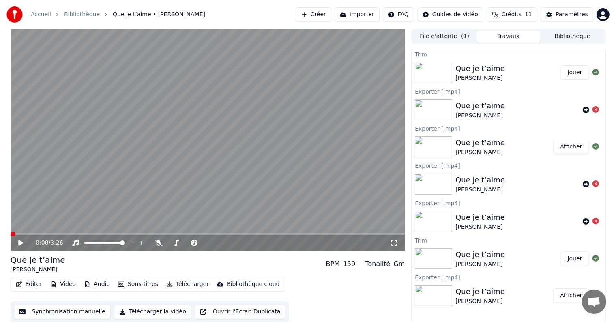
click at [136, 131] on video at bounding box center [208, 140] width 395 height 222
click at [104, 164] on video at bounding box center [208, 140] width 395 height 222
click at [60, 286] on button "Vidéo" at bounding box center [63, 284] width 32 height 11
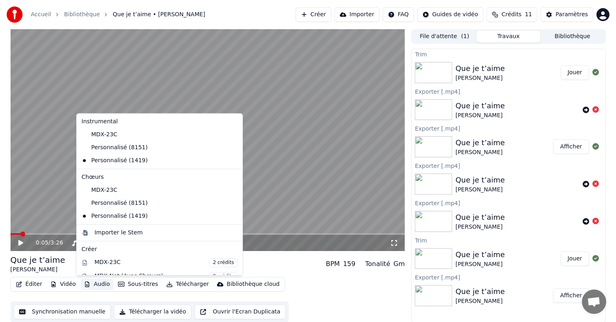
click at [96, 287] on button "Audio" at bounding box center [97, 284] width 32 height 11
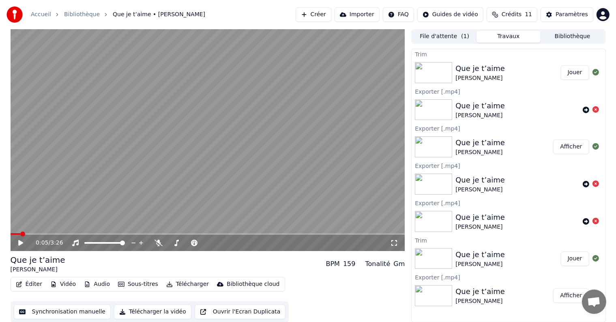
click at [97, 280] on button "Audio" at bounding box center [97, 284] width 32 height 11
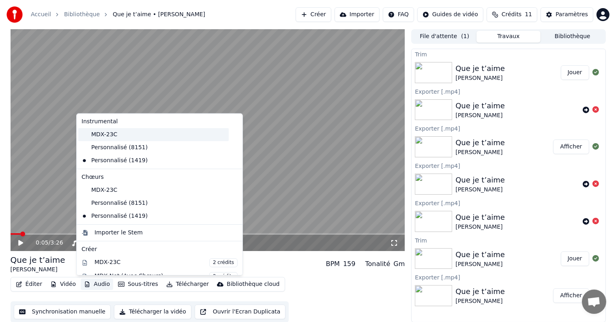
click at [125, 133] on div "MDX-23C" at bounding box center [153, 134] width 151 height 13
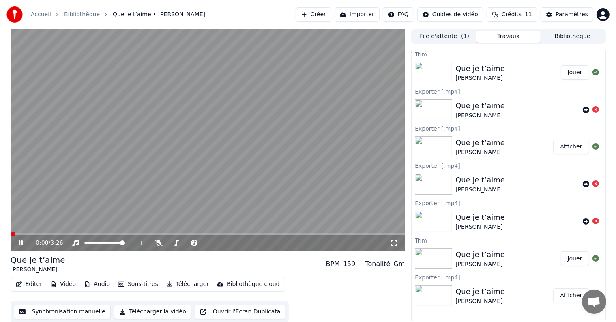
click at [20, 243] on icon at bounding box center [21, 243] width 4 height 5
click at [146, 285] on button "Sous-titres" at bounding box center [138, 284] width 47 height 11
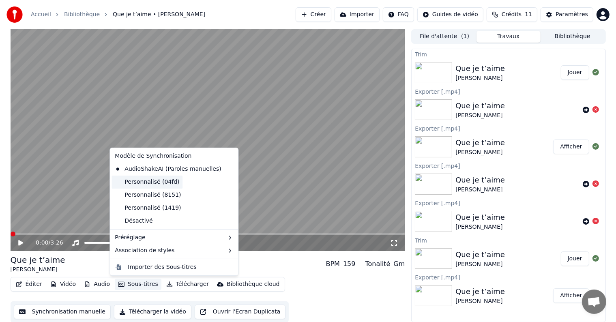
click at [152, 180] on div "Personnalisé (04fd)" at bounding box center [147, 182] width 71 height 13
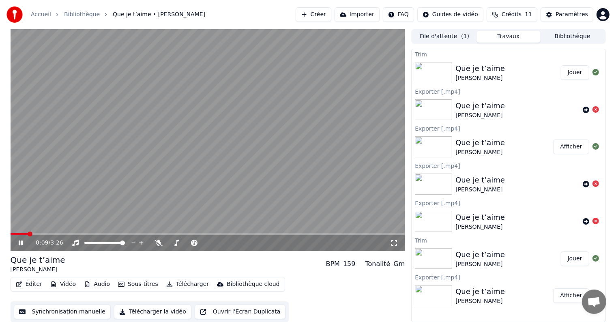
click at [235, 234] on span at bounding box center [208, 234] width 395 height 2
click at [271, 233] on span at bounding box center [208, 234] width 395 height 2
click at [299, 234] on span at bounding box center [208, 234] width 395 height 2
click at [294, 101] on video at bounding box center [208, 140] width 395 height 222
click at [177, 284] on button "Télécharger" at bounding box center [187, 284] width 49 height 11
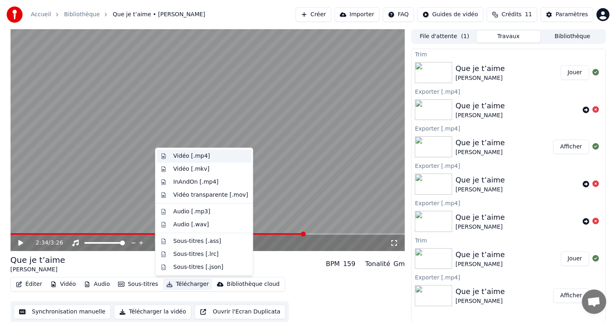
click at [195, 158] on div "Vidéo [.mp4]" at bounding box center [191, 156] width 37 height 8
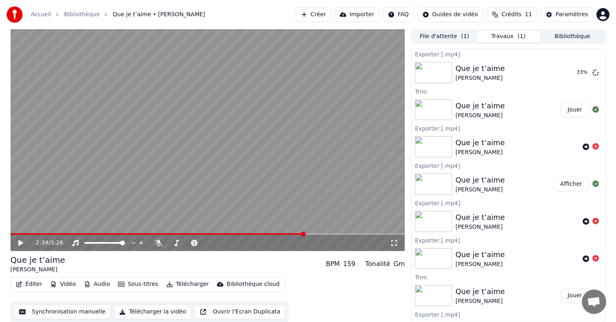
click at [474, 110] on div "Que je t’aime" at bounding box center [481, 105] width 50 height 11
click at [571, 111] on button "Jouer" at bounding box center [575, 110] width 28 height 15
click at [220, 235] on span at bounding box center [208, 234] width 395 height 2
click at [317, 233] on span at bounding box center [208, 234] width 395 height 2
click at [291, 235] on span at bounding box center [208, 234] width 395 height 2
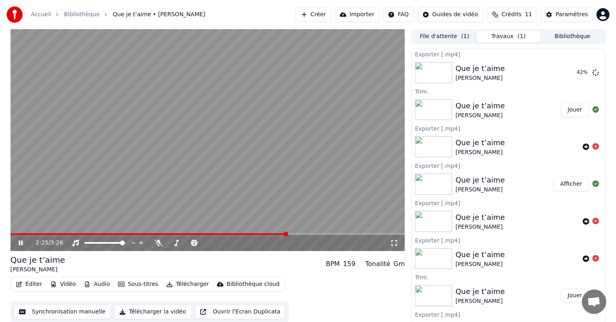
click at [287, 235] on span at bounding box center [149, 234] width 277 height 2
click at [274, 232] on video at bounding box center [208, 140] width 395 height 222
click at [274, 233] on span at bounding box center [151, 234] width 280 height 2
click at [244, 137] on video at bounding box center [208, 140] width 395 height 222
click at [303, 128] on video at bounding box center [208, 140] width 395 height 222
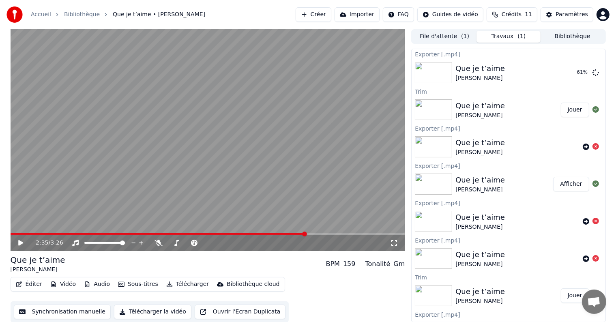
click at [518, 106] on div "Que je t’aime [PERSON_NAME]" at bounding box center [508, 109] width 105 height 19
click at [521, 107] on div "Que je t’aime [PERSON_NAME]" at bounding box center [508, 109] width 105 height 19
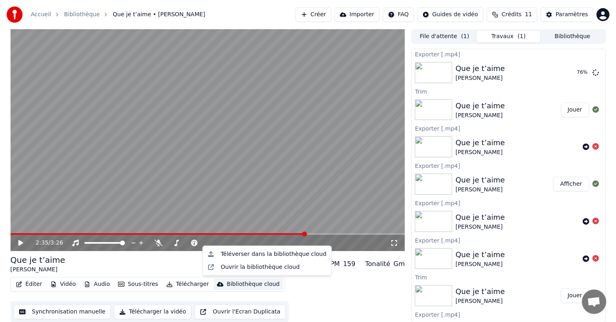
click at [236, 284] on div "Bibliothèque cloud" at bounding box center [253, 284] width 53 height 8
click at [246, 263] on div "Ouvrir la bibliothèque cloud" at bounding box center [260, 267] width 79 height 8
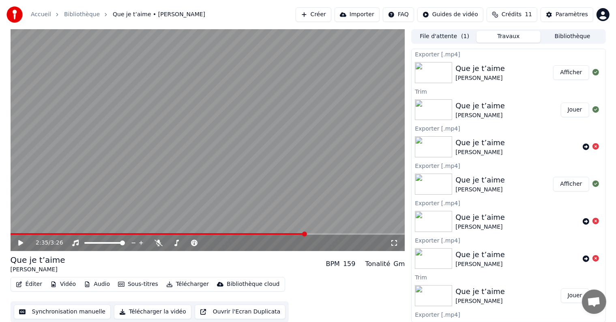
click at [567, 60] on div "Que je t’aime Johnny Hallyday Afficher" at bounding box center [509, 73] width 194 height 28
click at [563, 73] on button "Afficher" at bounding box center [572, 72] width 36 height 15
